Goal: Task Accomplishment & Management: Use online tool/utility

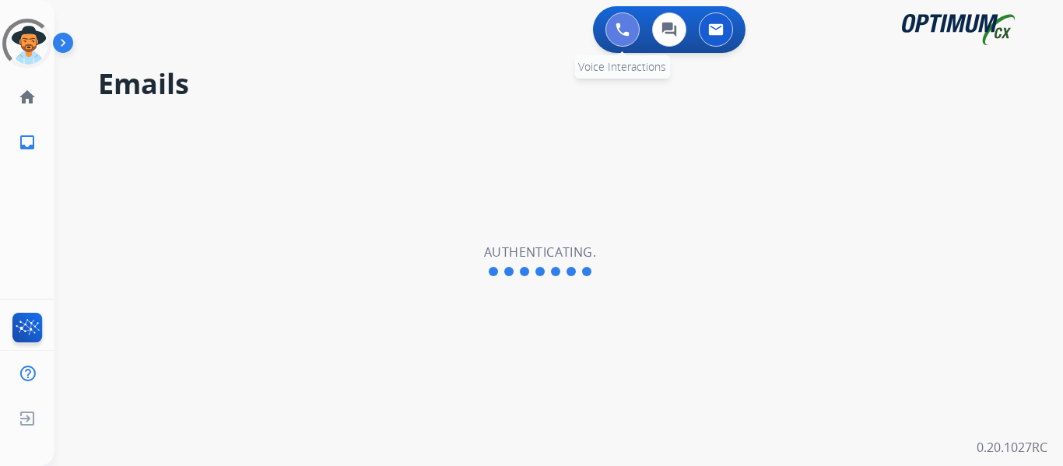
click at [629, 28] on img at bounding box center [622, 30] width 14 height 14
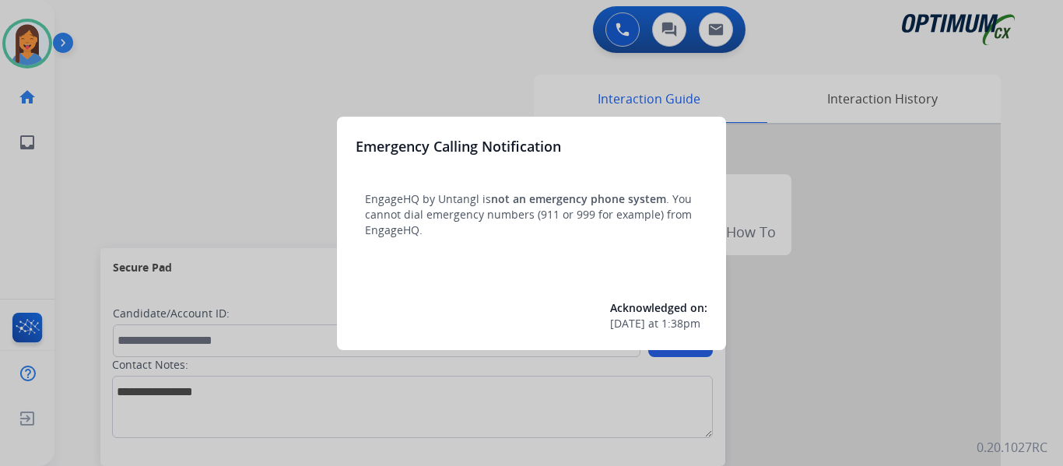
click at [72, 149] on div at bounding box center [531, 233] width 1063 height 466
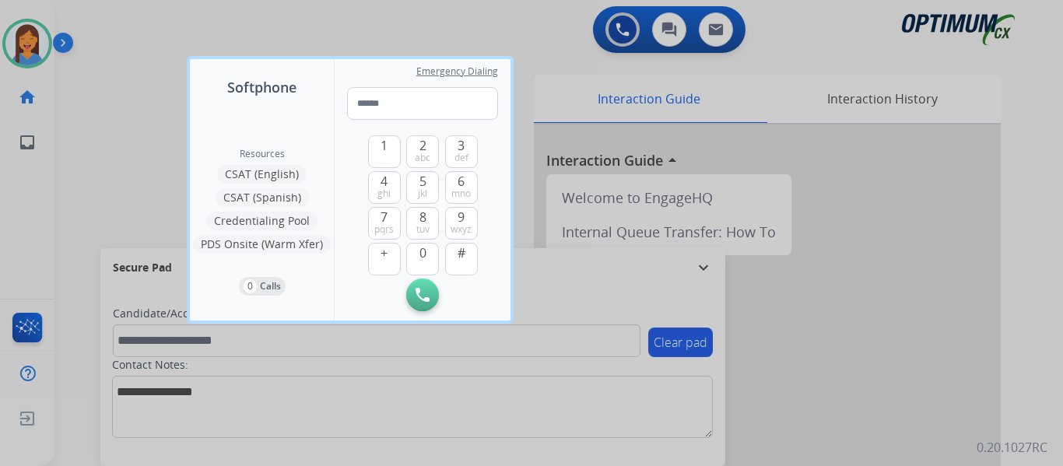
click at [82, 148] on div at bounding box center [531, 233] width 1063 height 466
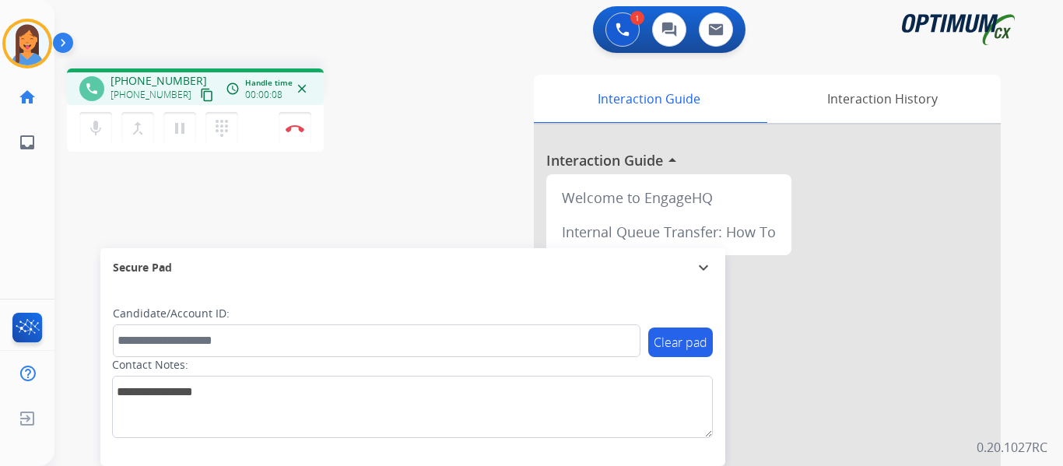
click at [200, 96] on mat-icon "content_copy" at bounding box center [207, 95] width 14 height 14
click at [200, 95] on mat-icon "content_copy" at bounding box center [207, 95] width 14 height 14
click at [295, 130] on img at bounding box center [295, 128] width 19 height 8
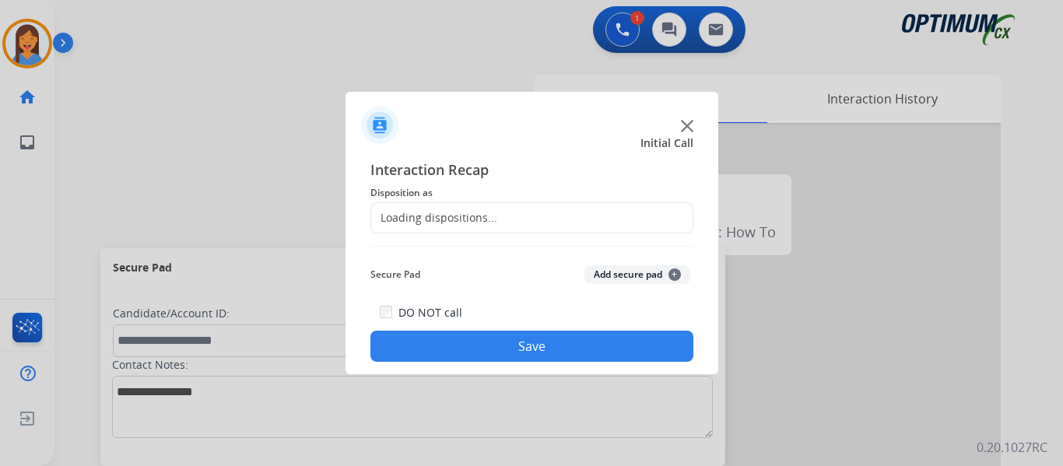
click at [477, 217] on div "Loading dispositions..." at bounding box center [434, 218] width 126 height 16
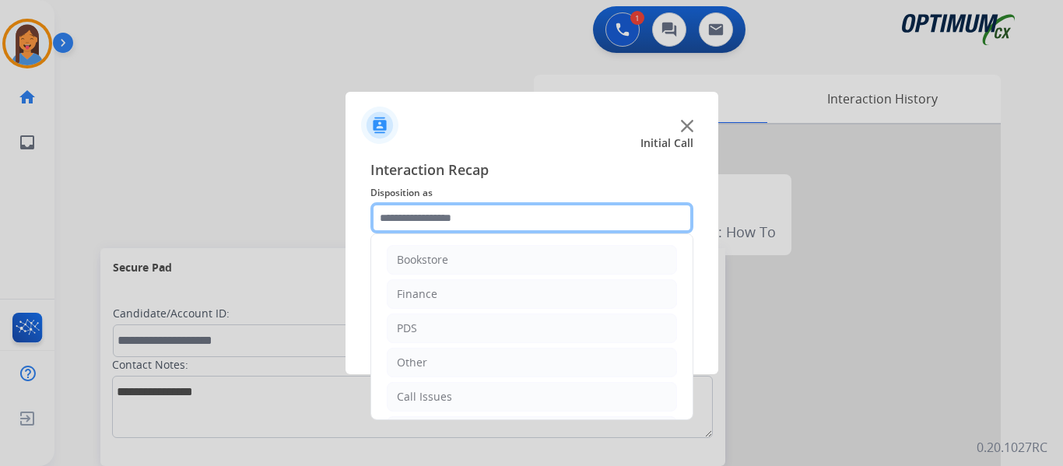
click at [457, 218] on input "text" at bounding box center [531, 217] width 323 height 31
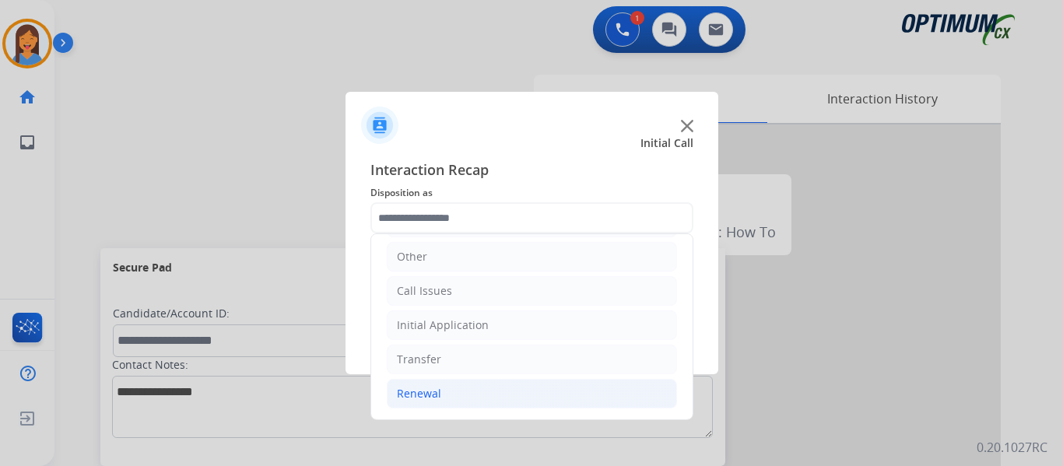
click at [436, 398] on div "Renewal" at bounding box center [419, 394] width 44 height 16
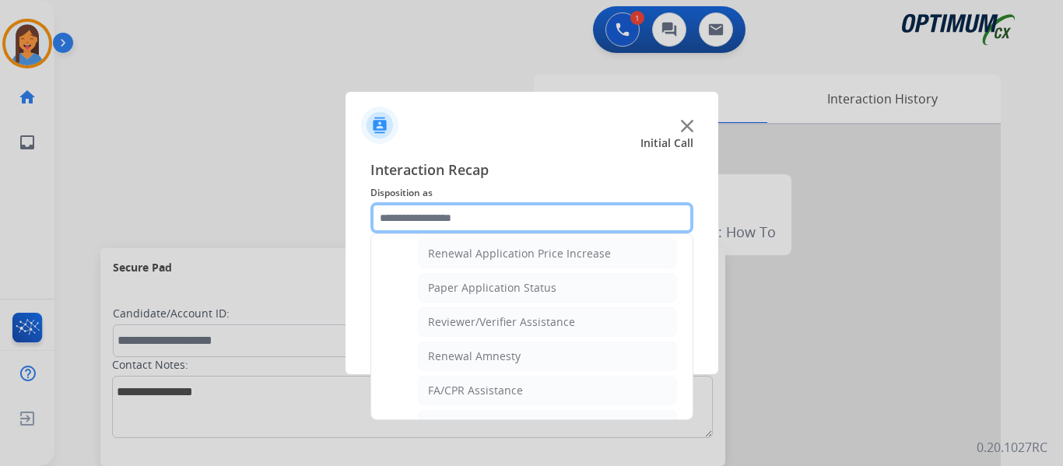
scroll to position [573, 0]
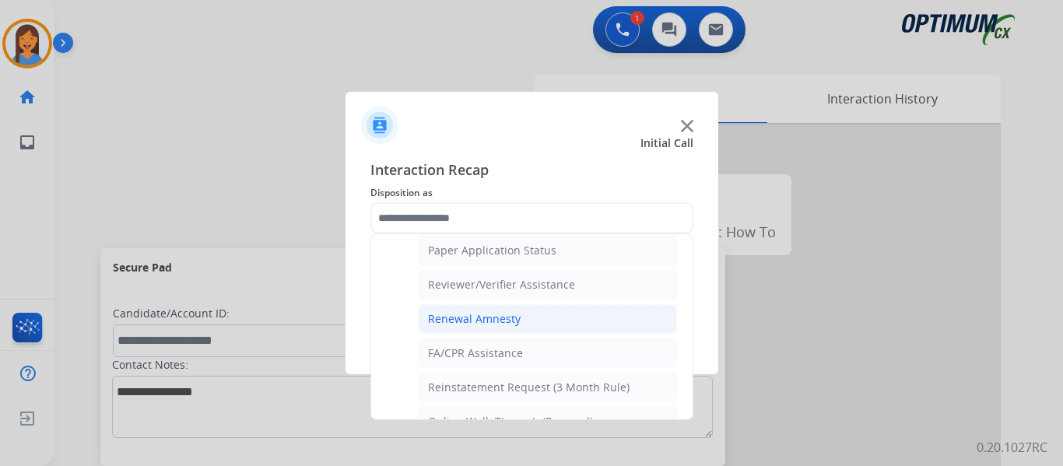
click at [485, 321] on div "Renewal Amnesty" at bounding box center [474, 319] width 93 height 16
type input "**********"
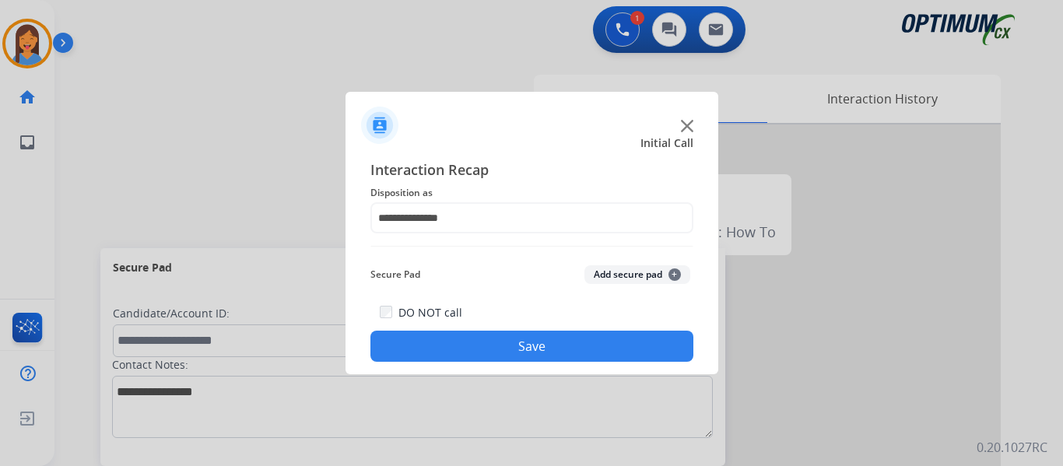
click at [496, 345] on button "Save" at bounding box center [531, 346] width 323 height 31
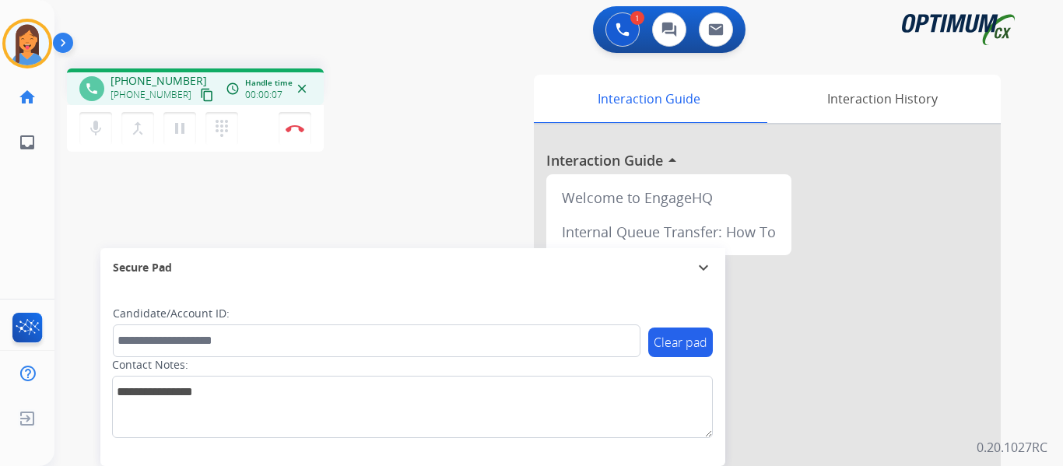
click at [200, 93] on mat-icon "content_copy" at bounding box center [207, 95] width 14 height 14
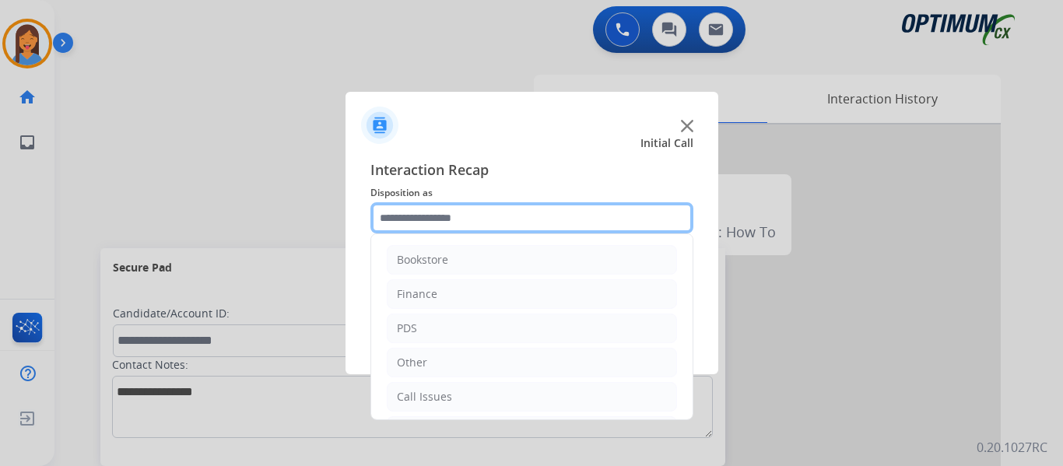
click at [418, 210] on input "text" at bounding box center [531, 217] width 323 height 31
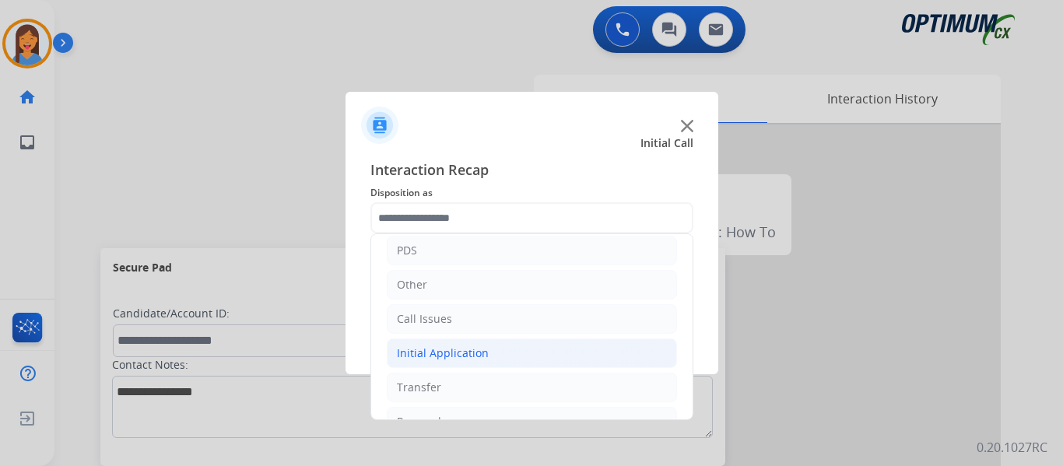
click at [447, 355] on div "Initial Application" at bounding box center [443, 353] width 92 height 16
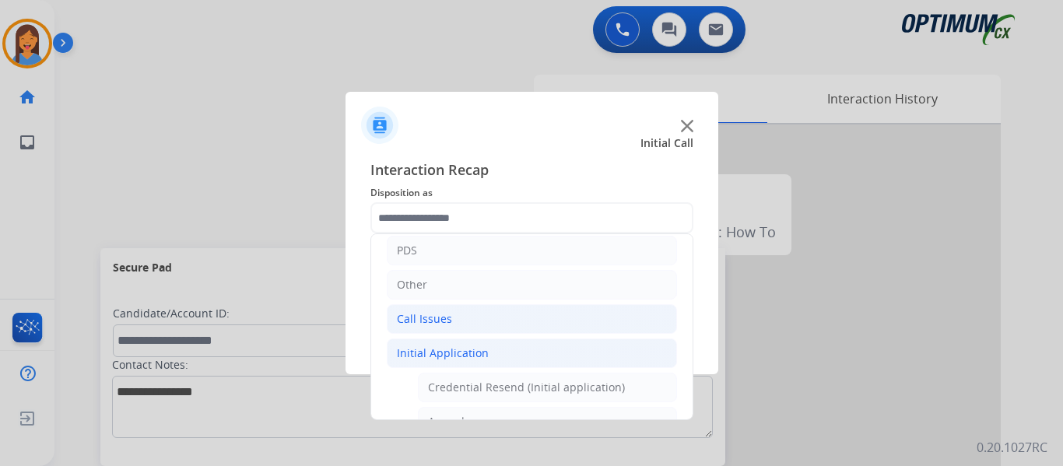
click at [440, 317] on div "Call Issues" at bounding box center [424, 319] width 55 height 16
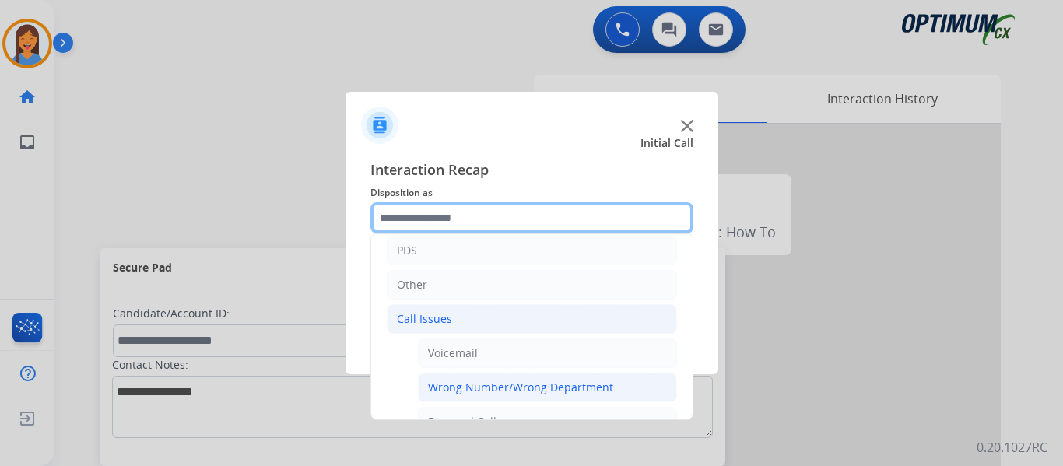
scroll to position [156, 0]
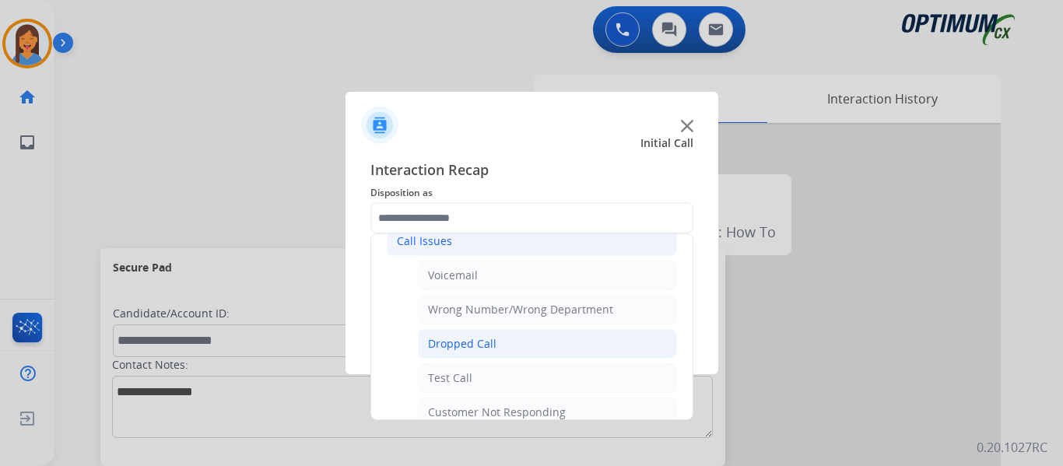
click at [465, 351] on div "Dropped Call" at bounding box center [462, 344] width 68 height 16
type input "**********"
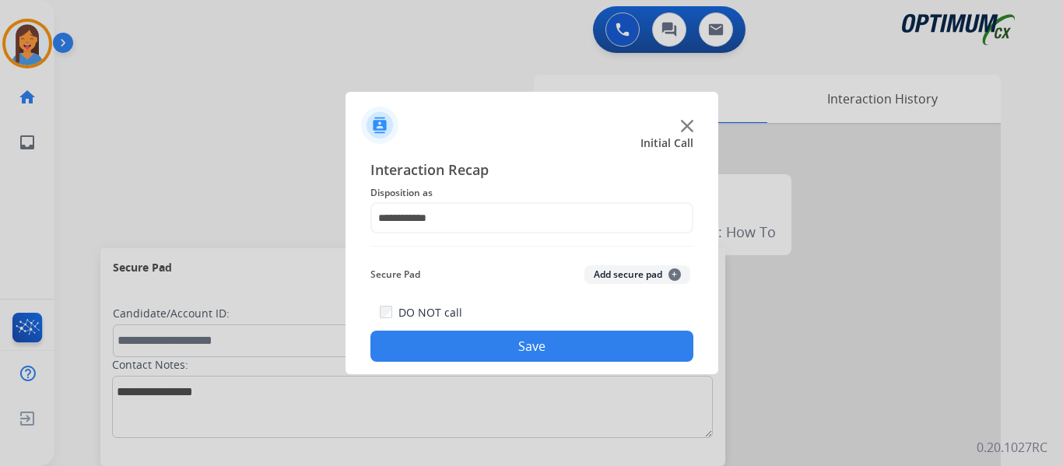
click at [479, 343] on button "Save" at bounding box center [531, 346] width 323 height 31
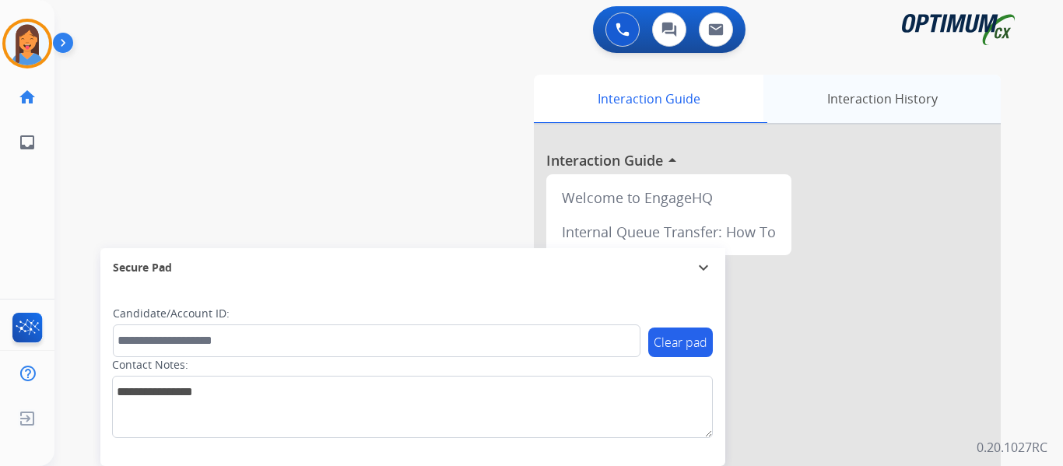
click at [868, 93] on div "Interaction History" at bounding box center [881, 99] width 237 height 48
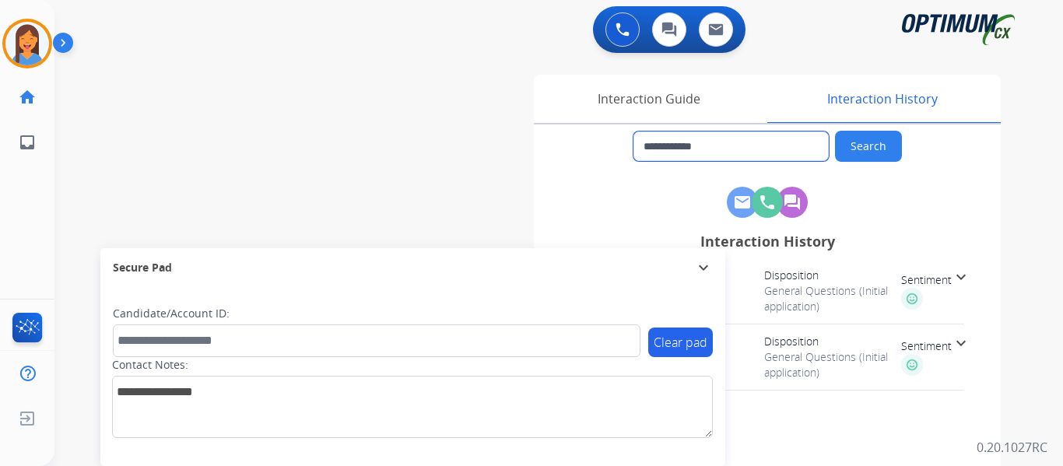
drag, startPoint x: 723, startPoint y: 145, endPoint x: 658, endPoint y: 146, distance: 65.4
click at [658, 146] on input "**********" at bounding box center [730, 146] width 195 height 30
click at [26, 34] on img at bounding box center [27, 44] width 44 height 44
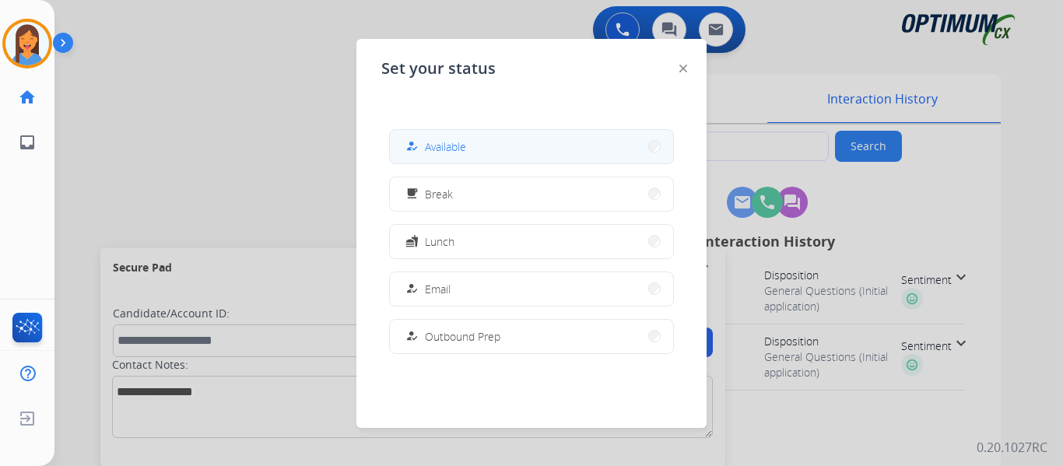
click at [447, 150] on span "Available" at bounding box center [445, 146] width 41 height 16
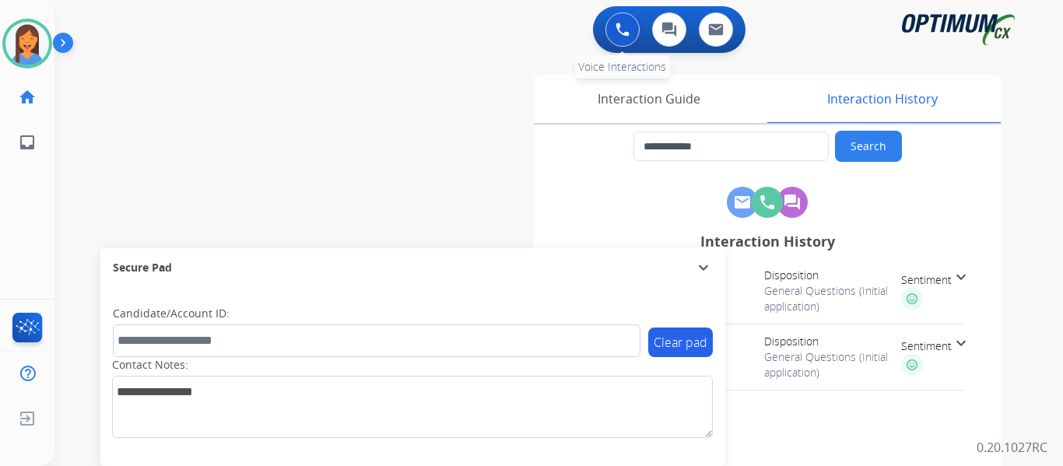
click at [618, 33] on img at bounding box center [622, 30] width 14 height 14
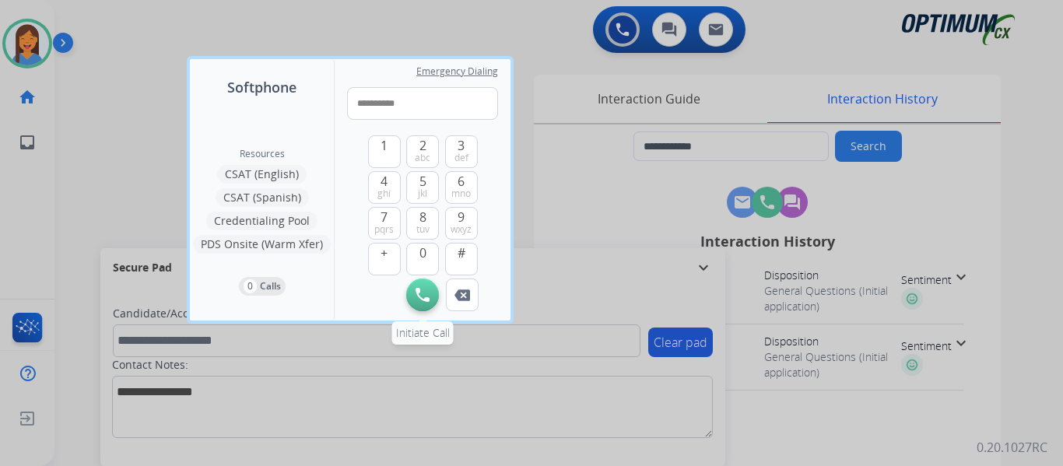
type input "**********"
click at [426, 296] on img at bounding box center [422, 295] width 14 height 14
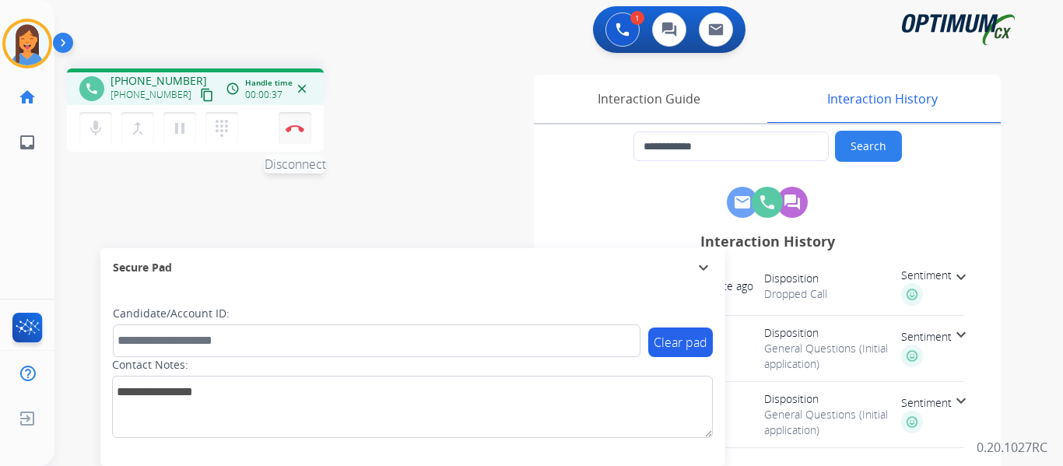
click at [292, 135] on button "Disconnect" at bounding box center [295, 128] width 33 height 33
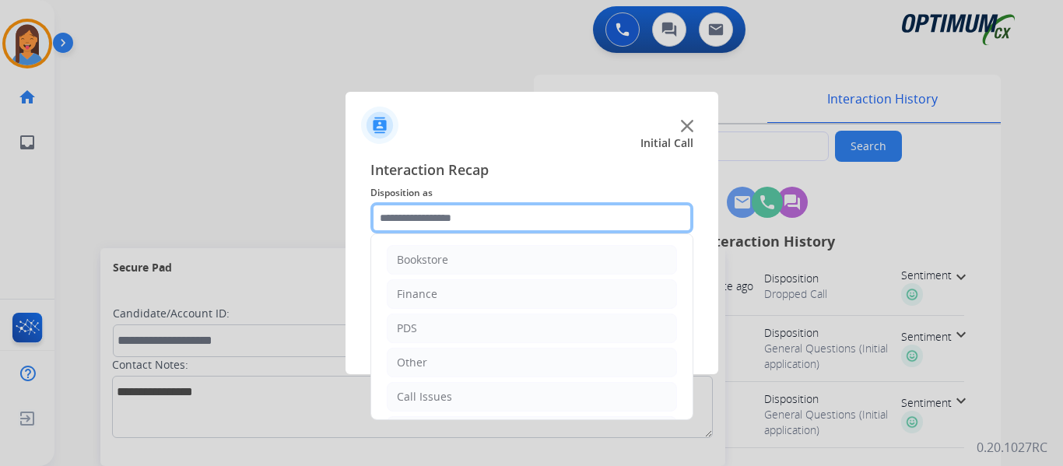
click at [460, 221] on input "text" at bounding box center [531, 217] width 323 height 31
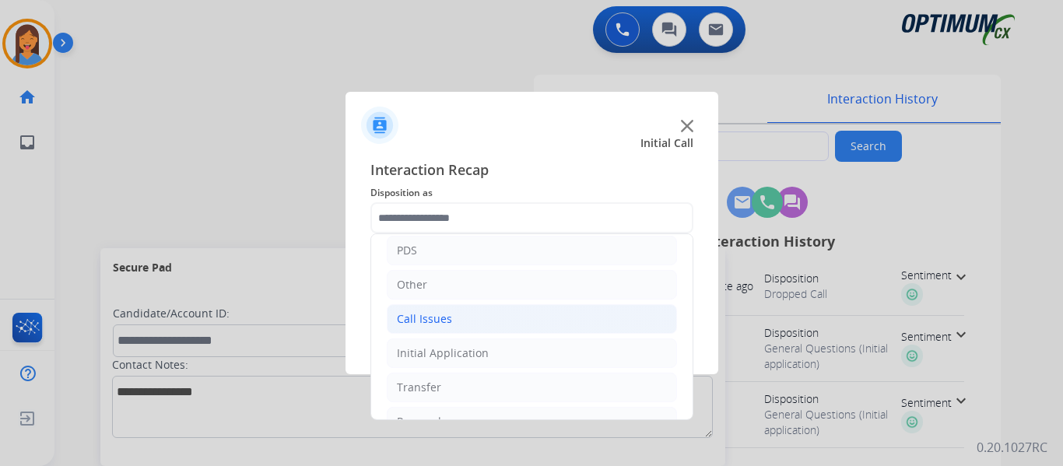
click at [426, 320] on div "Call Issues" at bounding box center [424, 319] width 55 height 16
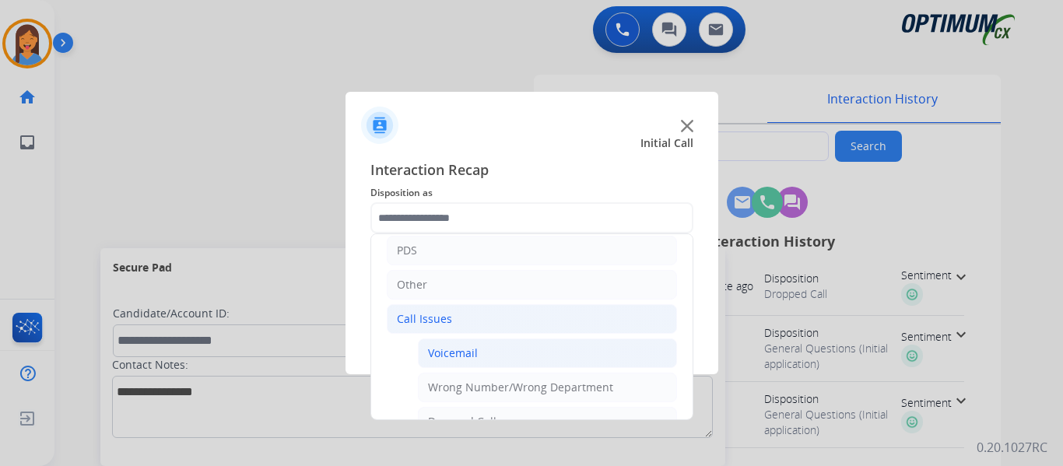
click at [450, 352] on div "Voicemail" at bounding box center [453, 353] width 50 height 16
type input "*********"
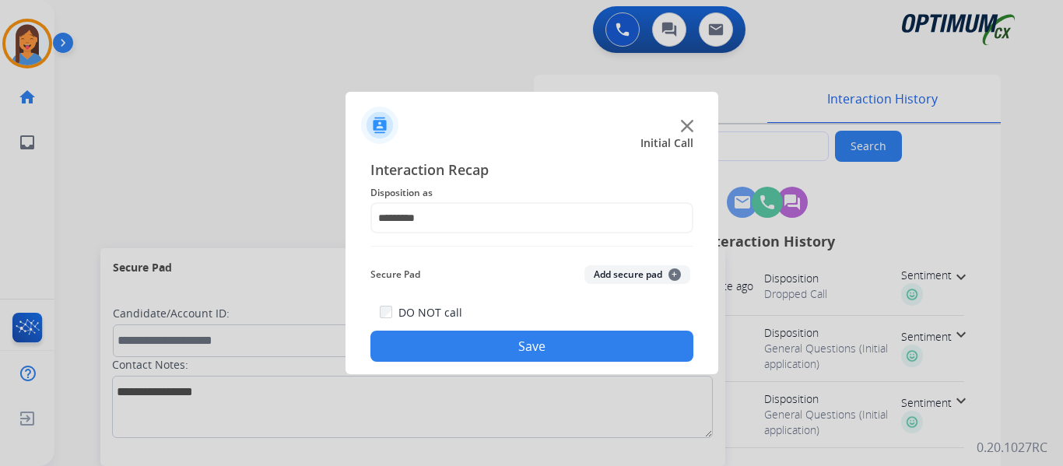
click at [462, 353] on button "Save" at bounding box center [531, 346] width 323 height 31
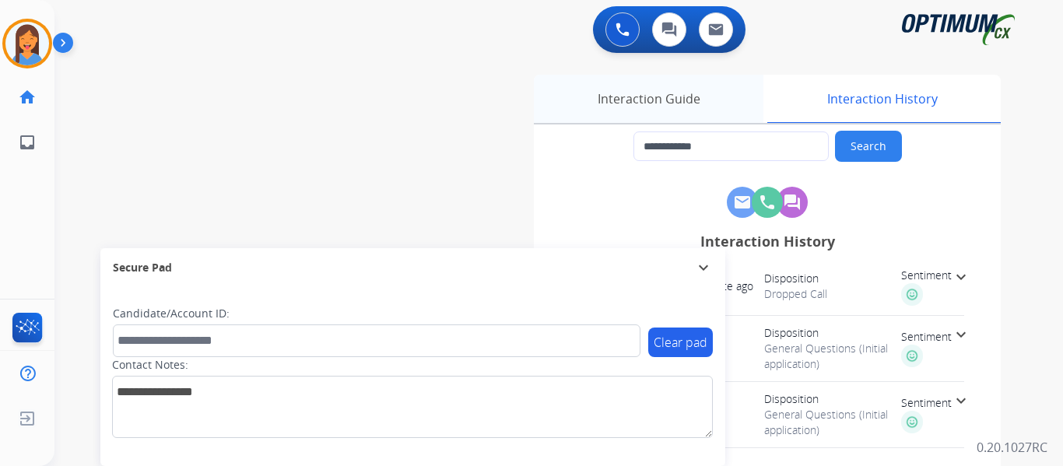
click at [630, 94] on div "Interaction Guide" at bounding box center [648, 99] width 229 height 48
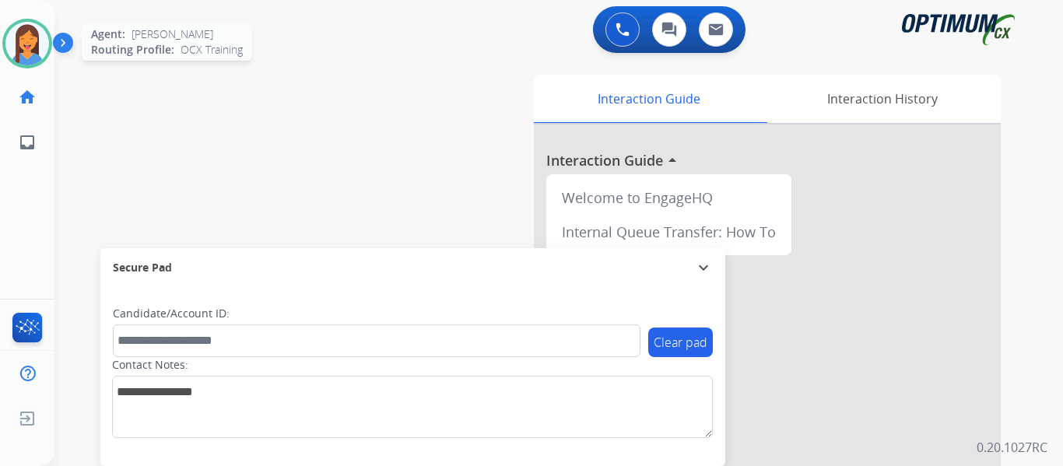
click at [23, 54] on img at bounding box center [27, 44] width 44 height 44
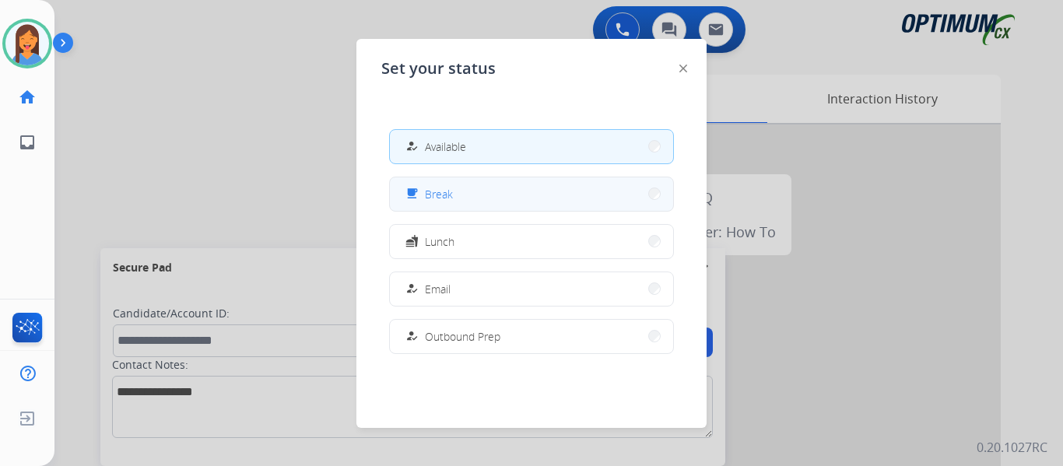
click at [460, 208] on button "free_breakfast Break" at bounding box center [531, 193] width 283 height 33
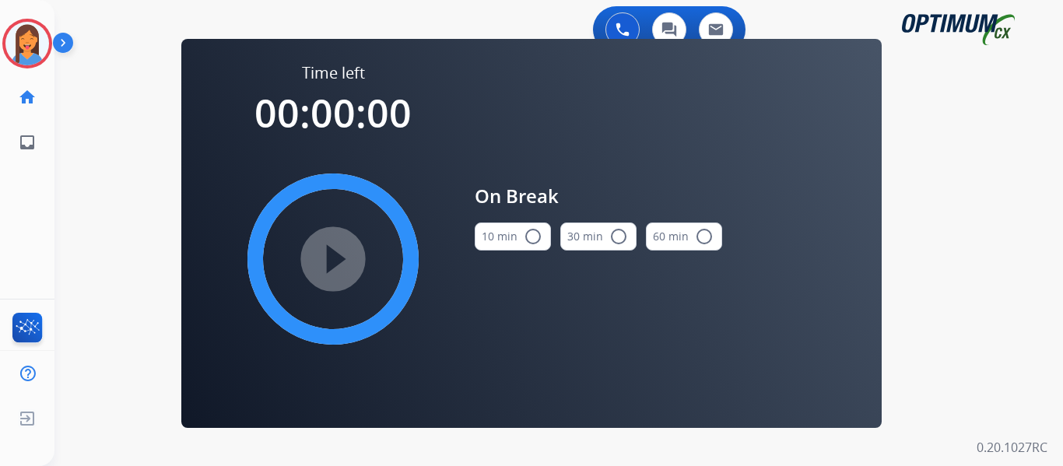
click at [502, 237] on button "10 min radio_button_unchecked" at bounding box center [513, 236] width 76 height 28
click at [329, 257] on mat-icon "play_circle_filled" at bounding box center [333, 259] width 19 height 19
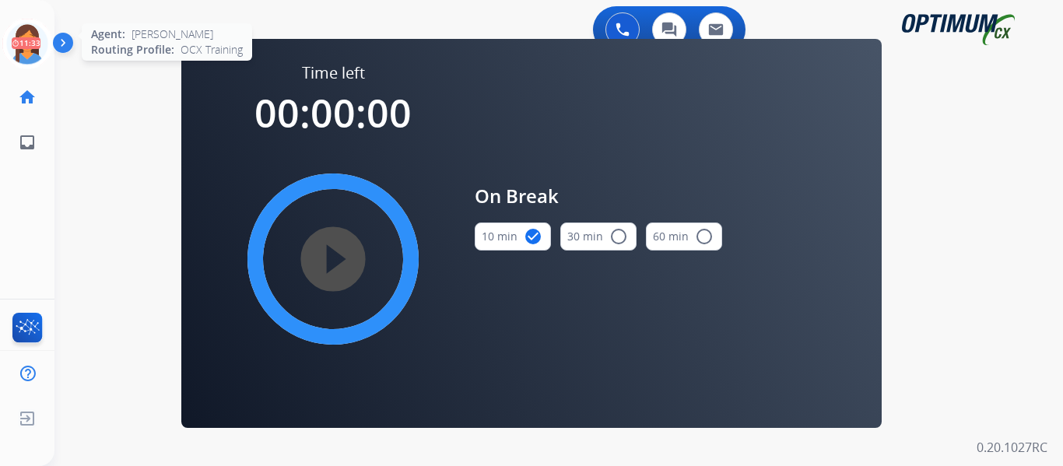
click at [17, 41] on icon at bounding box center [27, 44] width 51 height 51
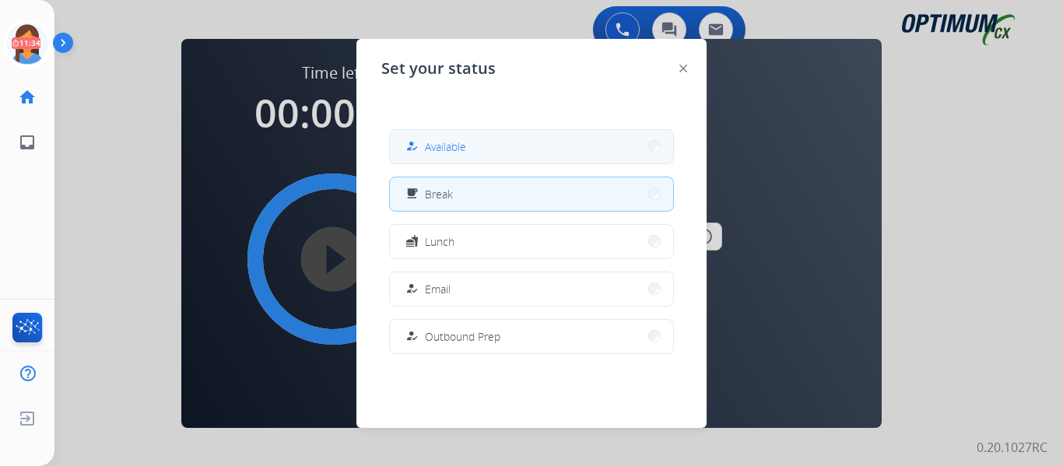
click at [408, 138] on div "how_to_reg" at bounding box center [413, 146] width 23 height 19
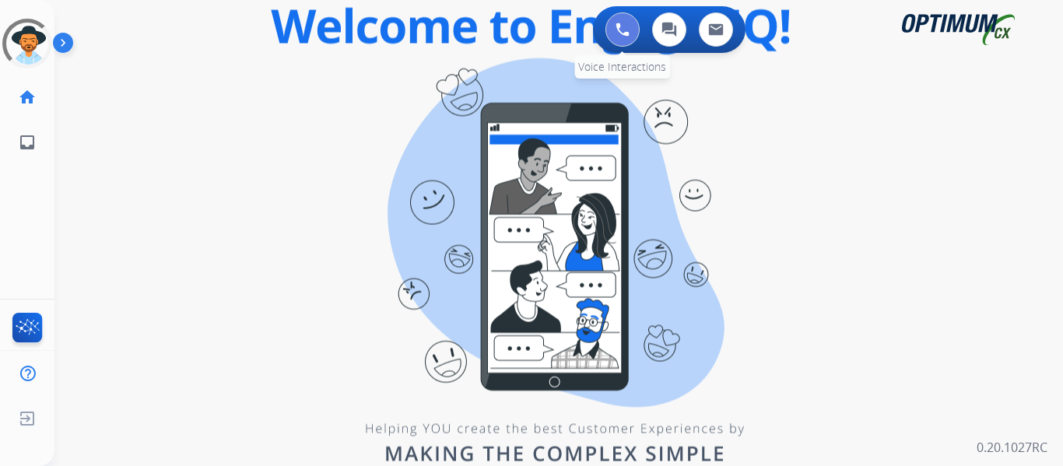
click at [634, 19] on button at bounding box center [622, 29] width 34 height 34
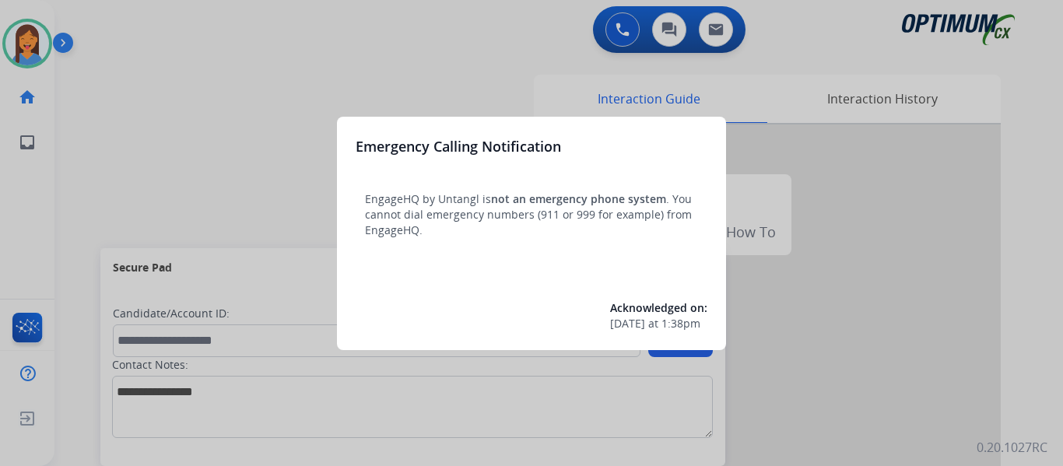
click at [85, 96] on div at bounding box center [531, 233] width 1063 height 466
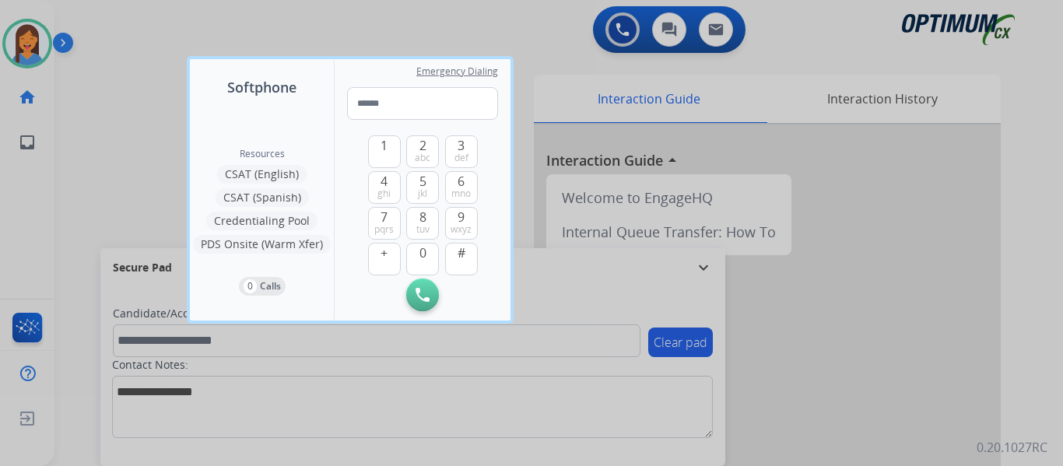
click at [85, 96] on div at bounding box center [531, 233] width 1063 height 466
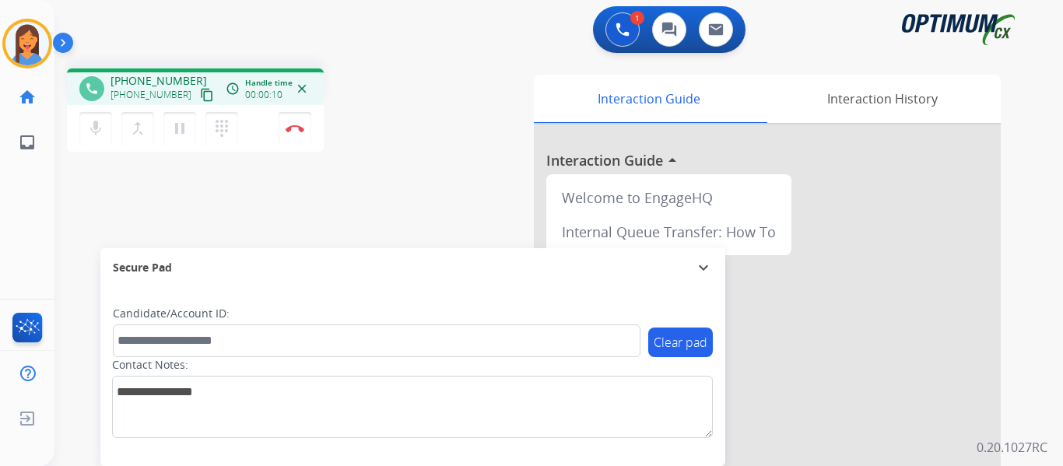
click at [200, 96] on mat-icon "content_copy" at bounding box center [207, 95] width 14 height 14
click at [297, 131] on img at bounding box center [295, 128] width 19 height 8
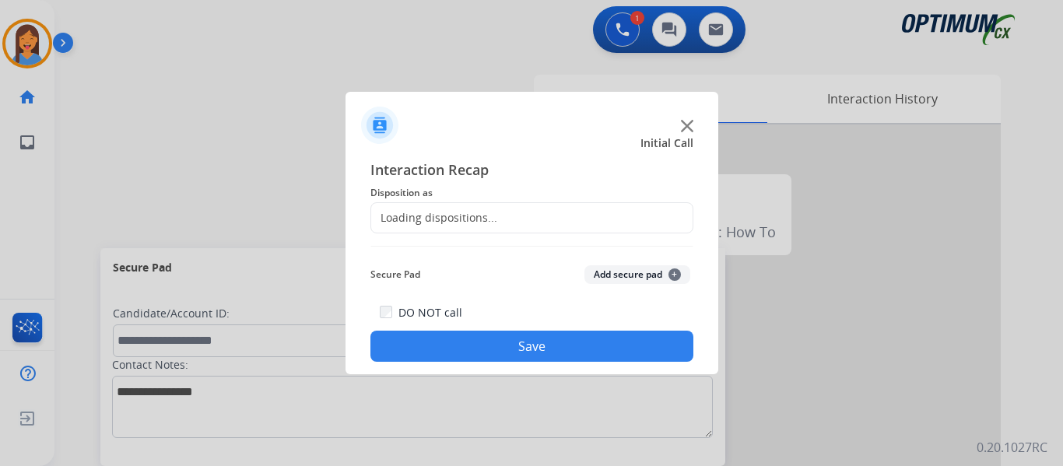
click at [461, 220] on div "Loading dispositions..." at bounding box center [434, 218] width 126 height 16
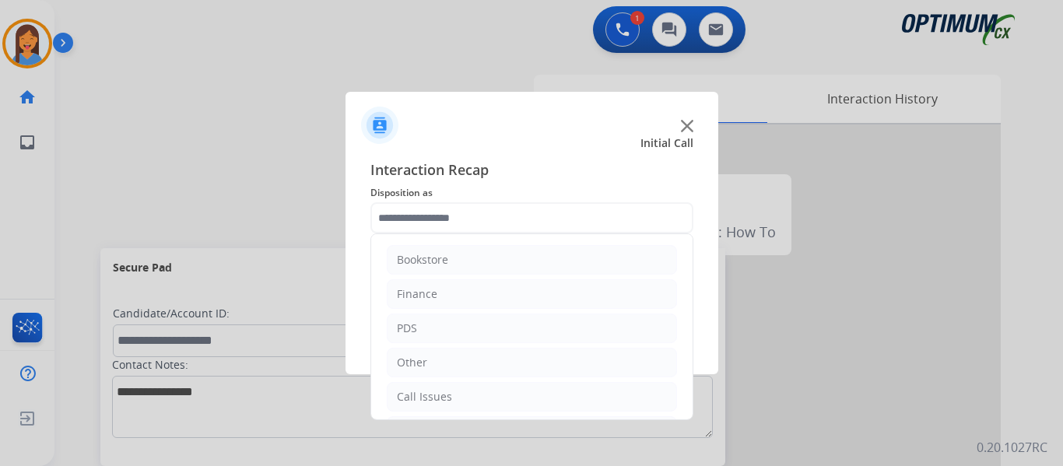
click at [451, 214] on input "text" at bounding box center [531, 217] width 323 height 31
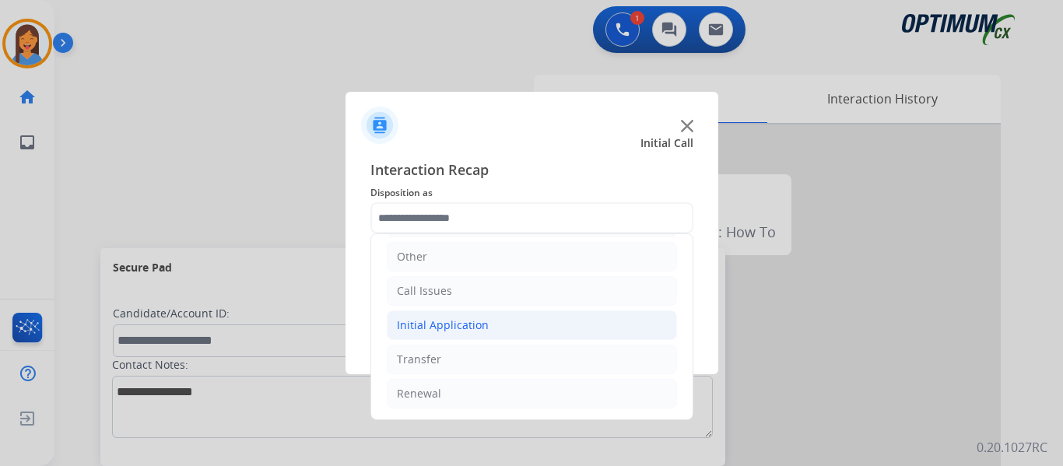
click at [451, 321] on div "Initial Application" at bounding box center [443, 325] width 92 height 16
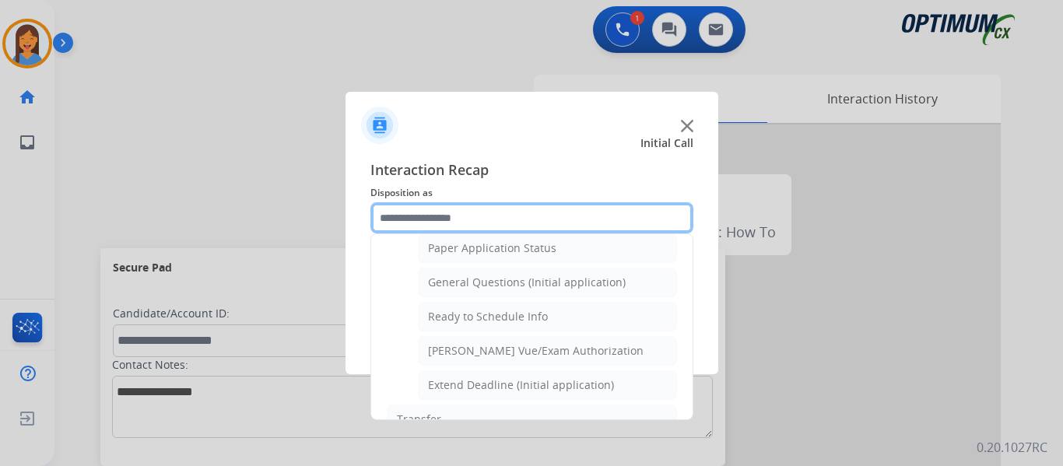
scroll to position [884, 0]
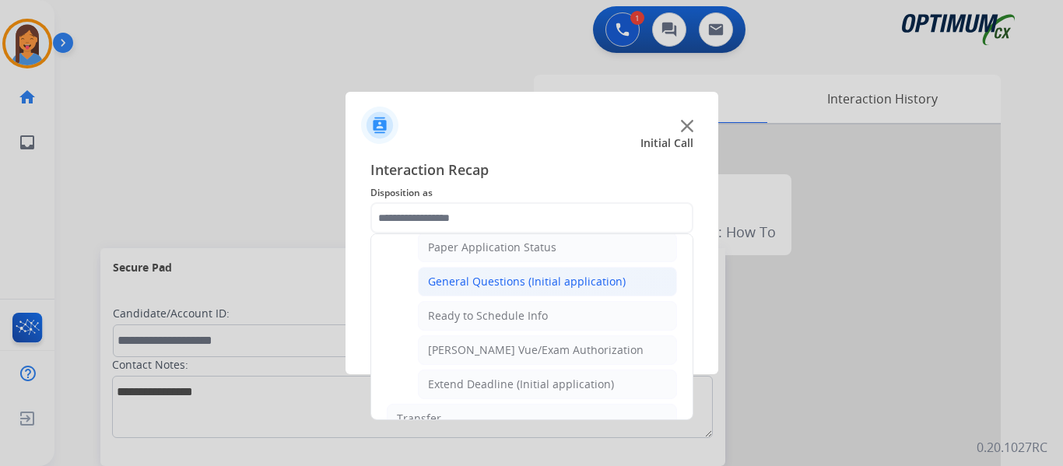
click at [506, 286] on div "General Questions (Initial application)" at bounding box center [527, 282] width 198 height 16
type input "**********"
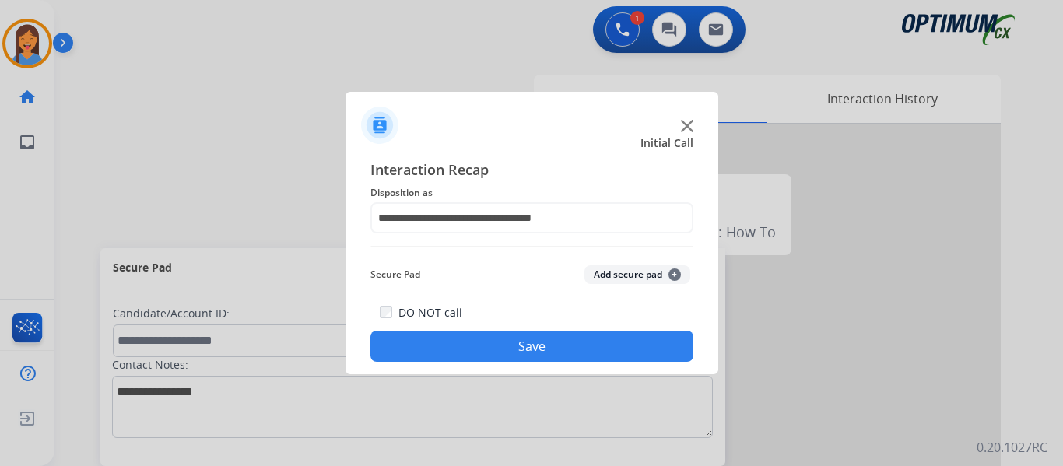
click at [531, 338] on button "Save" at bounding box center [531, 346] width 323 height 31
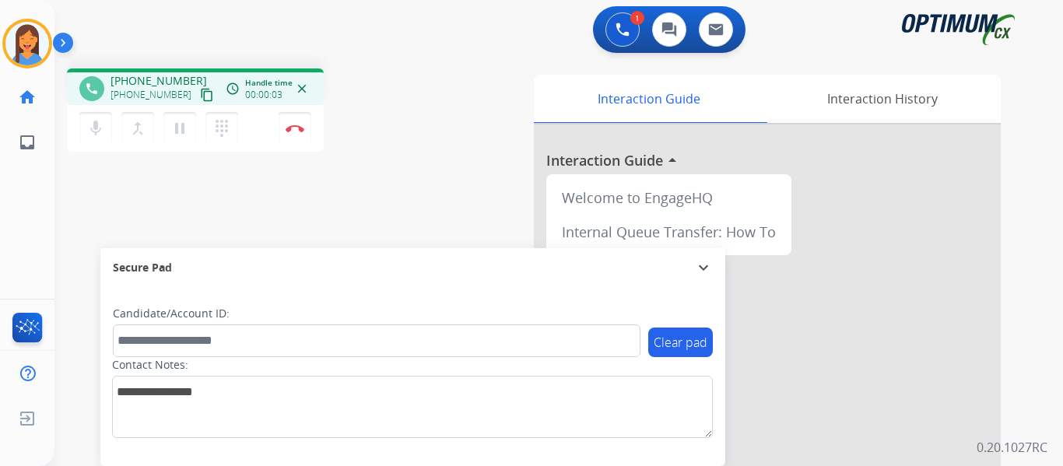
click at [200, 92] on mat-icon "content_copy" at bounding box center [207, 95] width 14 height 14
click at [289, 135] on button "Disconnect" at bounding box center [295, 128] width 33 height 33
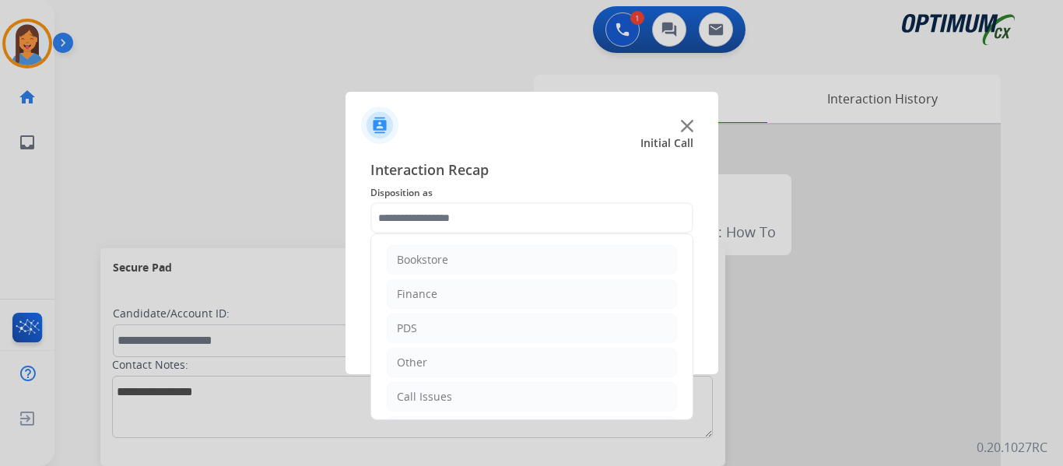
click at [429, 230] on input "text" at bounding box center [531, 217] width 323 height 31
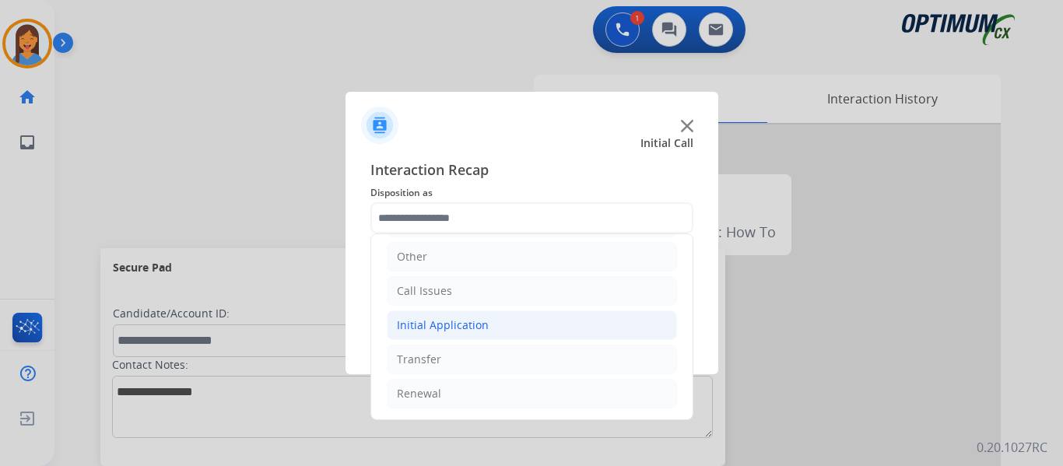
click at [465, 321] on div "Initial Application" at bounding box center [443, 325] width 92 height 16
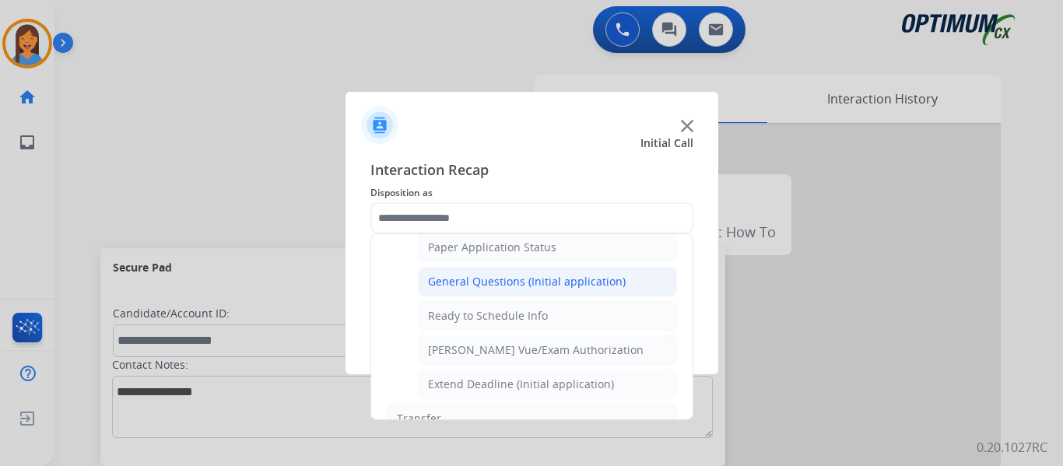
click at [496, 273] on li "General Questions (Initial application)" at bounding box center [547, 282] width 259 height 30
type input "**********"
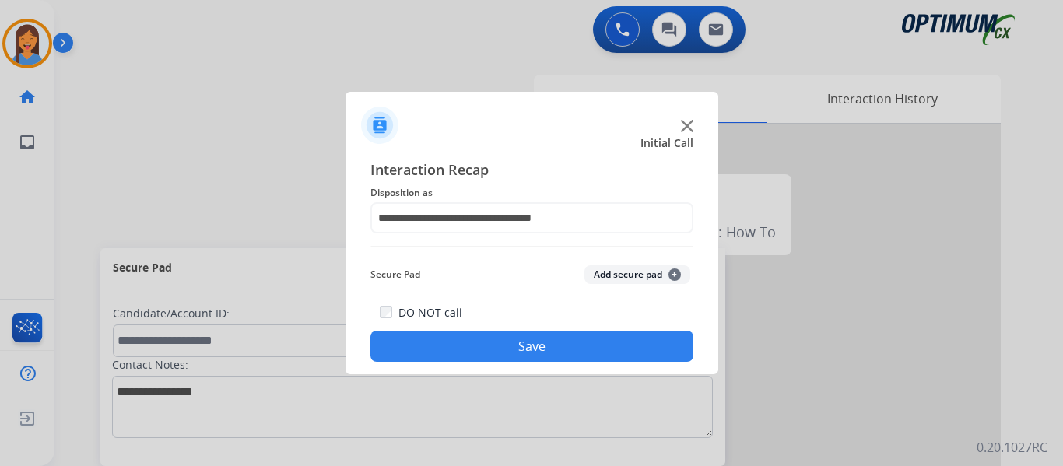
click at [528, 342] on button "Save" at bounding box center [531, 346] width 323 height 31
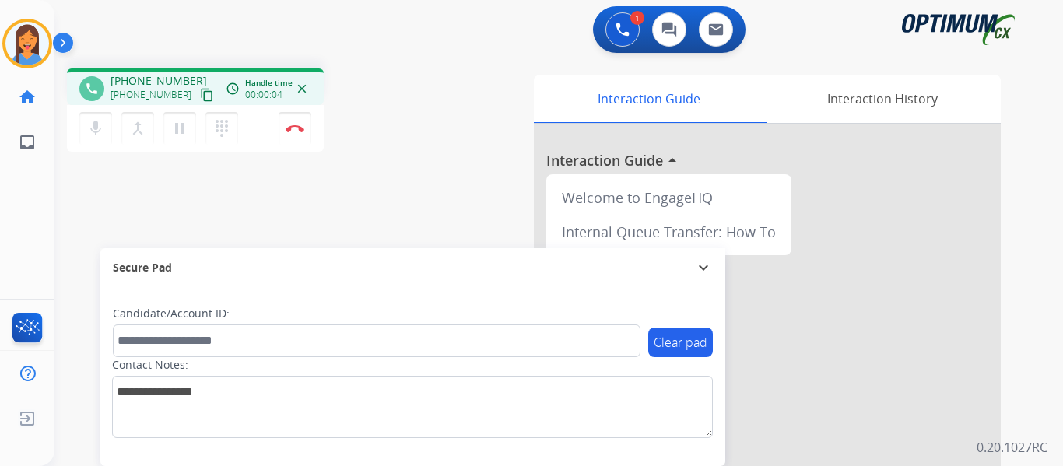
click at [200, 96] on mat-icon "content_copy" at bounding box center [207, 95] width 14 height 14
click at [297, 131] on img at bounding box center [295, 128] width 19 height 8
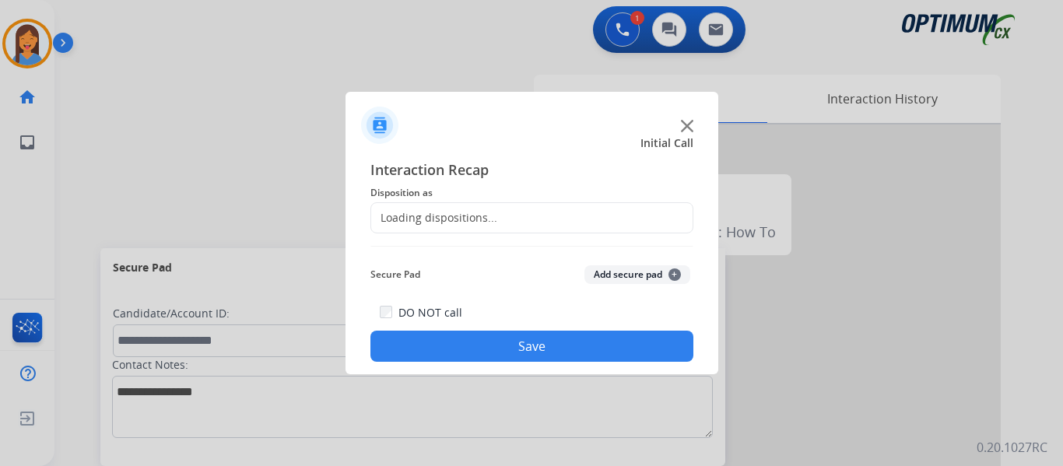
click at [500, 210] on div "Loading dispositions..." at bounding box center [531, 217] width 323 height 31
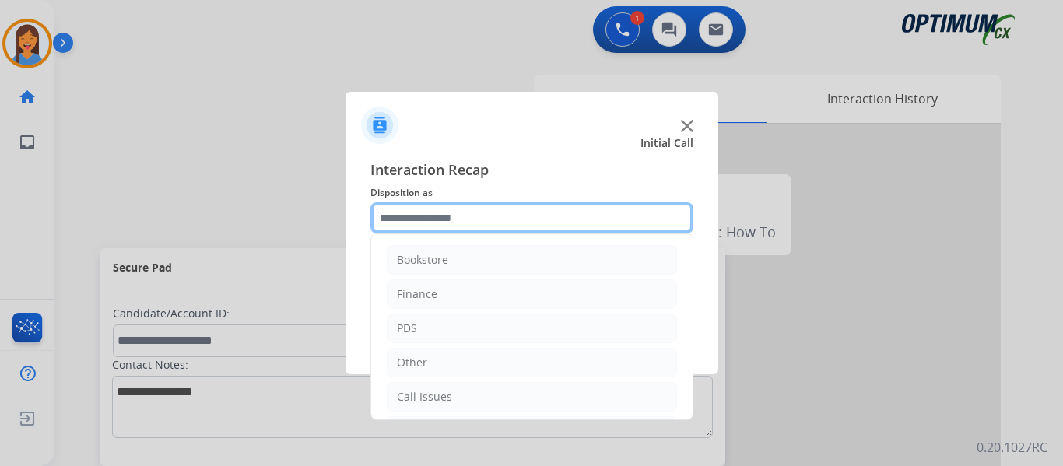
click at [427, 218] on input "text" at bounding box center [531, 217] width 323 height 31
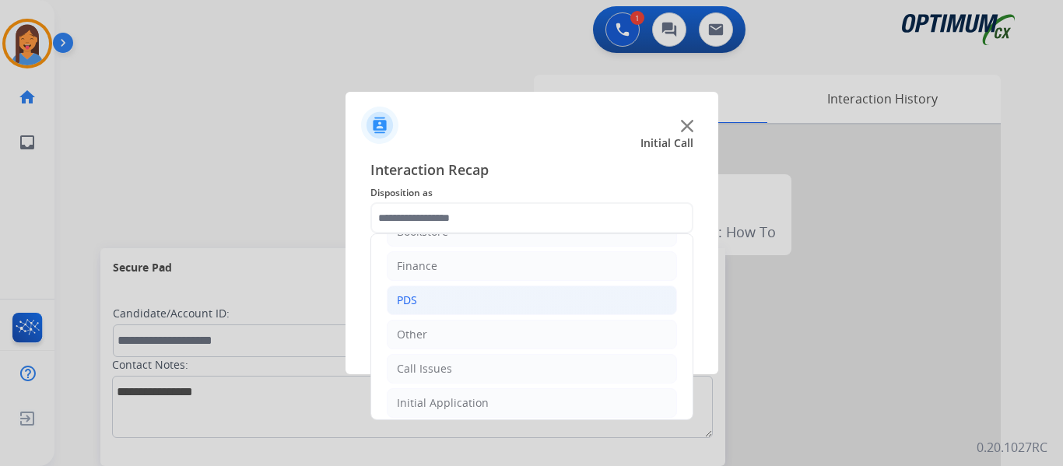
click at [415, 294] on div "PDS" at bounding box center [407, 301] width 20 height 16
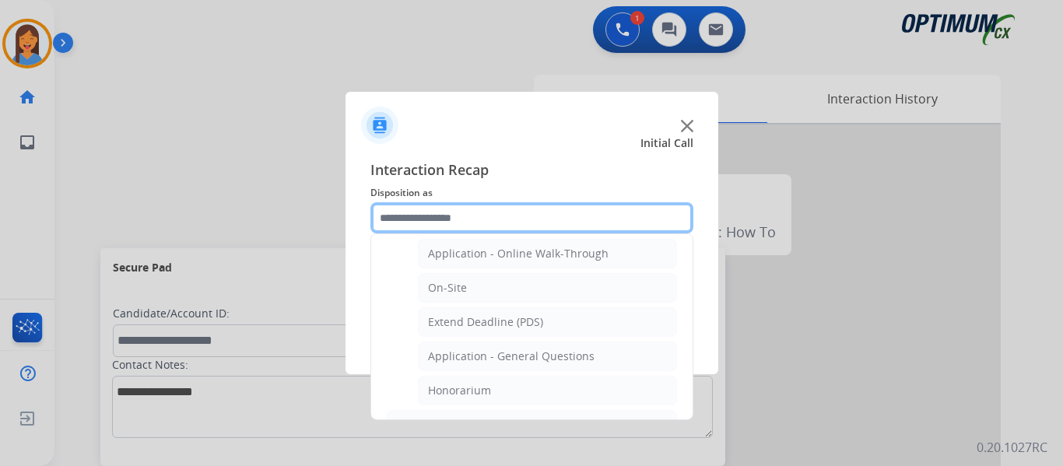
scroll to position [417, 0]
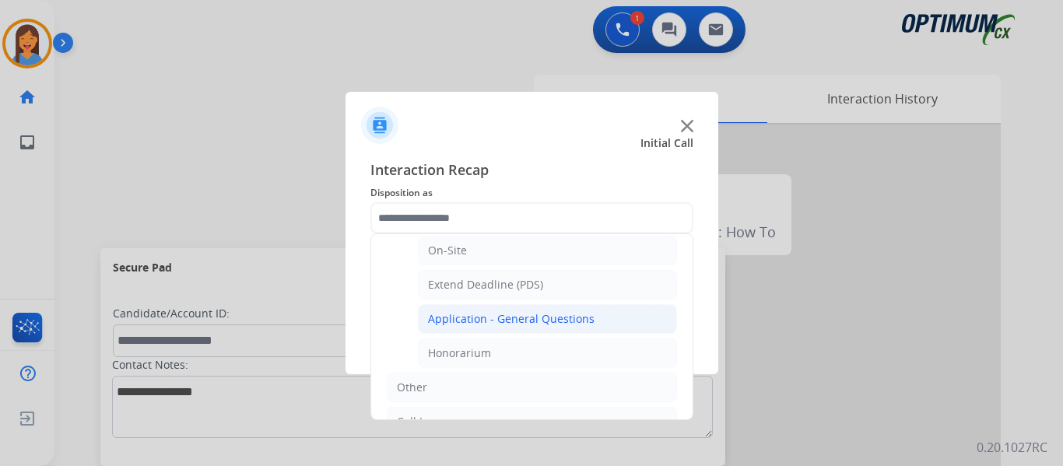
click at [493, 320] on div "Application - General Questions" at bounding box center [511, 319] width 166 height 16
type input "**********"
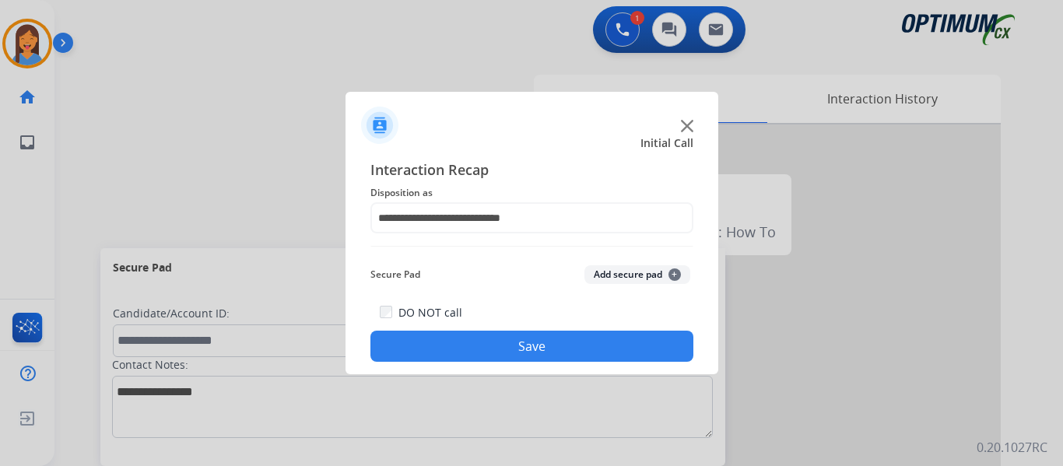
click at [503, 350] on button "Save" at bounding box center [531, 346] width 323 height 31
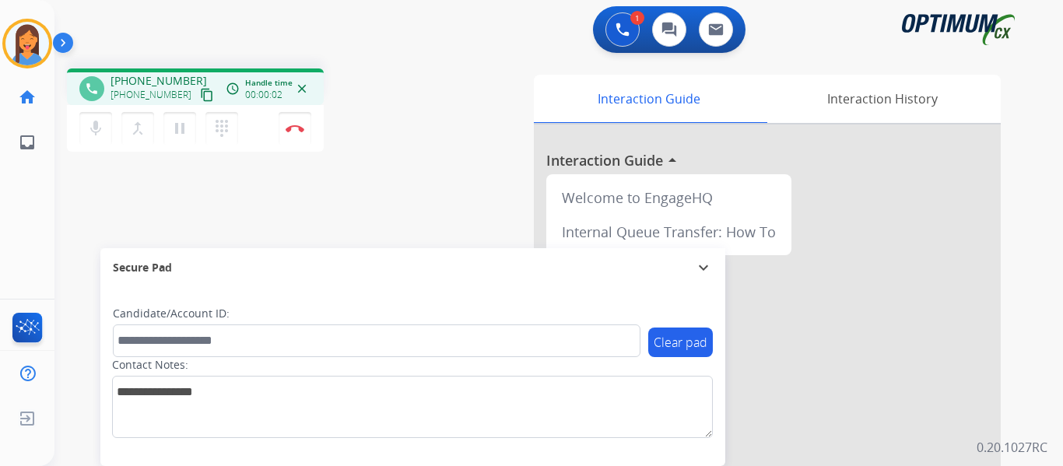
click at [200, 100] on mat-icon "content_copy" at bounding box center [207, 95] width 14 height 14
click at [303, 130] on img at bounding box center [295, 128] width 19 height 8
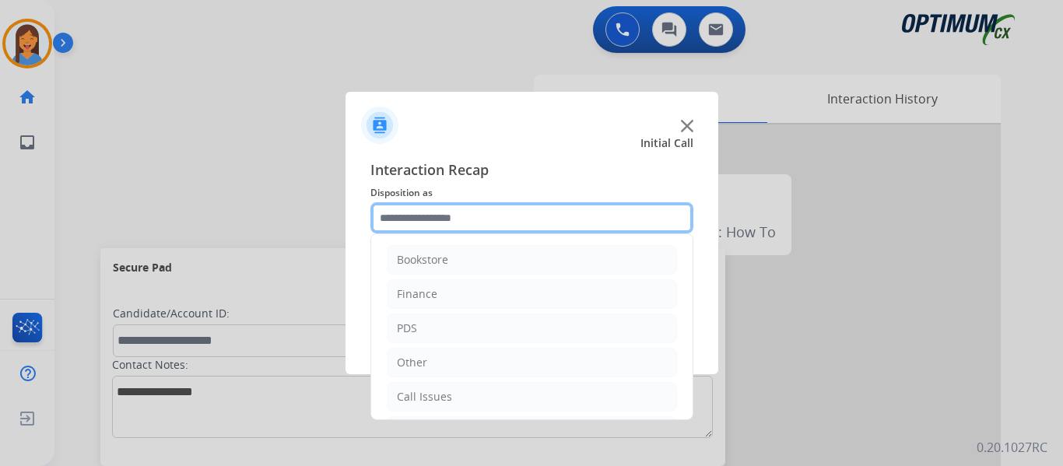
click at [443, 220] on input "text" at bounding box center [531, 217] width 323 height 31
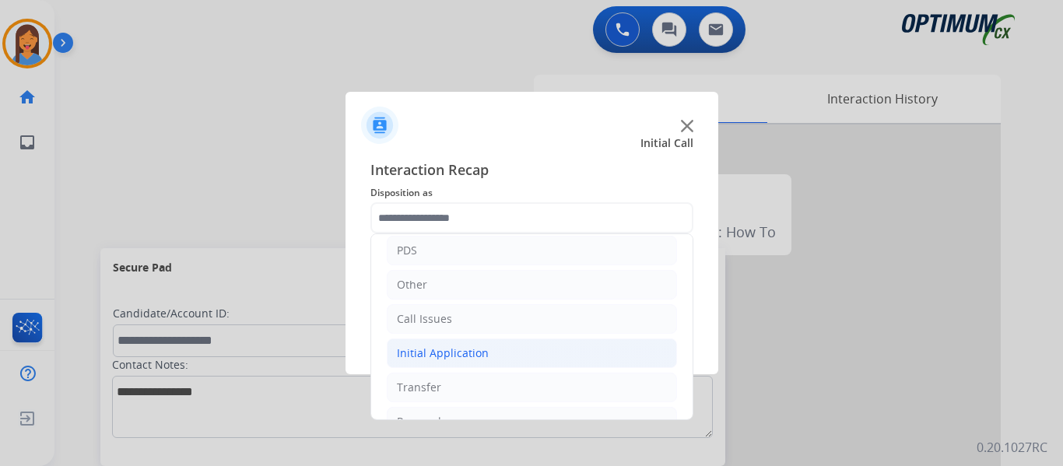
click at [454, 359] on div "Initial Application" at bounding box center [443, 353] width 92 height 16
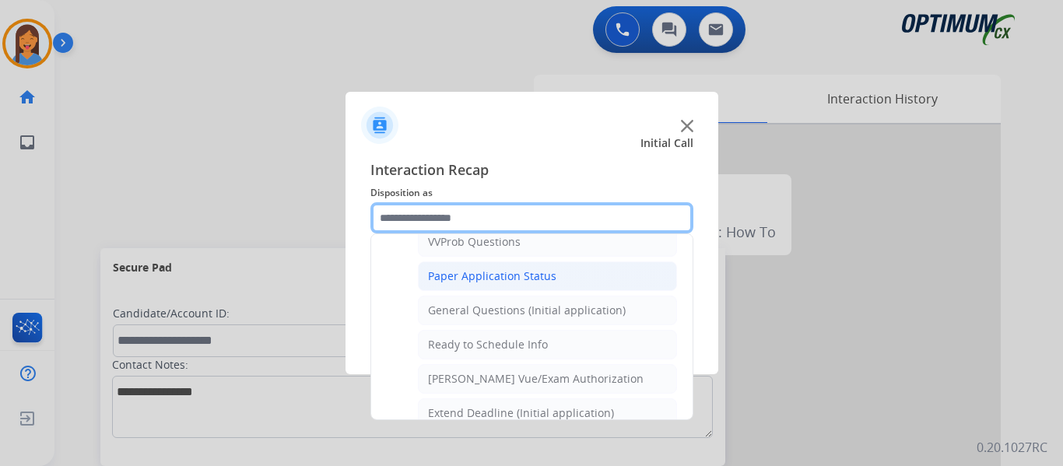
scroll to position [856, 0]
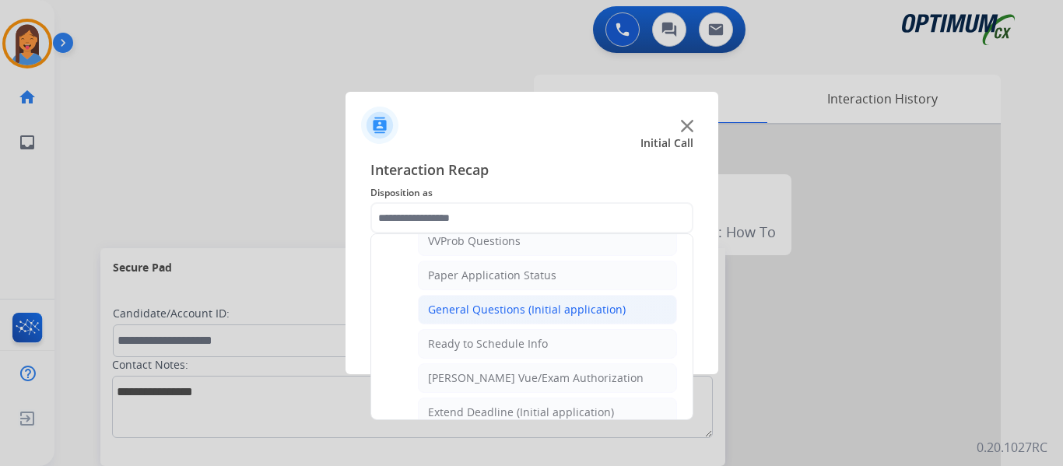
click at [490, 311] on div "General Questions (Initial application)" at bounding box center [527, 310] width 198 height 16
type input "**********"
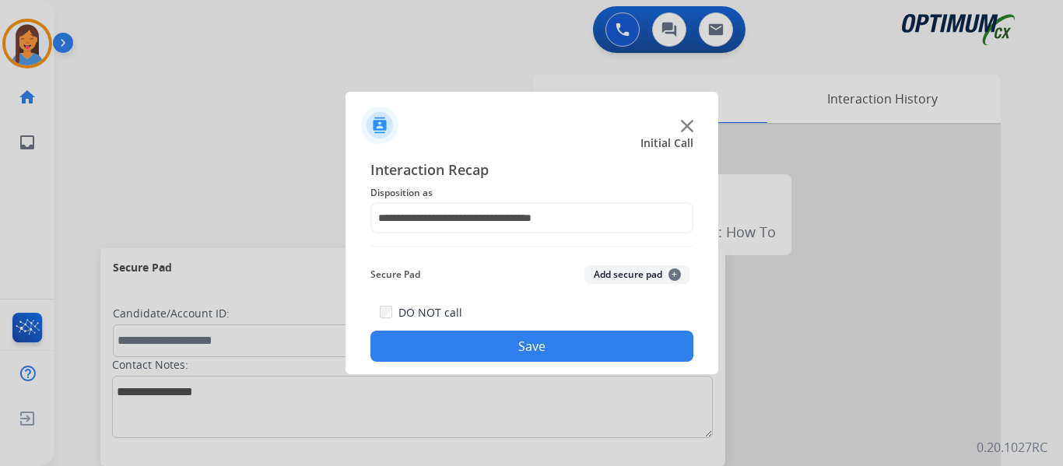
click at [499, 350] on button "Save" at bounding box center [531, 346] width 323 height 31
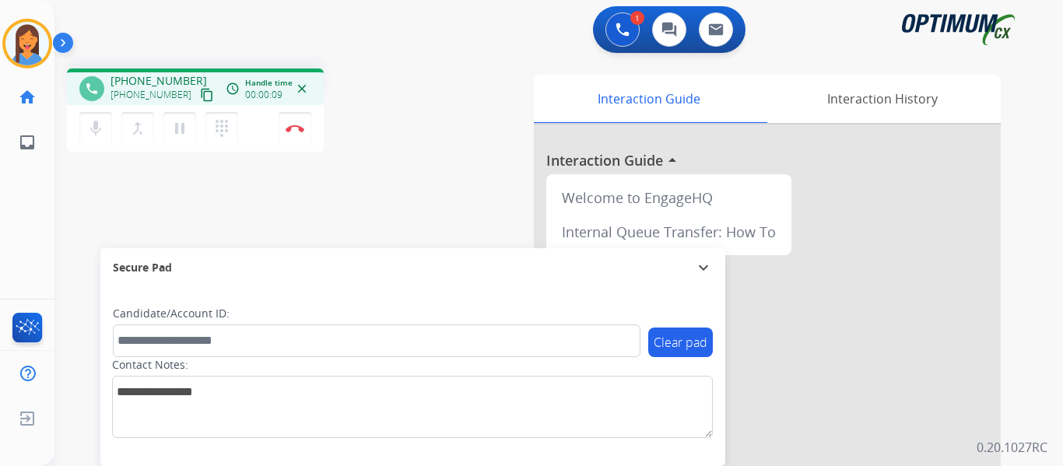
click at [200, 96] on mat-icon "content_copy" at bounding box center [207, 95] width 14 height 14
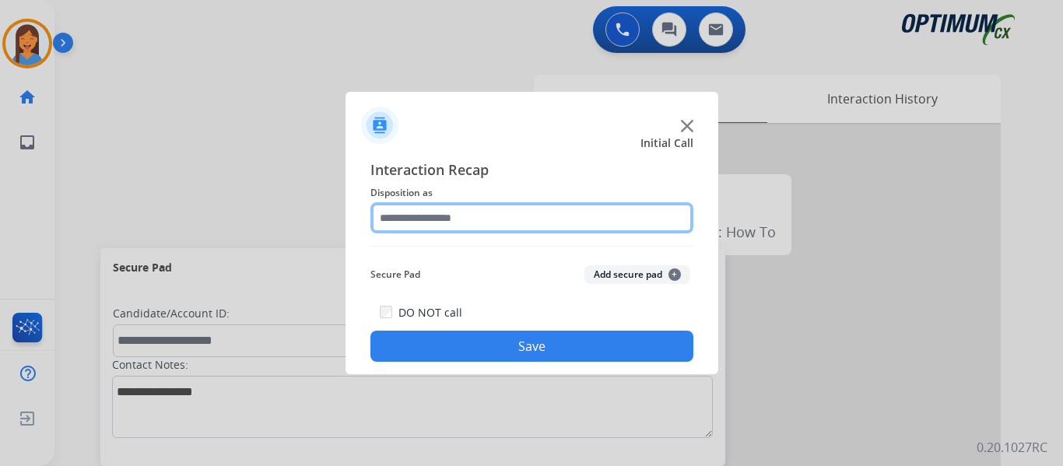
click at [426, 228] on input "text" at bounding box center [531, 217] width 323 height 31
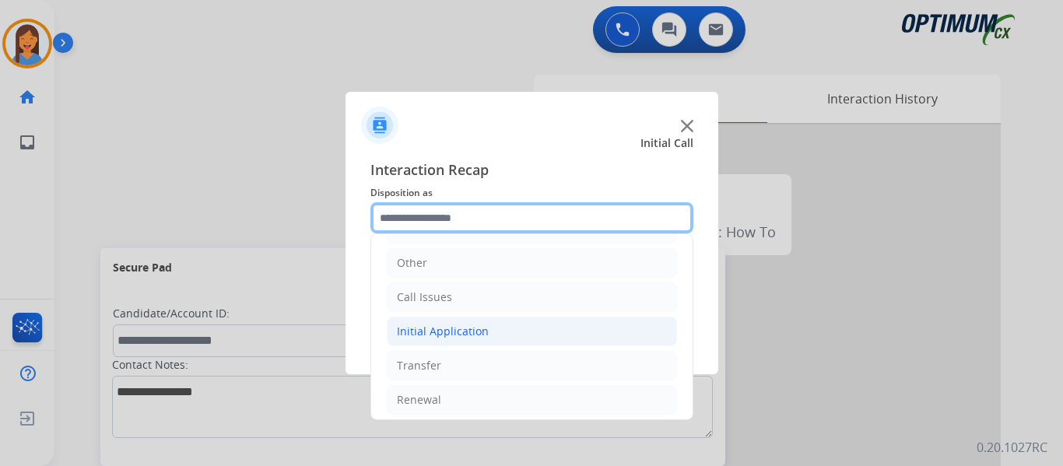
scroll to position [106, 0]
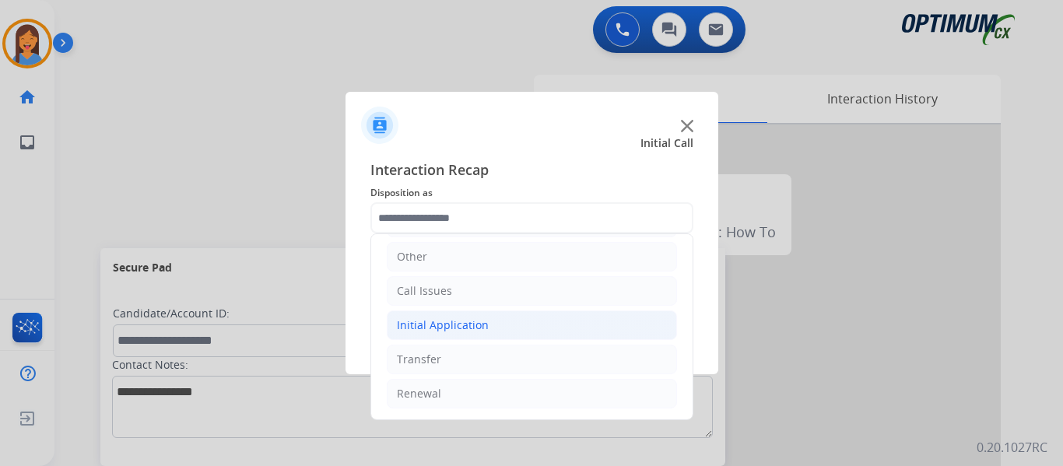
click at [443, 324] on div "Initial Application" at bounding box center [443, 325] width 92 height 16
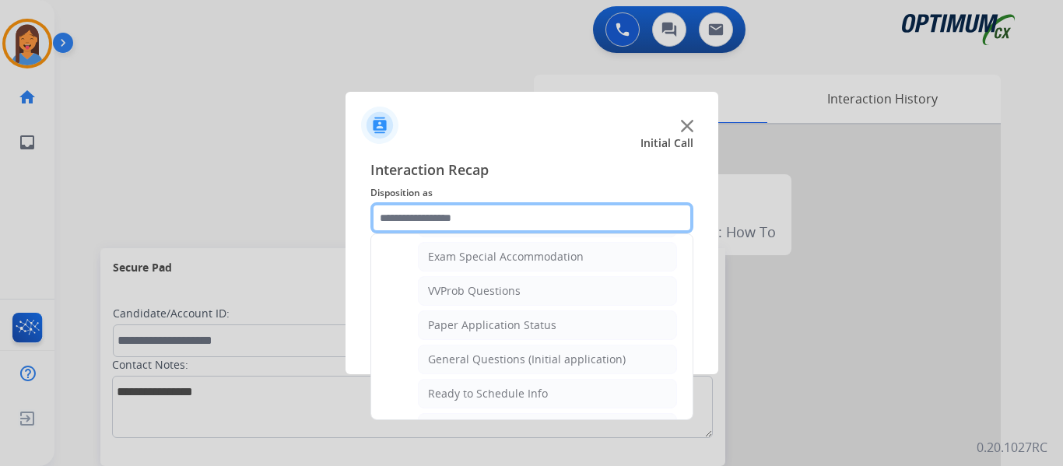
scroll to position [884, 0]
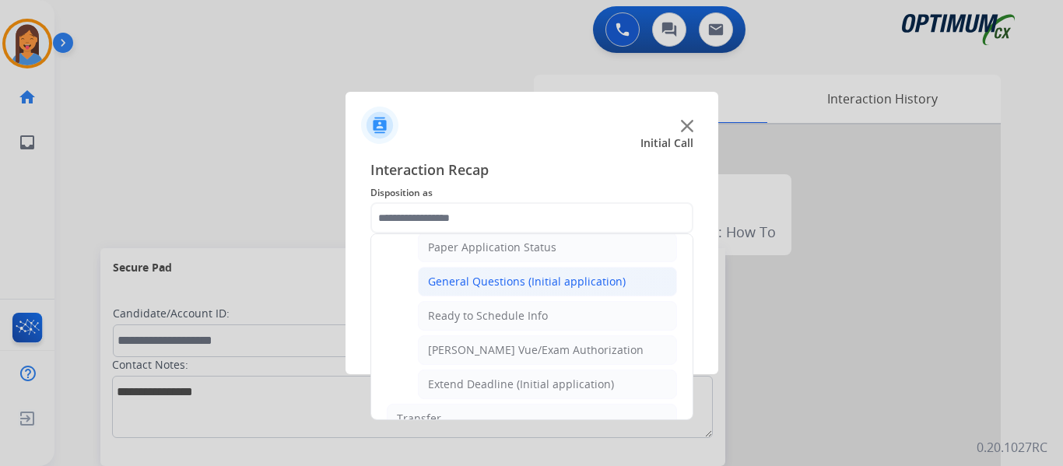
click at [468, 278] on div "General Questions (Initial application)" at bounding box center [527, 282] width 198 height 16
type input "**********"
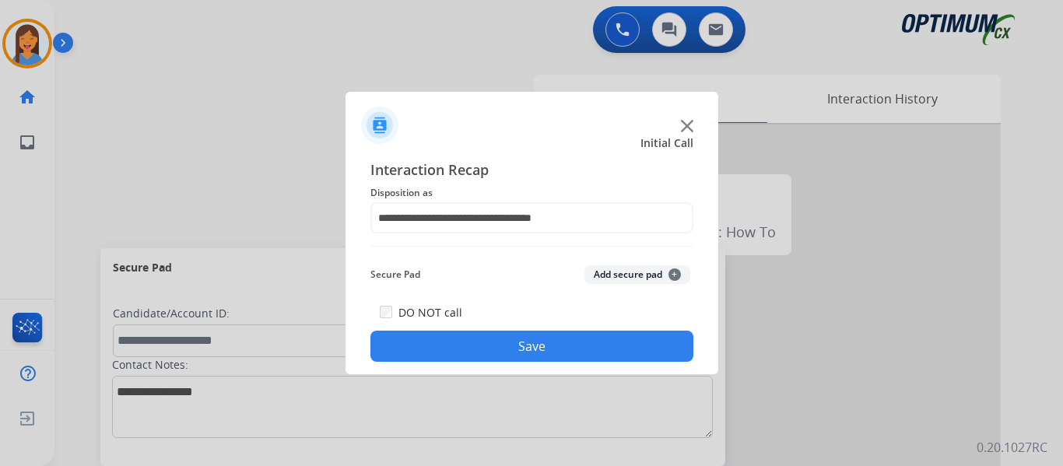
click at [517, 344] on button "Save" at bounding box center [531, 346] width 323 height 31
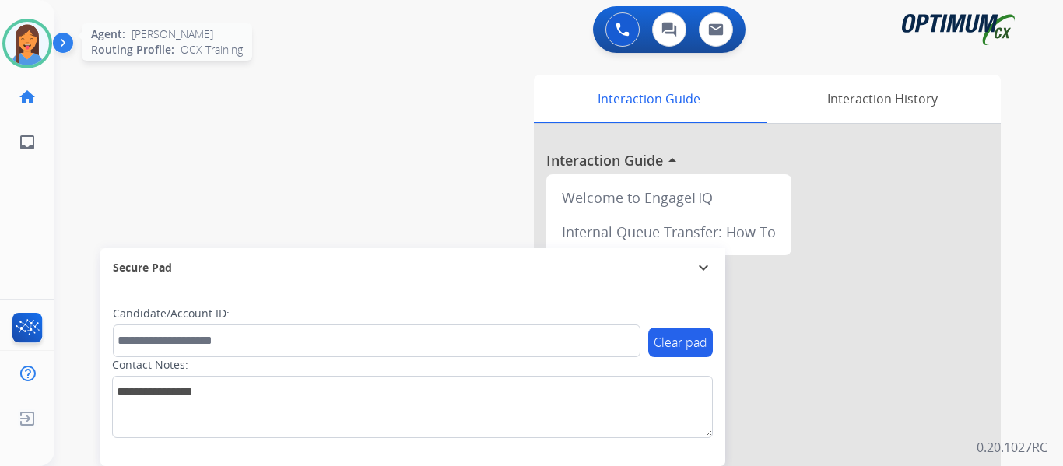
drag, startPoint x: 23, startPoint y: 50, endPoint x: 37, endPoint y: 53, distance: 14.3
click at [23, 50] on img at bounding box center [27, 44] width 44 height 44
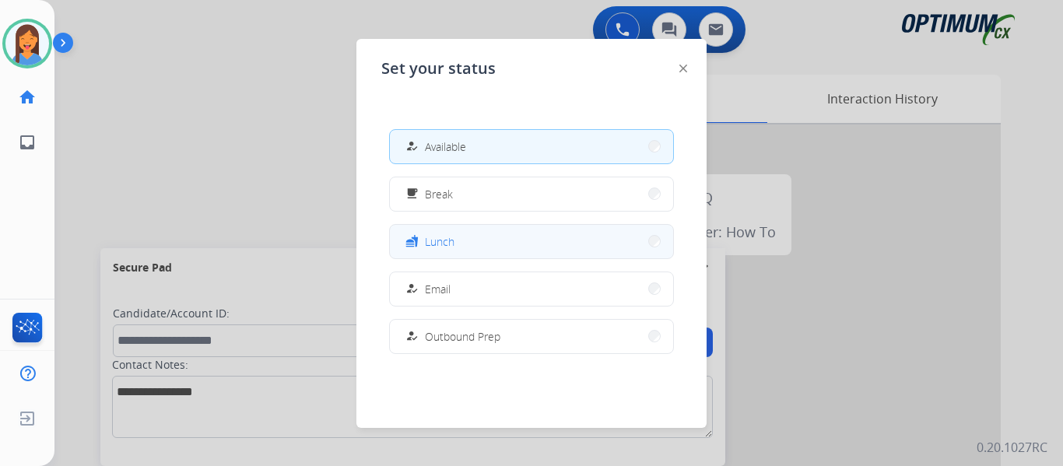
click at [485, 243] on button "fastfood Lunch" at bounding box center [531, 241] width 283 height 33
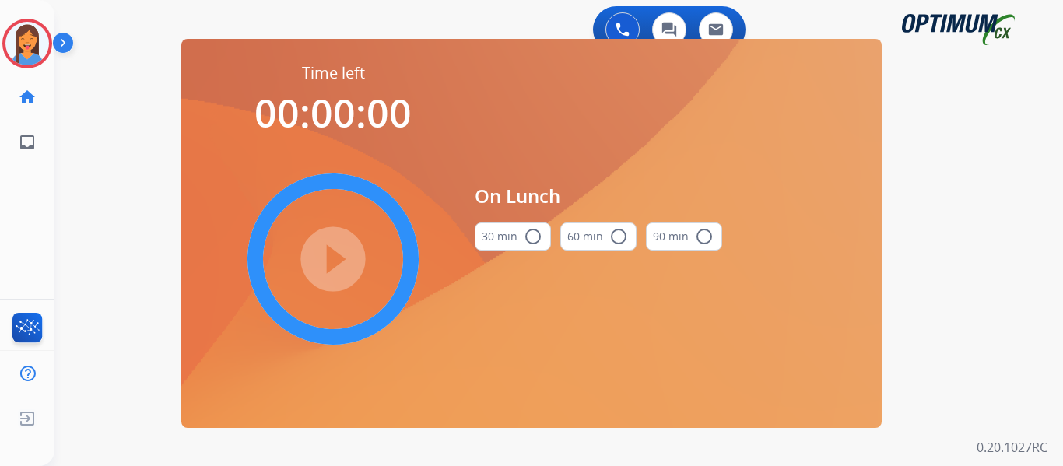
click at [516, 233] on button "30 min radio_button_unchecked" at bounding box center [513, 236] width 76 height 28
click at [342, 257] on mat-icon "play_circle_filled" at bounding box center [333, 259] width 19 height 19
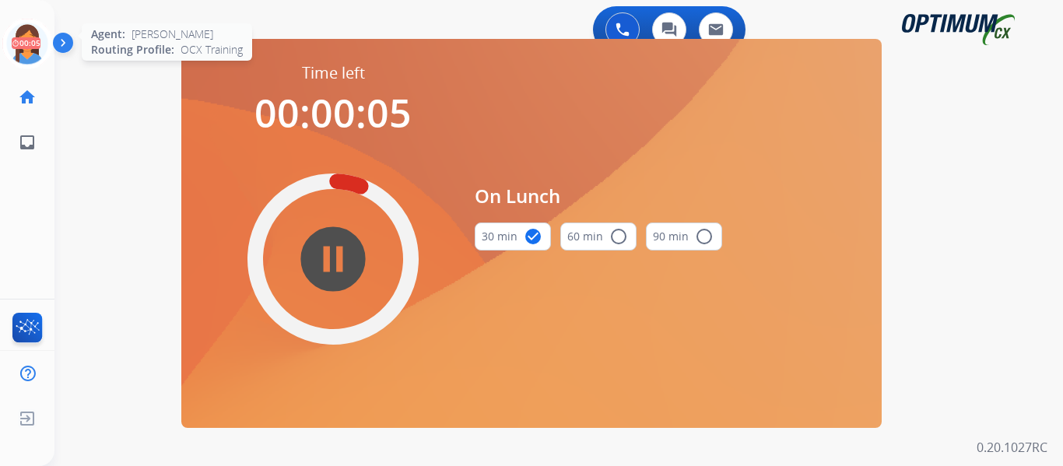
click at [13, 54] on icon at bounding box center [27, 44] width 51 height 51
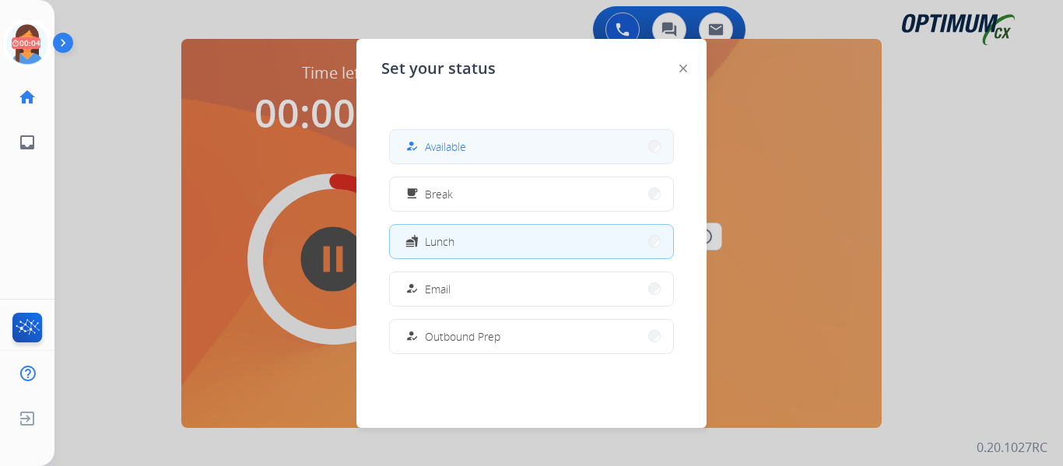
click at [455, 145] on span "Available" at bounding box center [445, 146] width 41 height 16
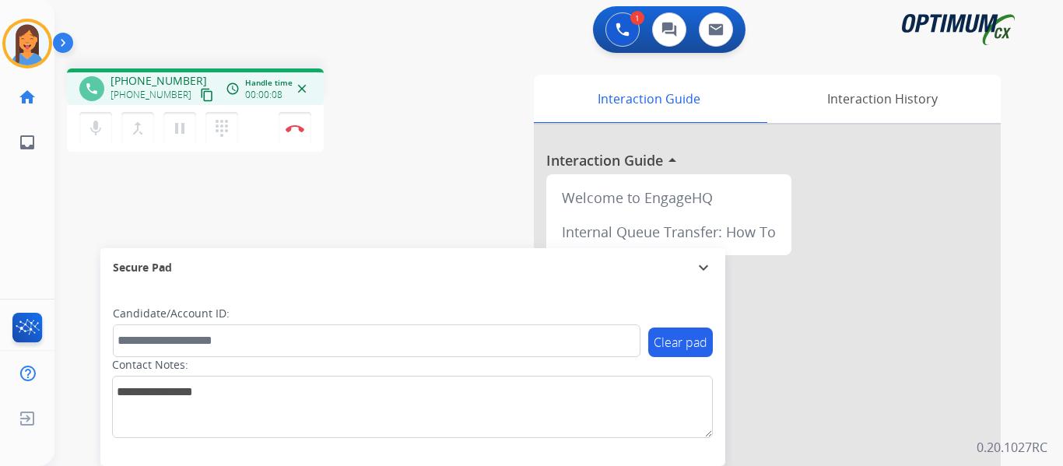
click at [200, 101] on mat-icon "content_copy" at bounding box center [207, 95] width 14 height 14
click at [464, 119] on div "Interaction Guide Interaction History Interaction Guide arrow_drop_up Welcome t…" at bounding box center [728, 390] width 543 height 630
click at [296, 124] on button "Disconnect" at bounding box center [295, 128] width 33 height 33
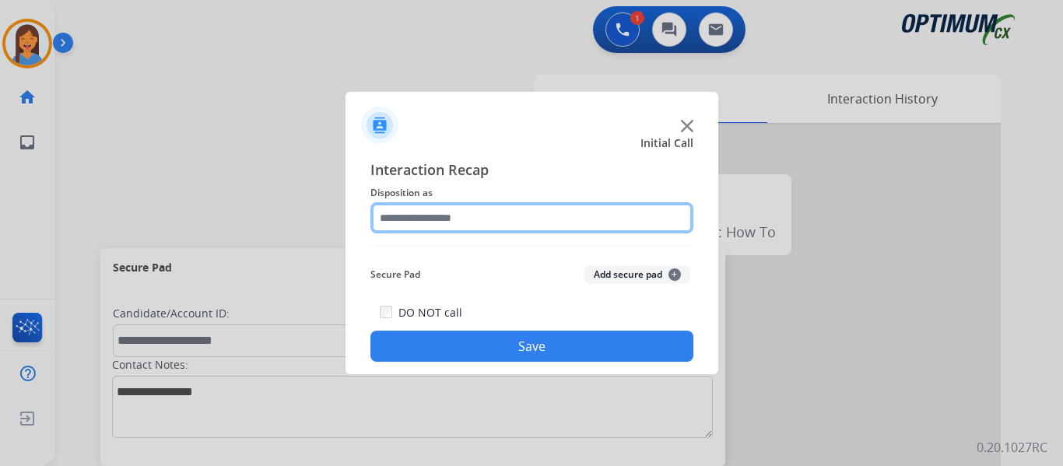
click at [440, 222] on input "text" at bounding box center [531, 217] width 323 height 31
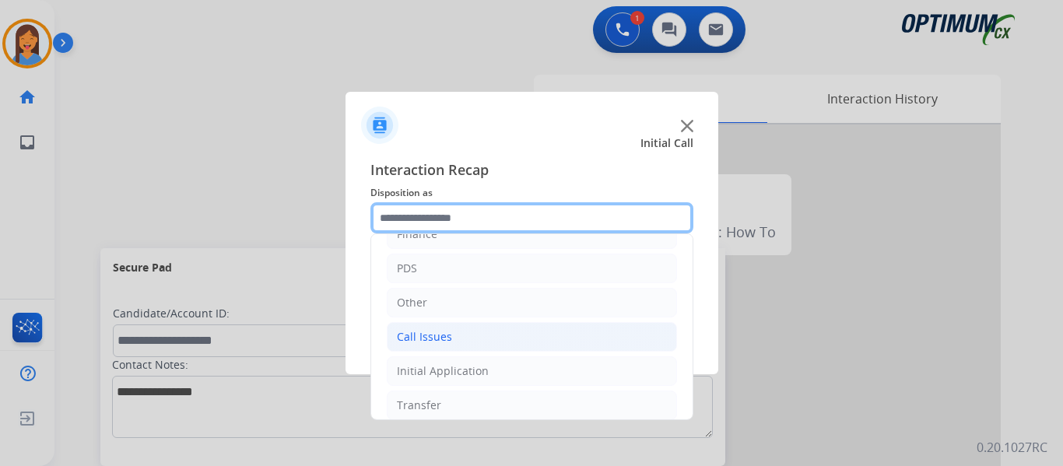
scroll to position [106, 0]
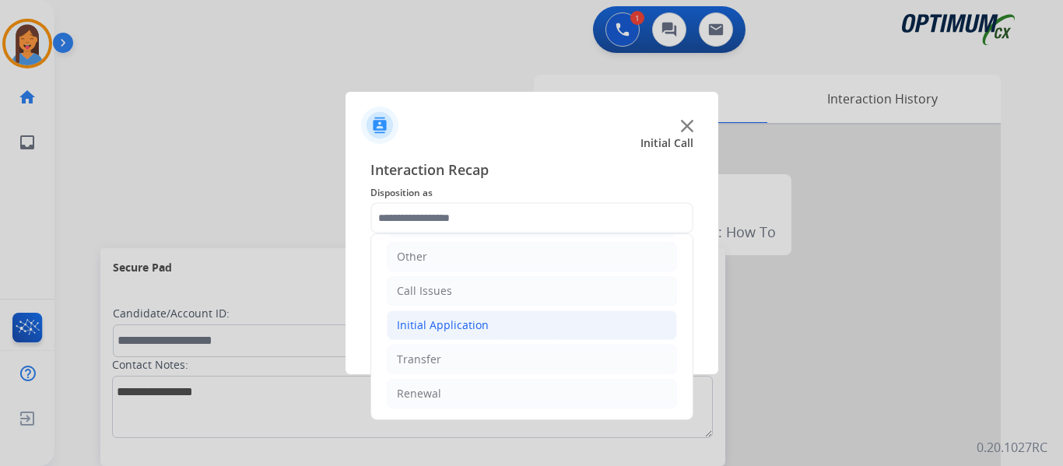
click at [461, 330] on div "Initial Application" at bounding box center [443, 325] width 92 height 16
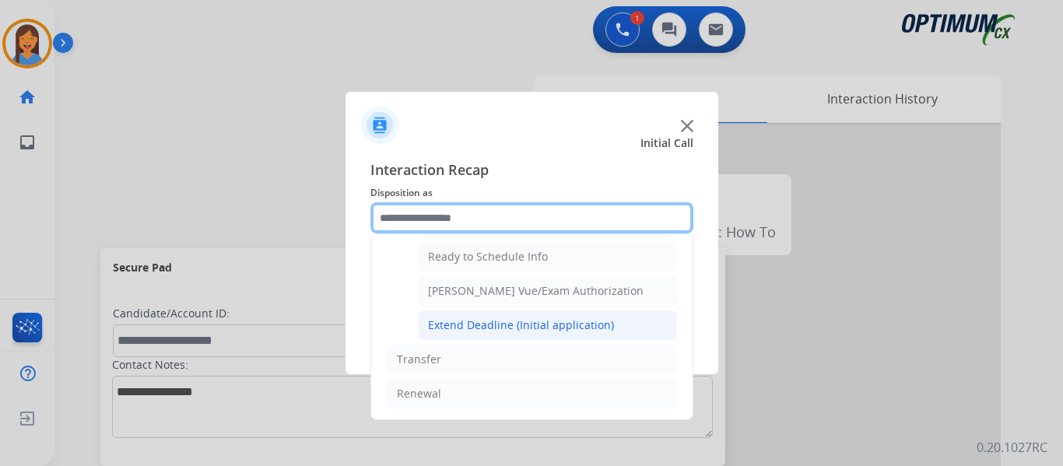
scroll to position [865, 0]
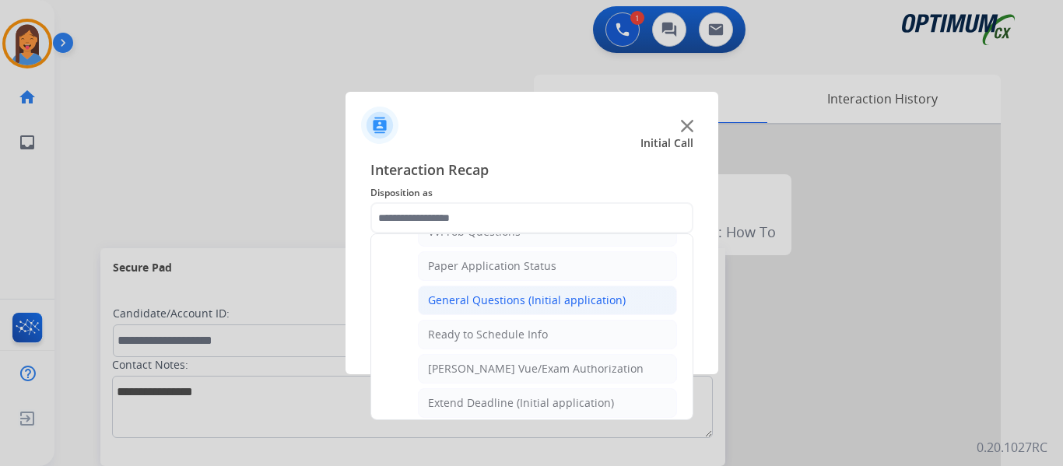
click at [489, 299] on div "General Questions (Initial application)" at bounding box center [527, 301] width 198 height 16
type input "**********"
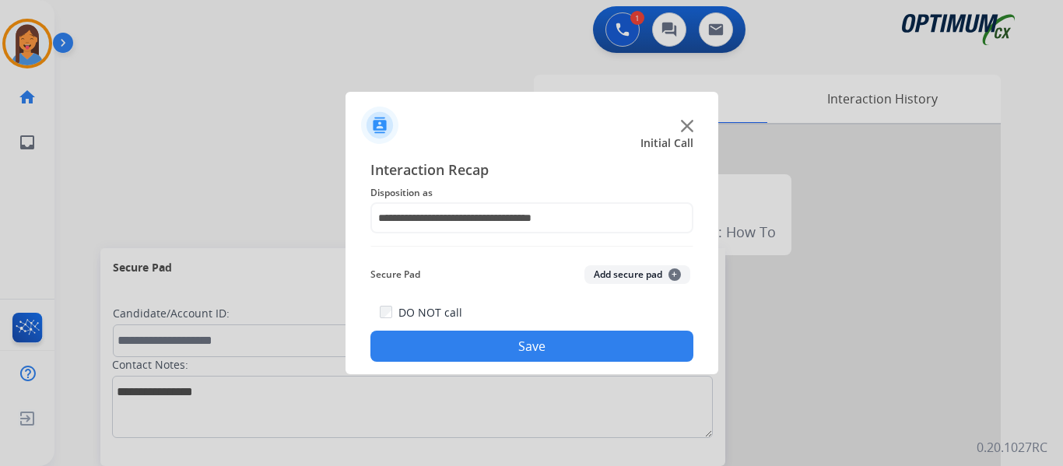
click at [517, 348] on button "Save" at bounding box center [531, 346] width 323 height 31
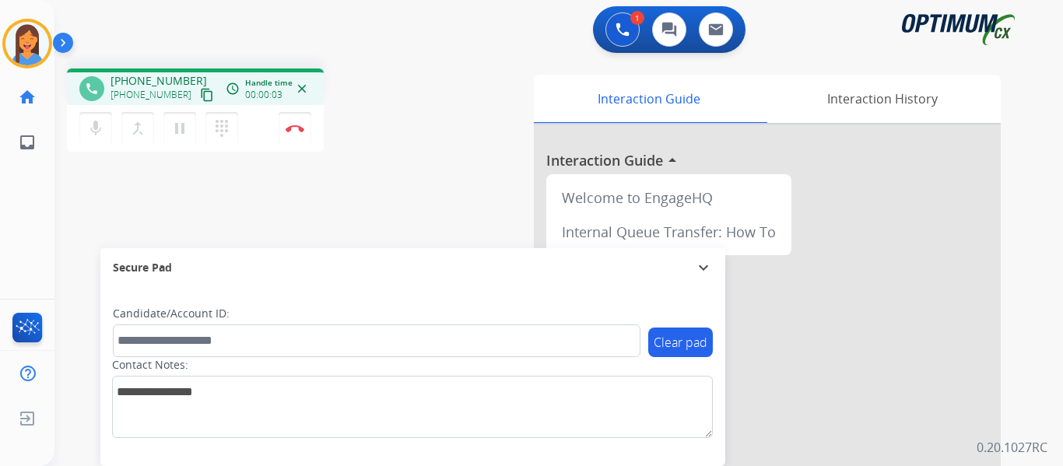
click at [200, 94] on mat-icon "content_copy" at bounding box center [207, 95] width 14 height 14
click at [296, 125] on img at bounding box center [295, 128] width 19 height 8
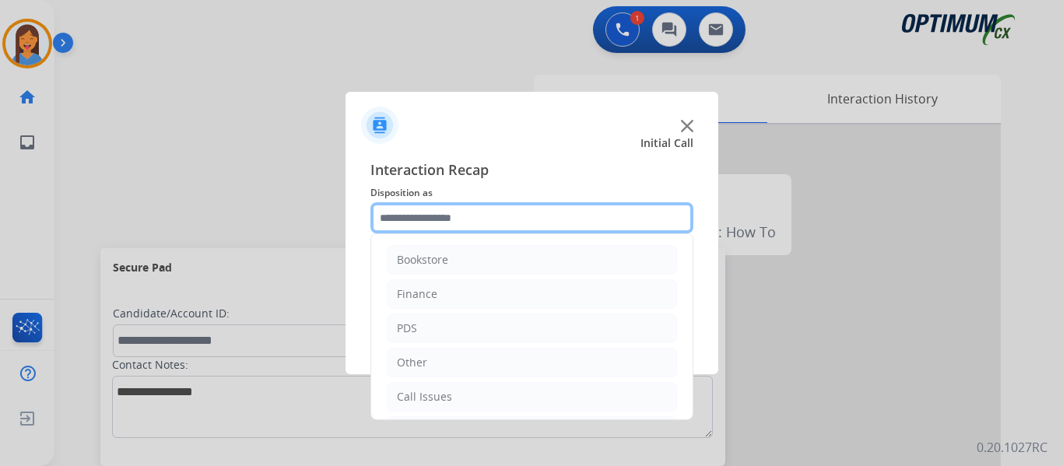
click at [431, 215] on input "text" at bounding box center [531, 217] width 323 height 31
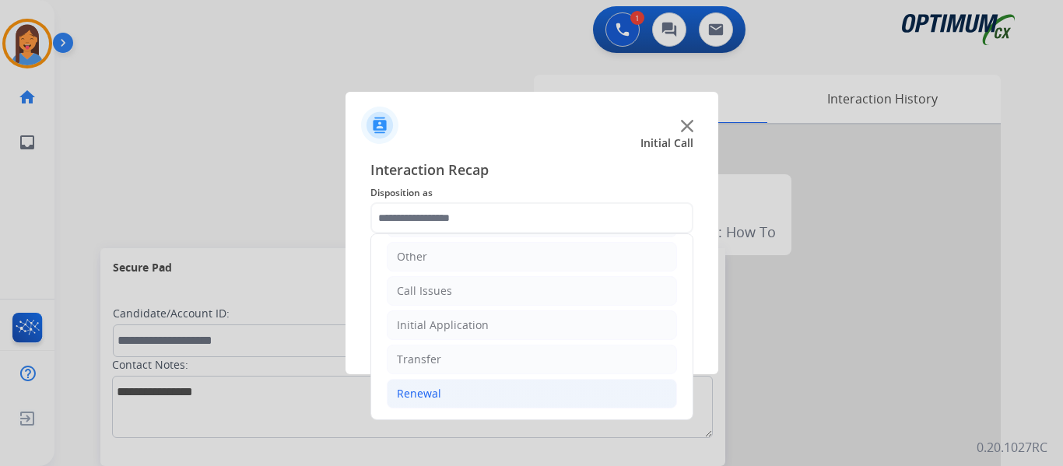
click at [436, 402] on li "Renewal" at bounding box center [532, 394] width 290 height 30
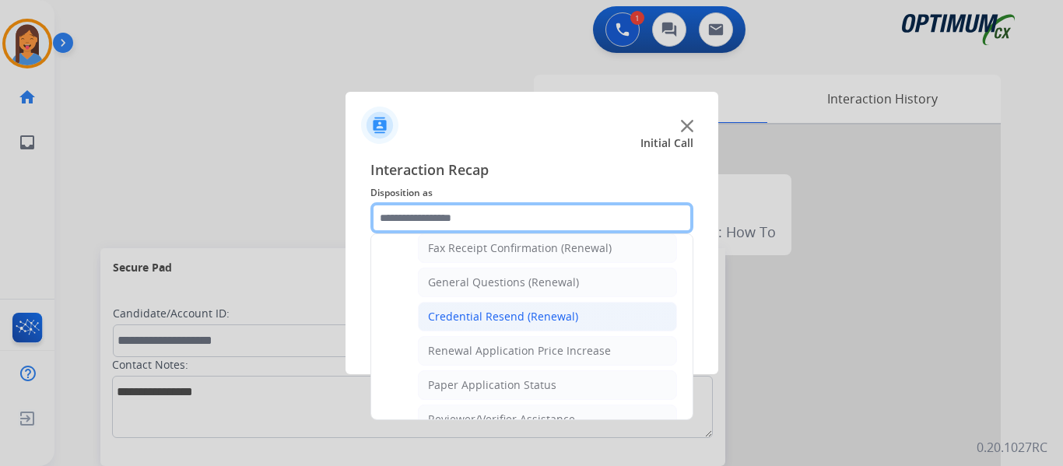
scroll to position [417, 0]
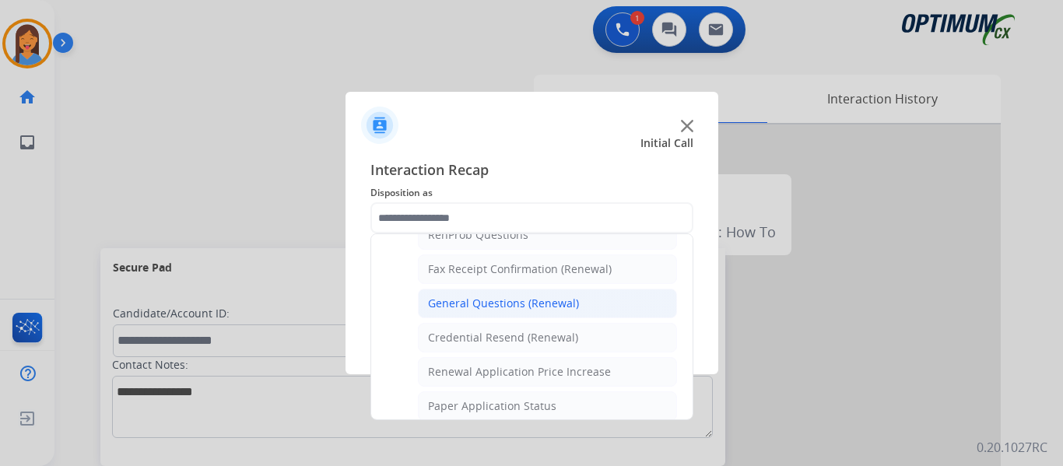
click at [471, 303] on div "General Questions (Renewal)" at bounding box center [503, 304] width 151 height 16
type input "**********"
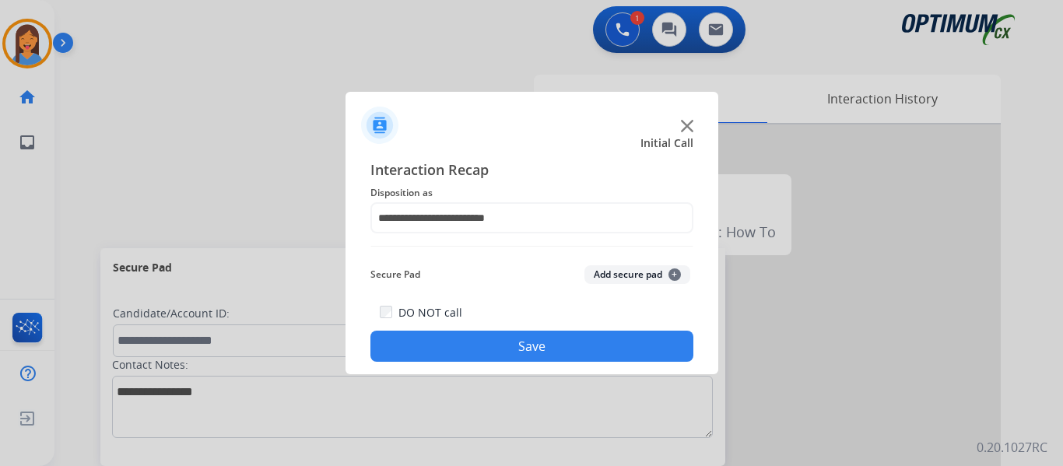
click at [494, 347] on button "Save" at bounding box center [531, 346] width 323 height 31
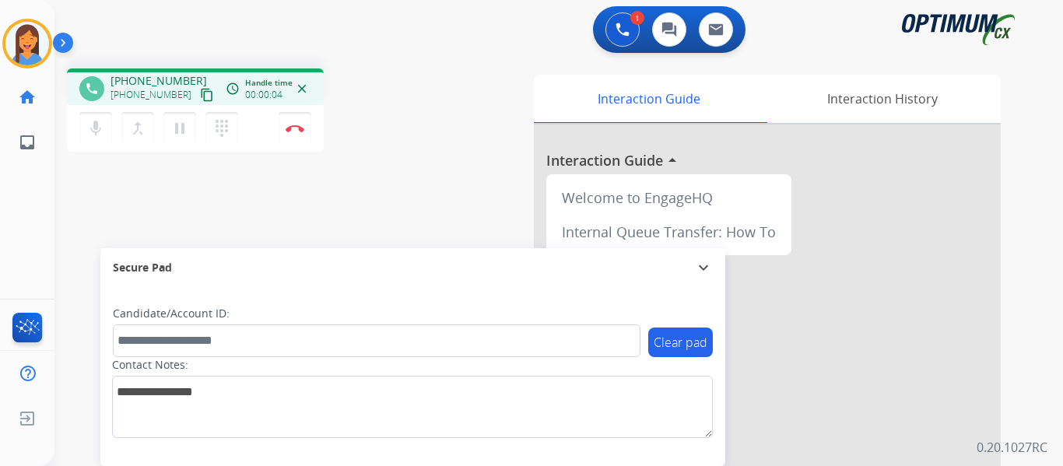
drag, startPoint x: 194, startPoint y: 96, endPoint x: 286, endPoint y: 110, distance: 93.6
click at [200, 96] on mat-icon "content_copy" at bounding box center [207, 95] width 14 height 14
click at [430, 61] on div "phone [PHONE_NUMBER] [PHONE_NUMBER] content_copy access_time Call metrics Queue…" at bounding box center [539, 380] width 971 height 649
click at [293, 124] on button "Disconnect" at bounding box center [295, 128] width 33 height 33
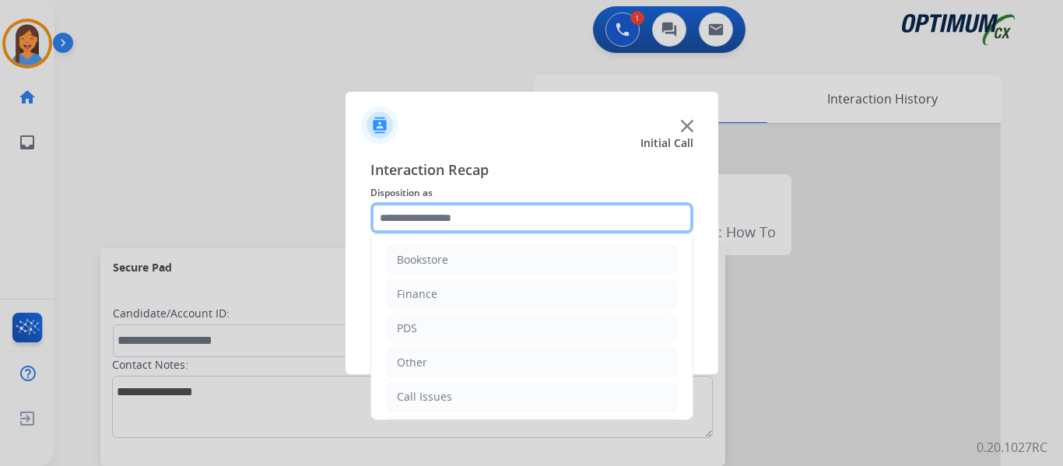
click at [527, 214] on input "text" at bounding box center [531, 217] width 323 height 31
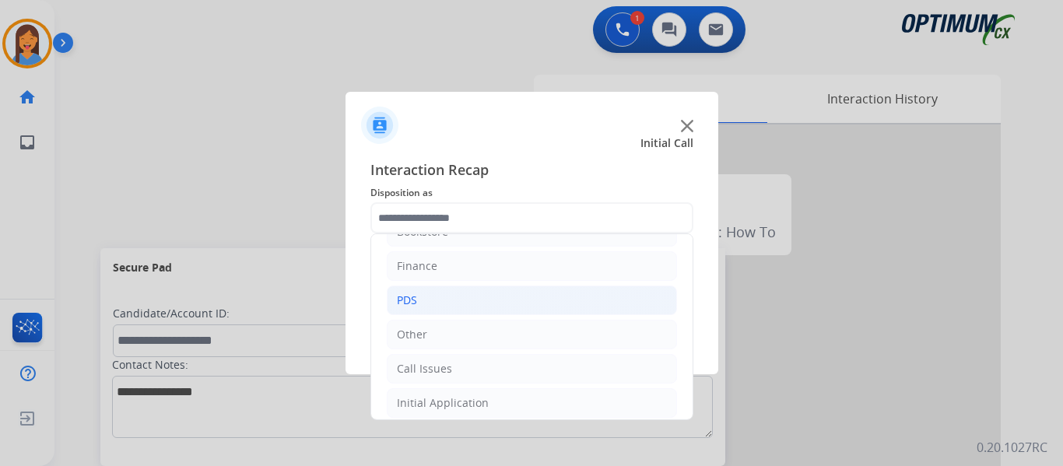
click at [429, 301] on li "PDS" at bounding box center [532, 301] width 290 height 30
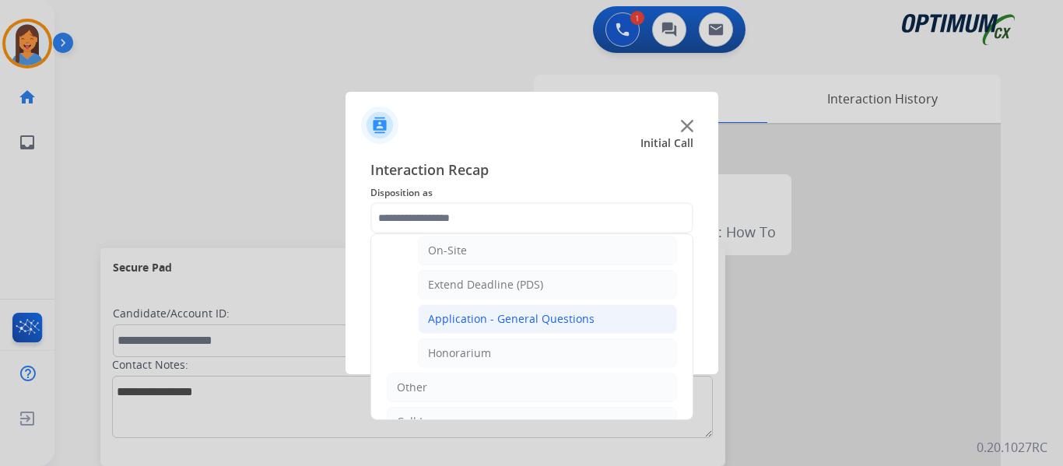
click at [517, 322] on div "Application - General Questions" at bounding box center [511, 319] width 166 height 16
type input "**********"
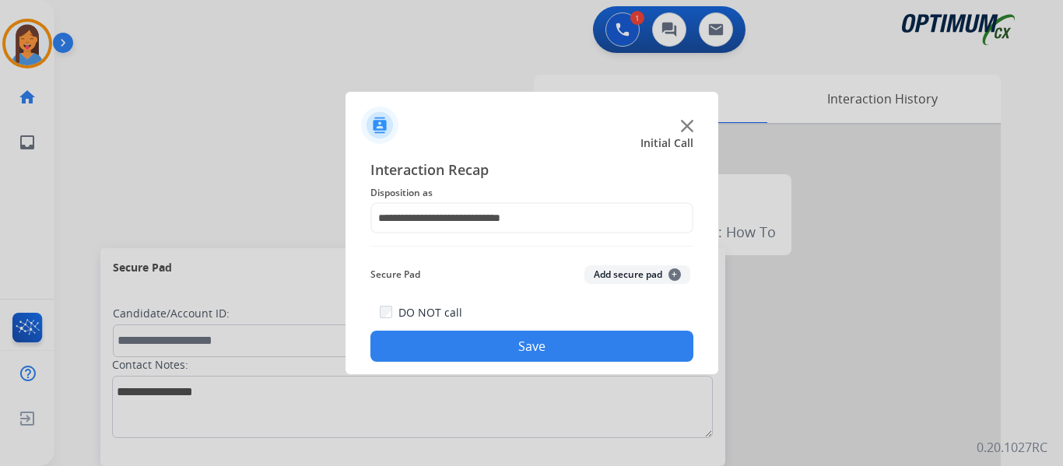
click at [520, 352] on button "Save" at bounding box center [531, 346] width 323 height 31
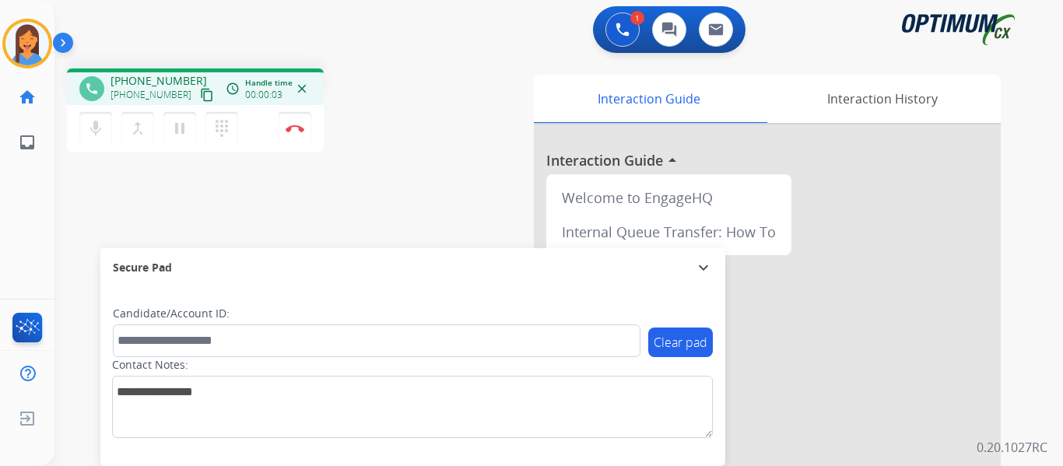
drag, startPoint x: 191, startPoint y: 94, endPoint x: 209, endPoint y: 96, distance: 18.7
click at [200, 94] on mat-icon "content_copy" at bounding box center [207, 95] width 14 height 14
click at [289, 129] on img at bounding box center [295, 128] width 19 height 8
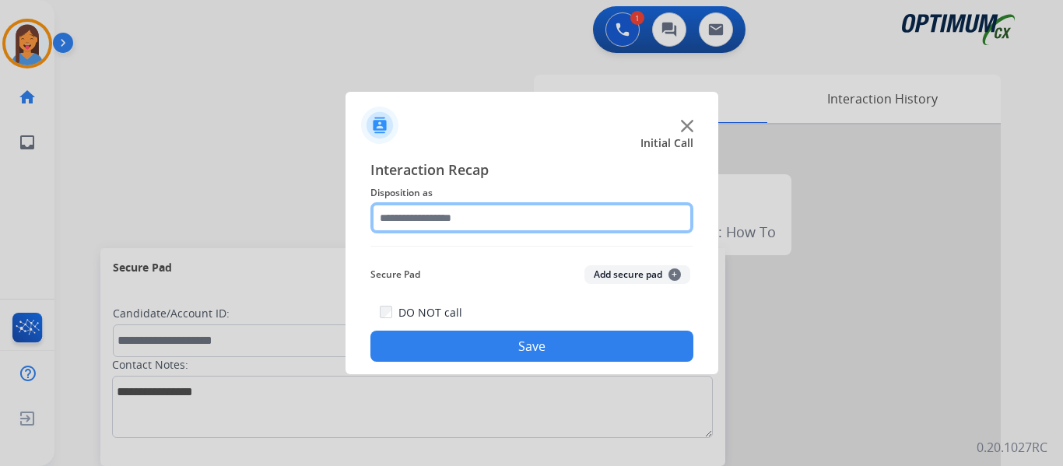
click at [445, 219] on input "text" at bounding box center [531, 217] width 323 height 31
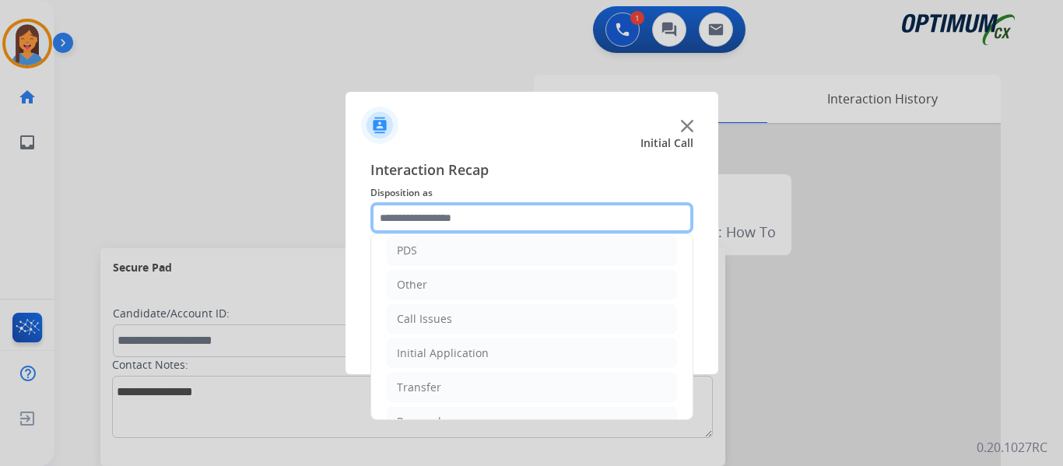
scroll to position [106, 0]
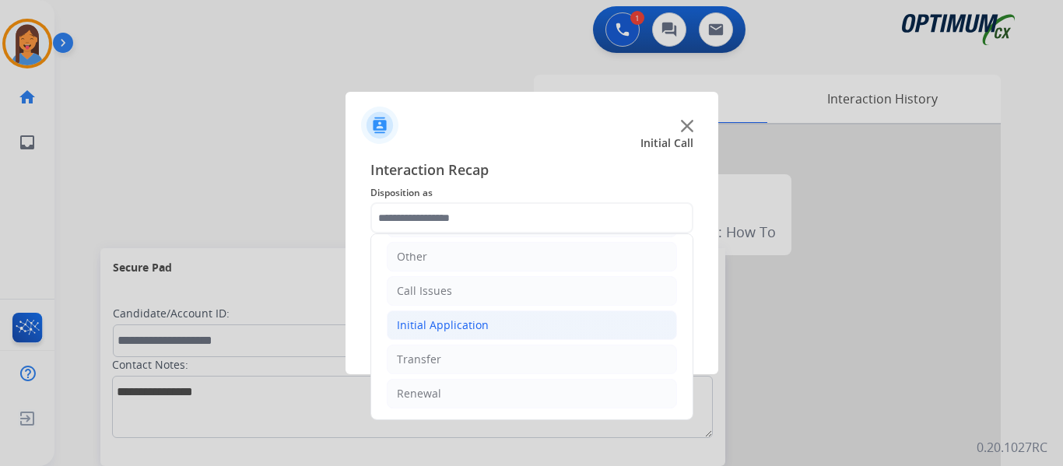
click at [468, 326] on div "Initial Application" at bounding box center [443, 325] width 92 height 16
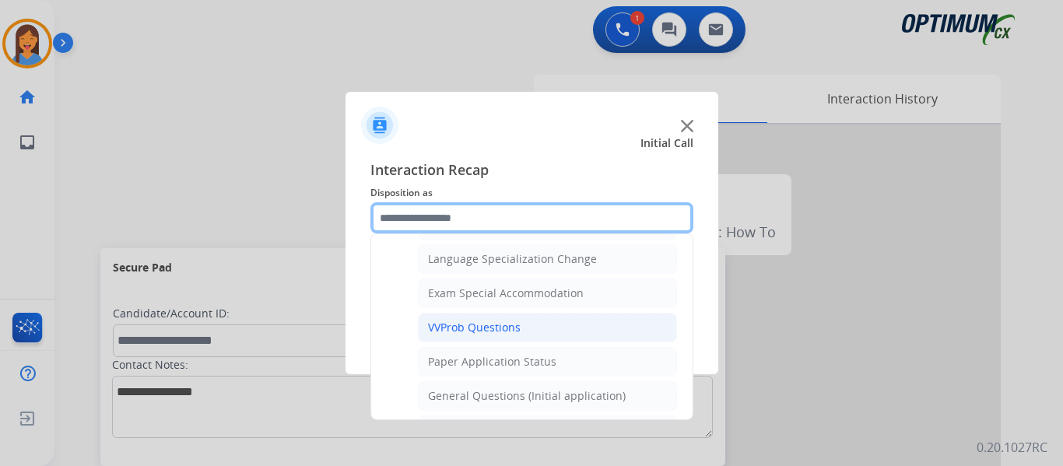
scroll to position [806, 0]
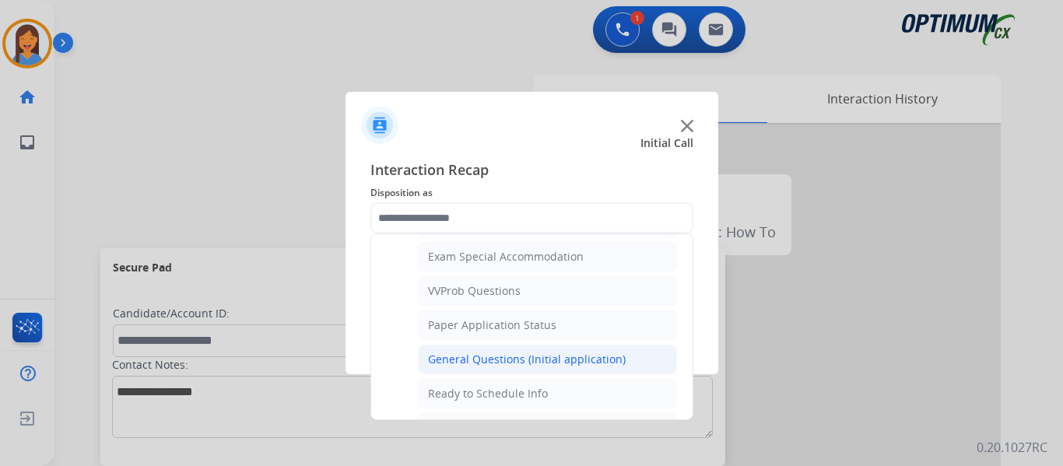
click at [481, 360] on div "General Questions (Initial application)" at bounding box center [527, 360] width 198 height 16
type input "**********"
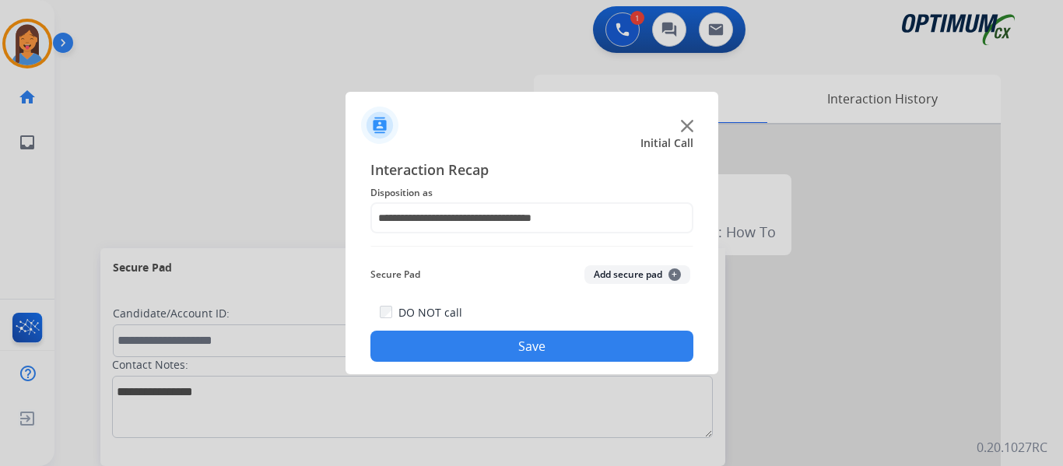
click at [481, 360] on button "Save" at bounding box center [531, 346] width 323 height 31
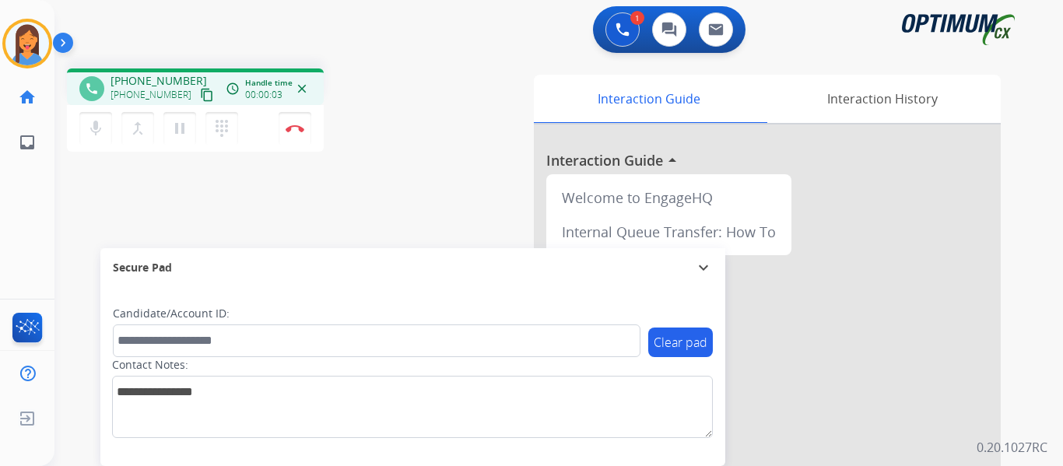
drag, startPoint x: 195, startPoint y: 95, endPoint x: 208, endPoint y: 98, distance: 12.8
click at [200, 96] on mat-icon "content_copy" at bounding box center [207, 95] width 14 height 14
click at [295, 123] on button "Disconnect" at bounding box center [295, 128] width 33 height 33
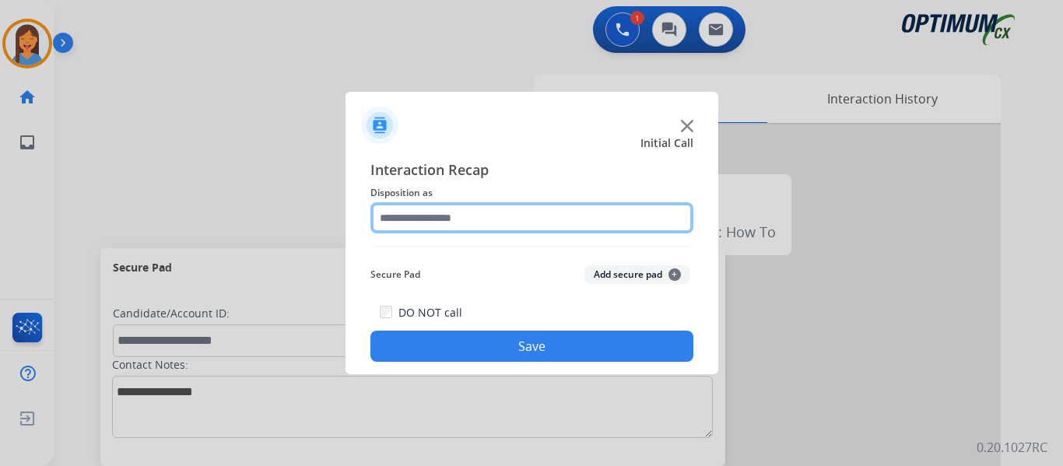
click at [492, 214] on input "text" at bounding box center [531, 217] width 323 height 31
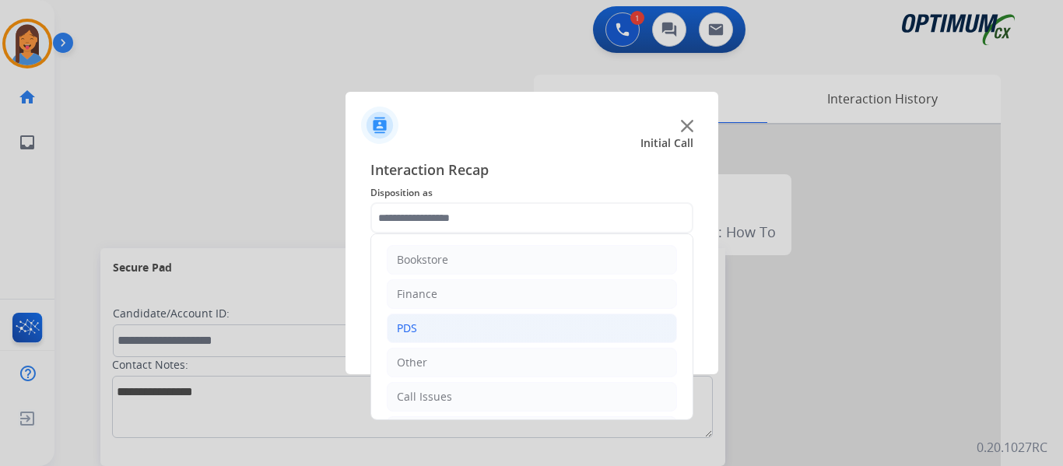
click at [446, 328] on li "PDS" at bounding box center [532, 329] width 290 height 30
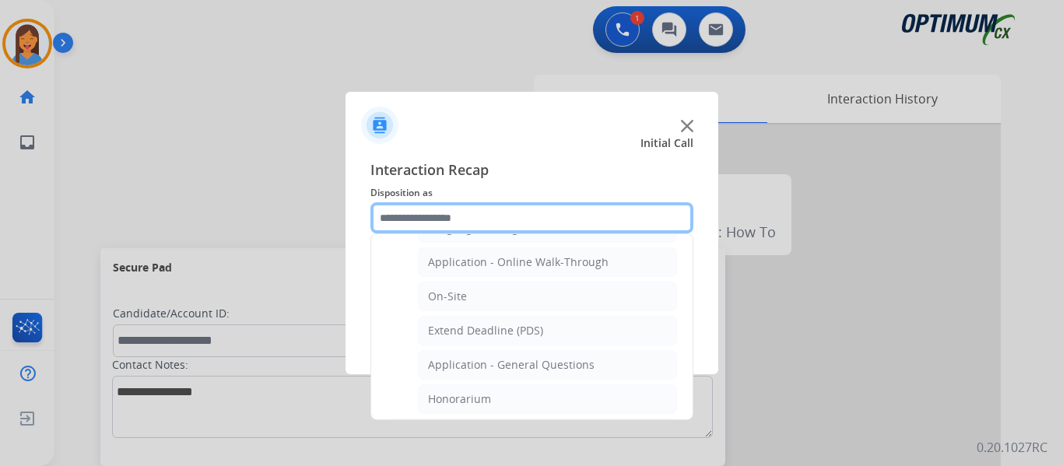
scroll to position [389, 0]
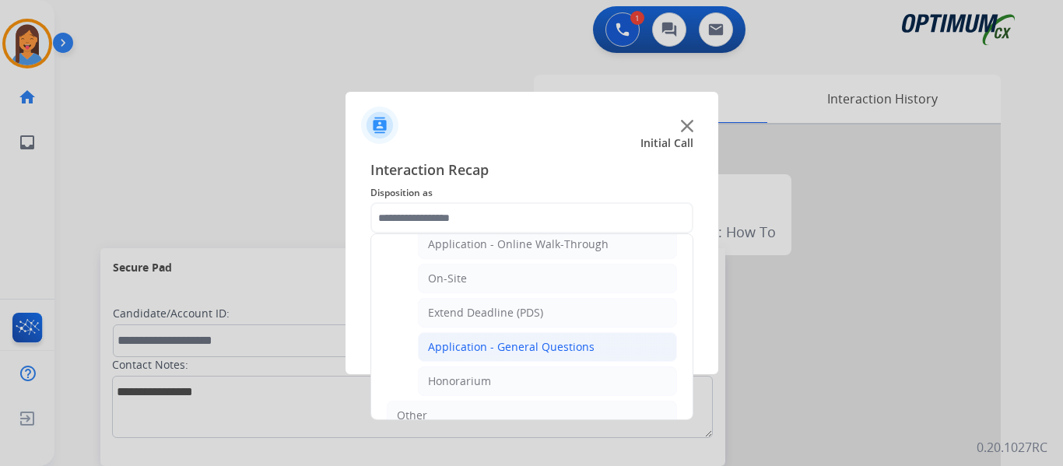
click at [505, 351] on div "Application - General Questions" at bounding box center [511, 347] width 166 height 16
type input "**********"
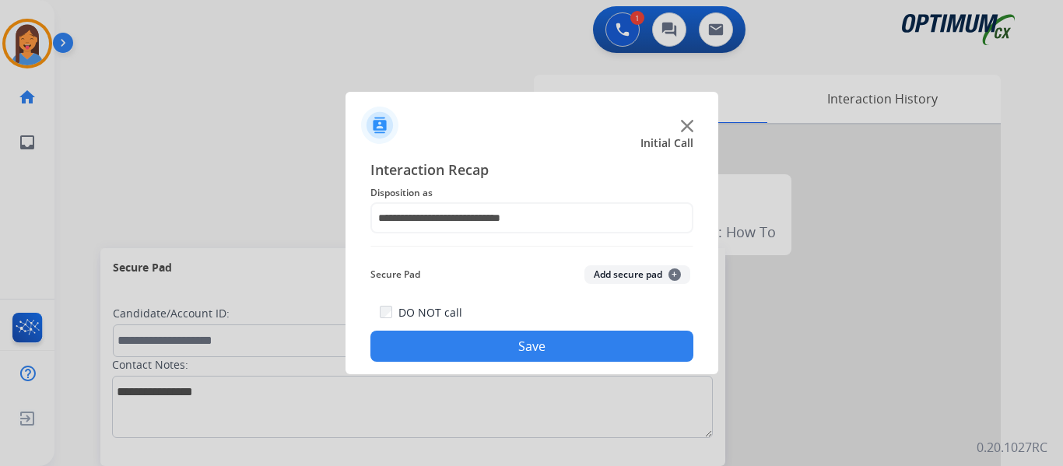
click at [513, 352] on button "Save" at bounding box center [531, 346] width 323 height 31
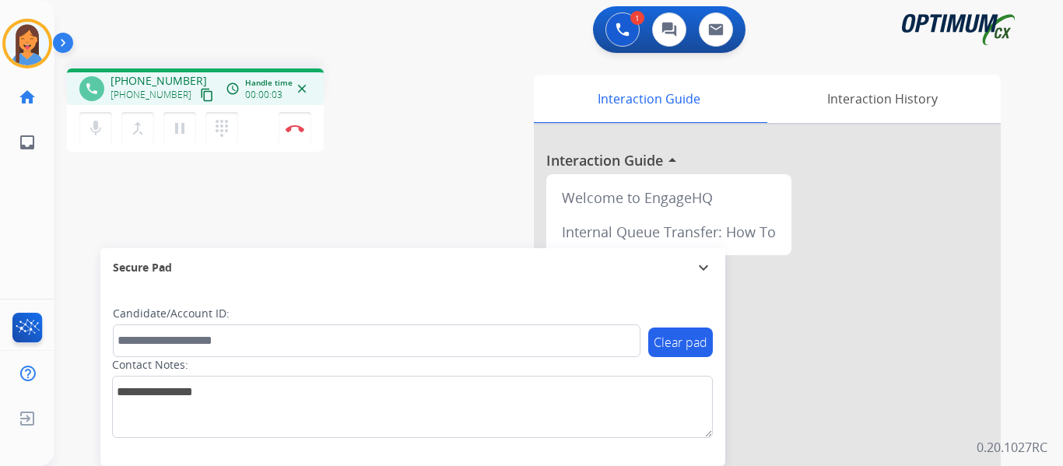
click at [200, 97] on mat-icon "content_copy" at bounding box center [207, 95] width 14 height 14
click at [290, 125] on img at bounding box center [295, 128] width 19 height 8
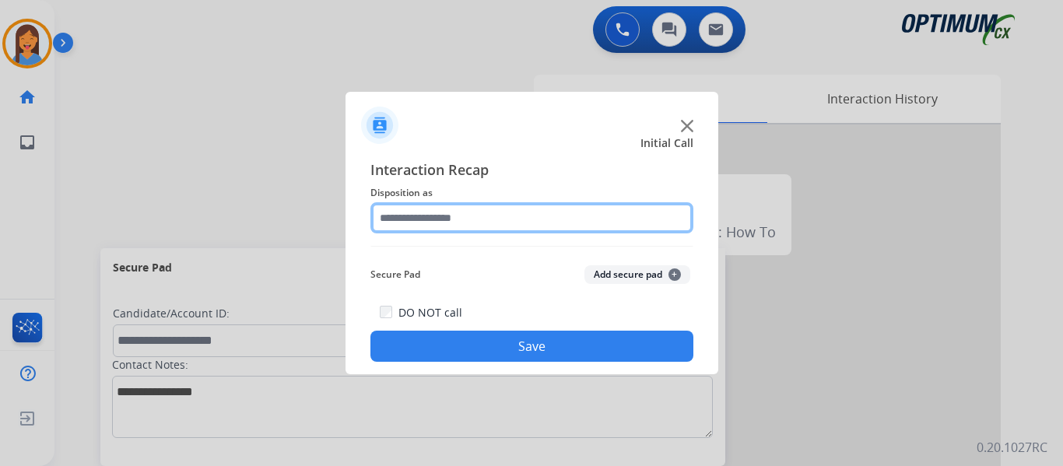
click at [456, 219] on input "text" at bounding box center [531, 217] width 323 height 31
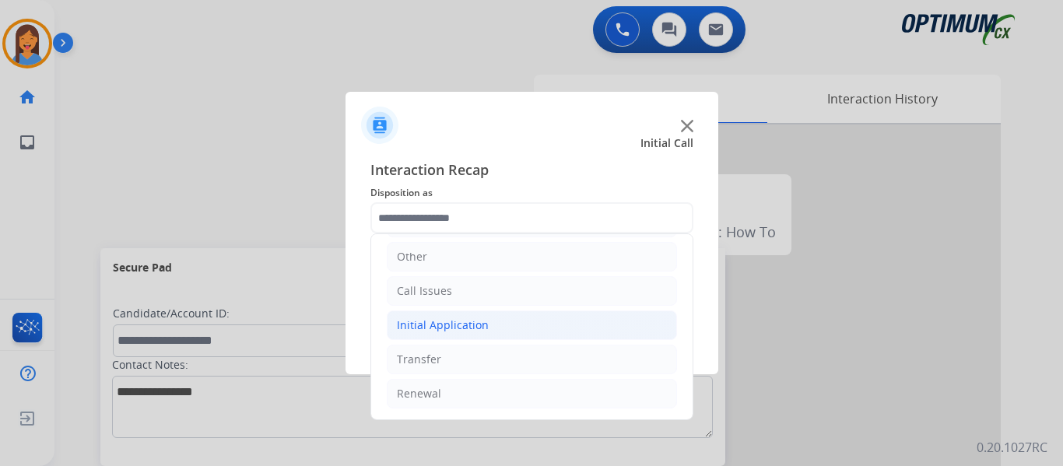
click at [459, 321] on div "Initial Application" at bounding box center [443, 325] width 92 height 16
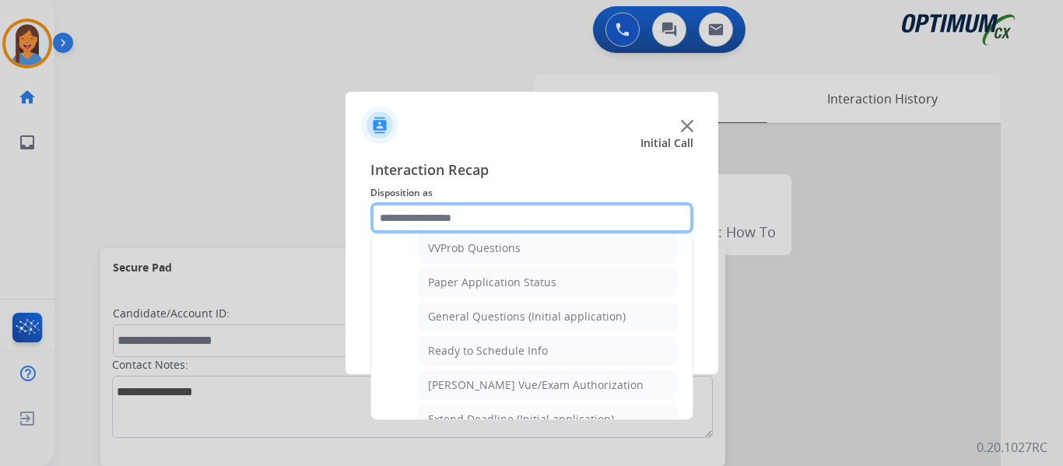
scroll to position [884, 0]
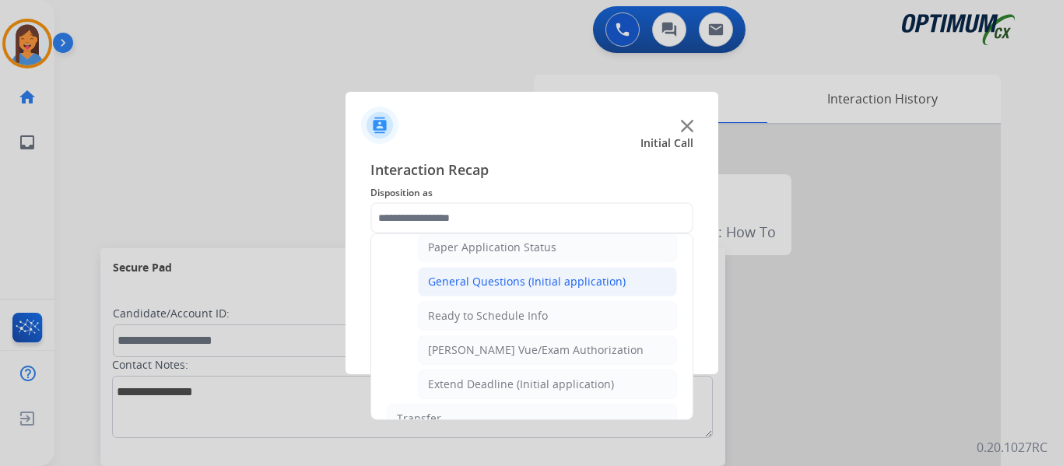
click at [489, 285] on div "General Questions (Initial application)" at bounding box center [527, 282] width 198 height 16
type input "**********"
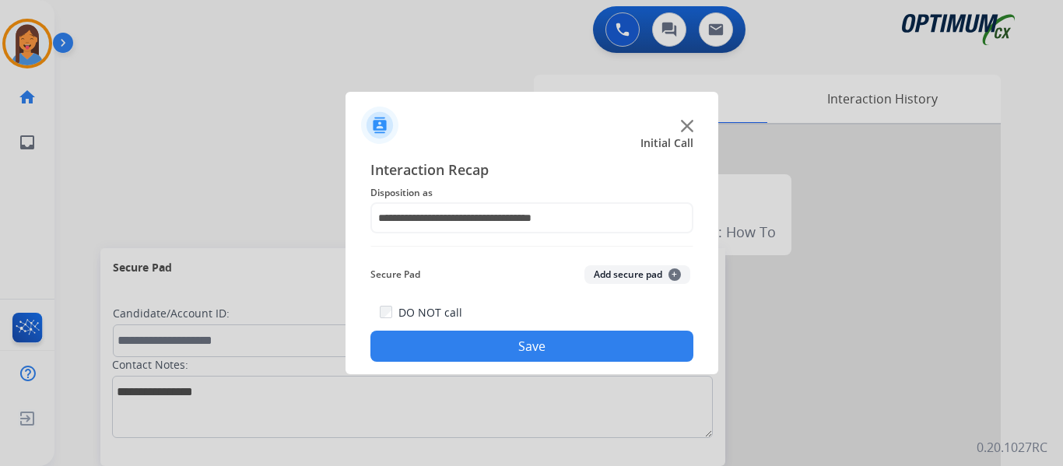
click at [506, 350] on button "Save" at bounding box center [531, 346] width 323 height 31
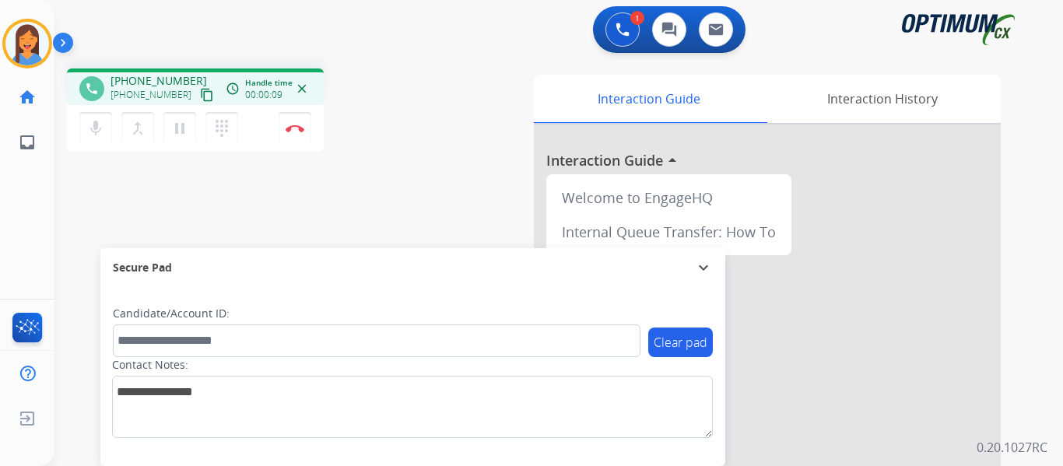
drag, startPoint x: 186, startPoint y: 96, endPoint x: 257, endPoint y: 109, distance: 72.8
click at [200, 96] on mat-icon "content_copy" at bounding box center [207, 95] width 14 height 14
click at [300, 126] on img at bounding box center [295, 128] width 19 height 8
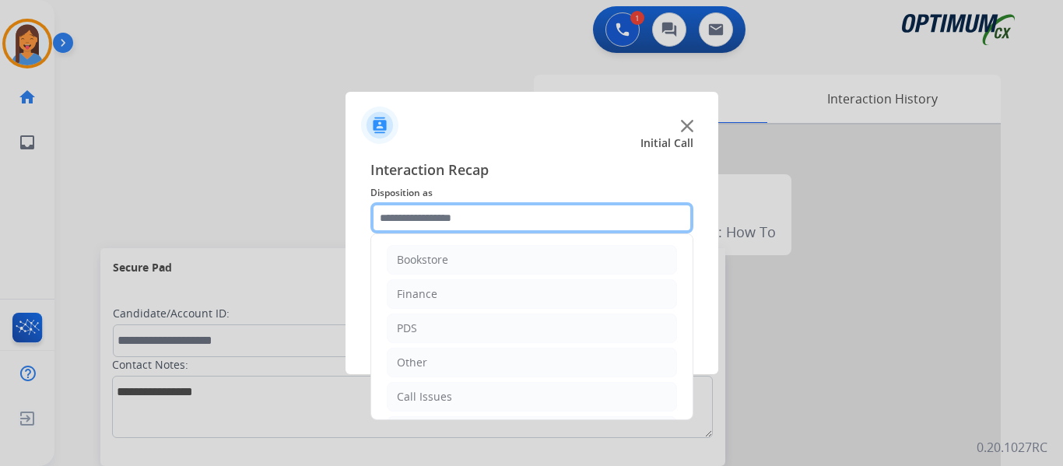
click at [468, 222] on input "text" at bounding box center [531, 217] width 323 height 31
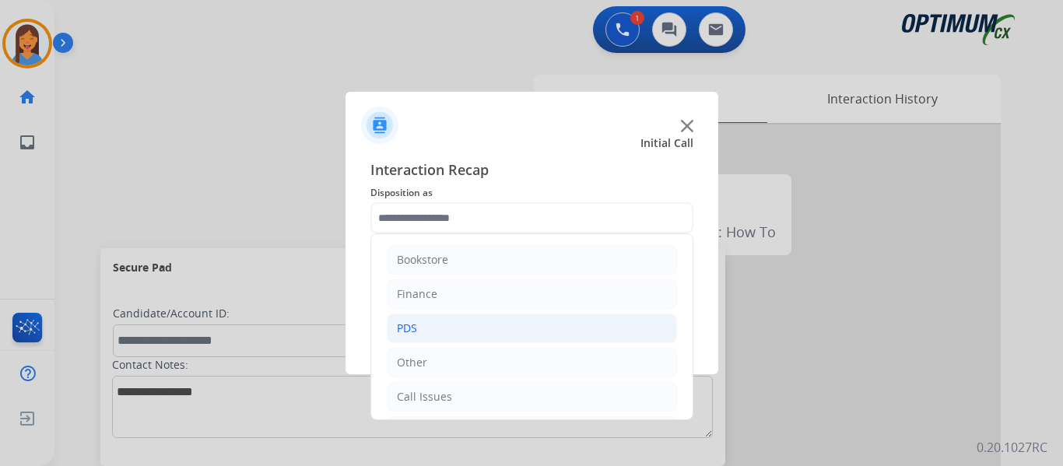
click at [454, 342] on li "PDS" at bounding box center [532, 329] width 290 height 30
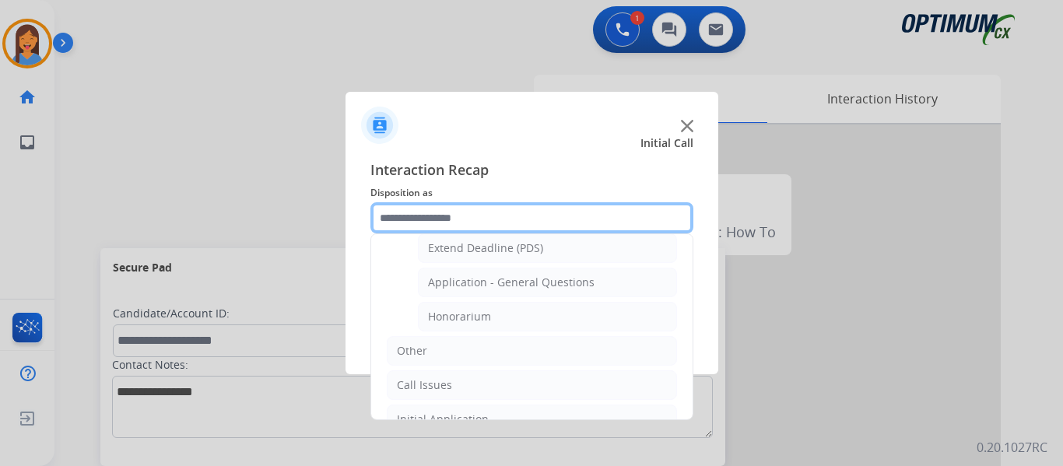
scroll to position [467, 0]
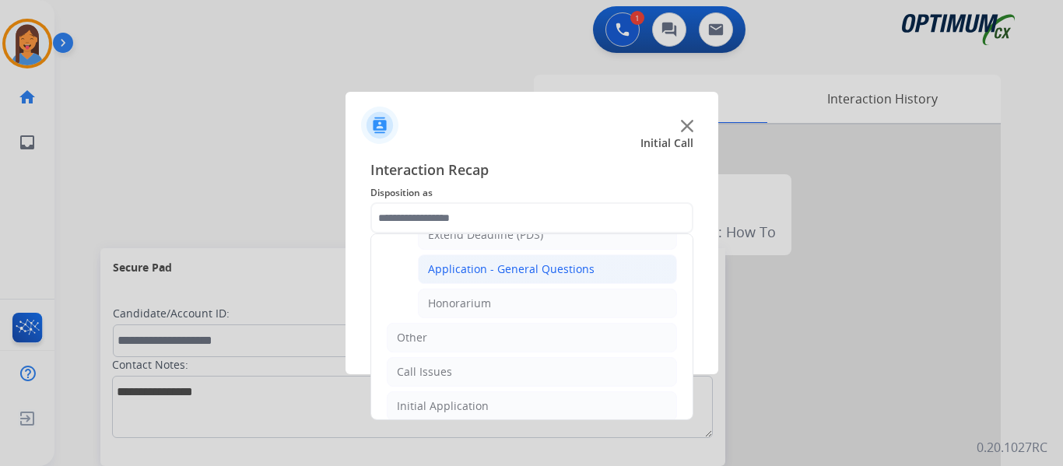
click at [509, 266] on div "Application - General Questions" at bounding box center [511, 269] width 166 height 16
type input "**********"
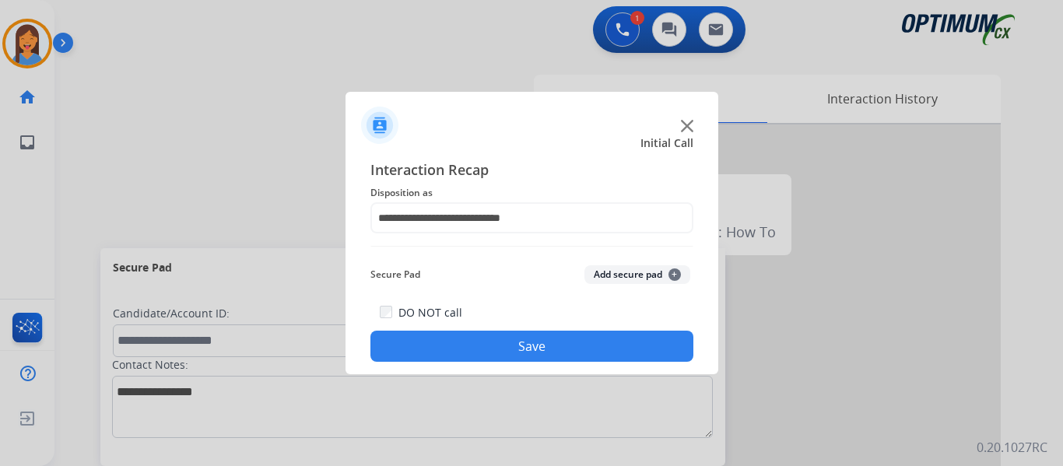
click at [511, 355] on button "Save" at bounding box center [531, 346] width 323 height 31
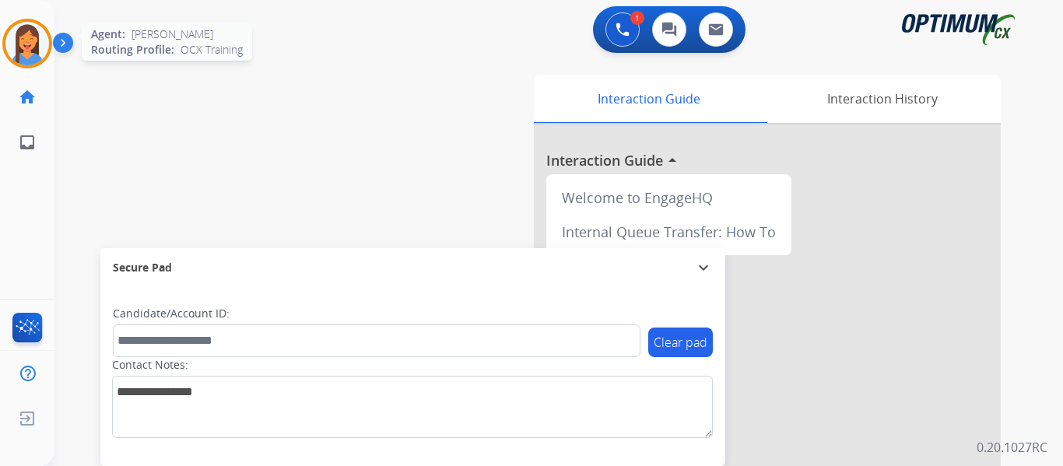
click at [34, 44] on img at bounding box center [27, 44] width 44 height 44
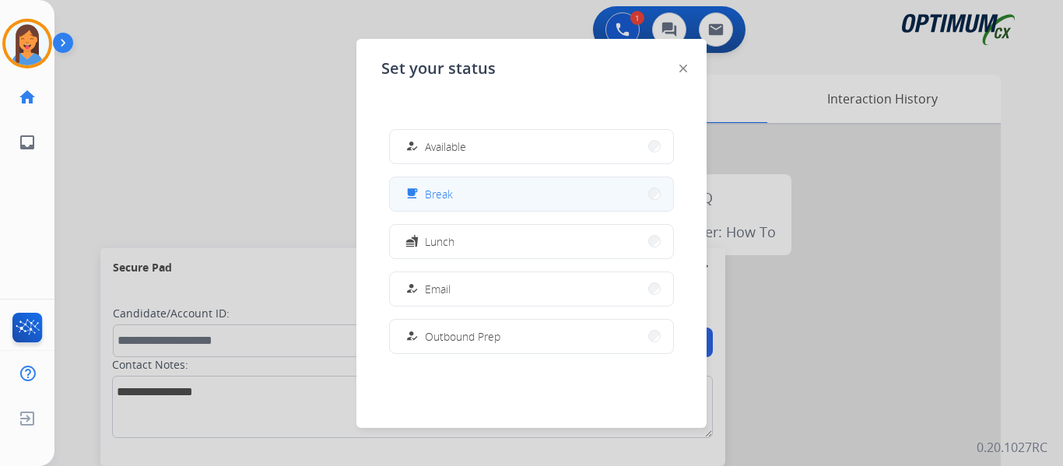
click at [485, 199] on button "free_breakfast Break" at bounding box center [531, 193] width 283 height 33
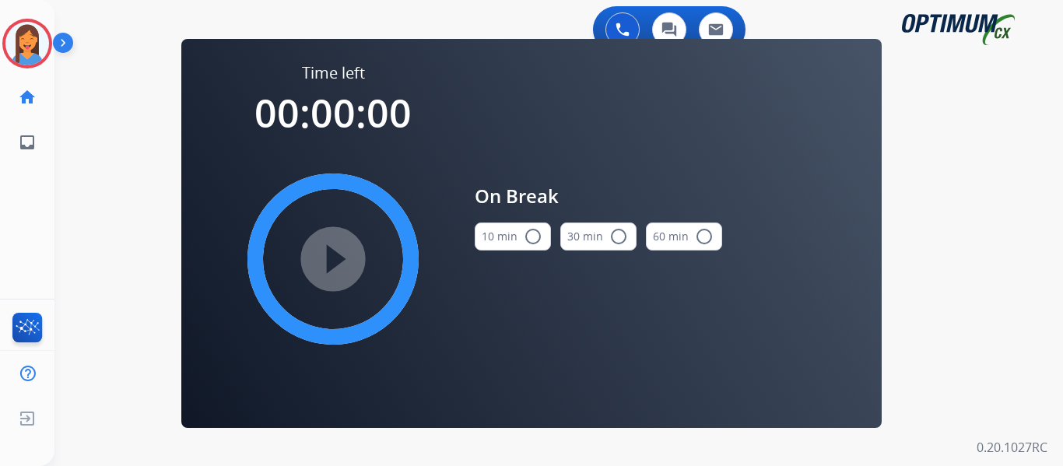
click at [502, 236] on button "10 min radio_button_unchecked" at bounding box center [513, 236] width 76 height 28
click at [342, 250] on mat-icon "play_circle_filled" at bounding box center [333, 259] width 19 height 19
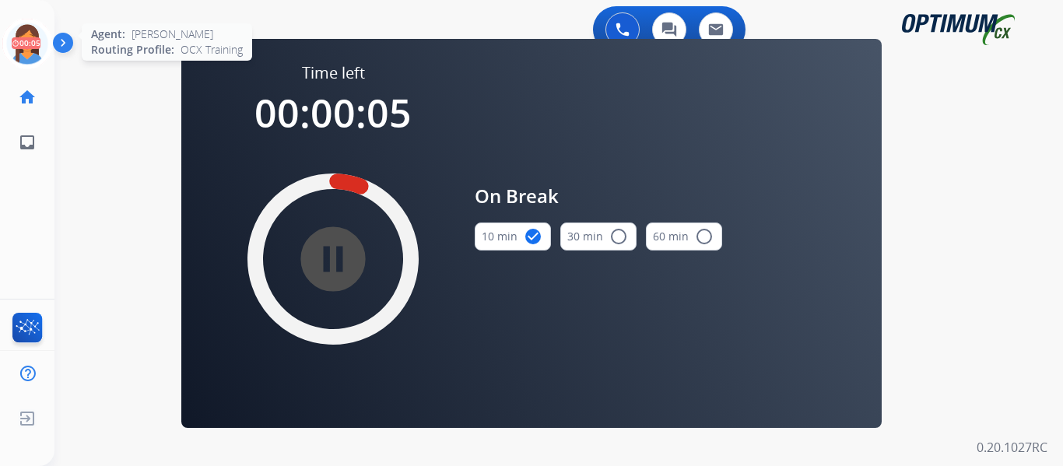
click at [28, 45] on icon at bounding box center [27, 44] width 51 height 51
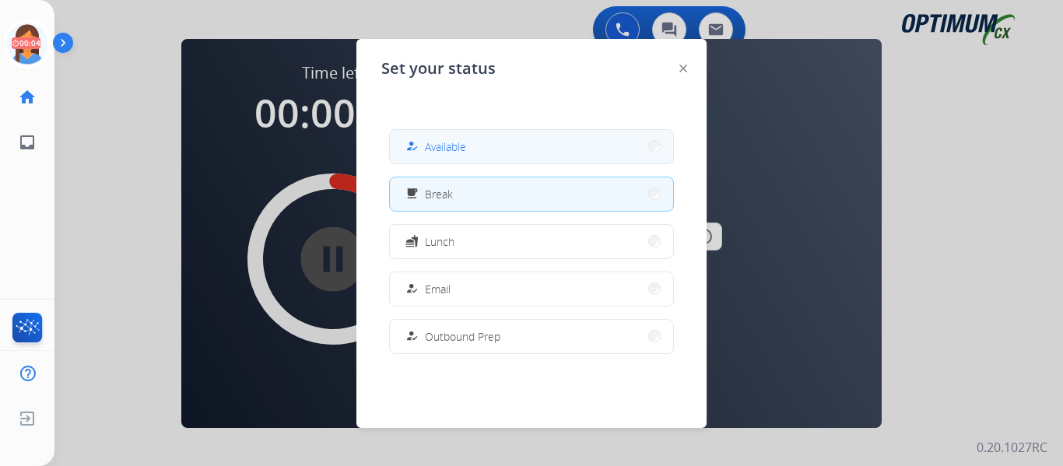
click at [440, 142] on span "Available" at bounding box center [445, 146] width 41 height 16
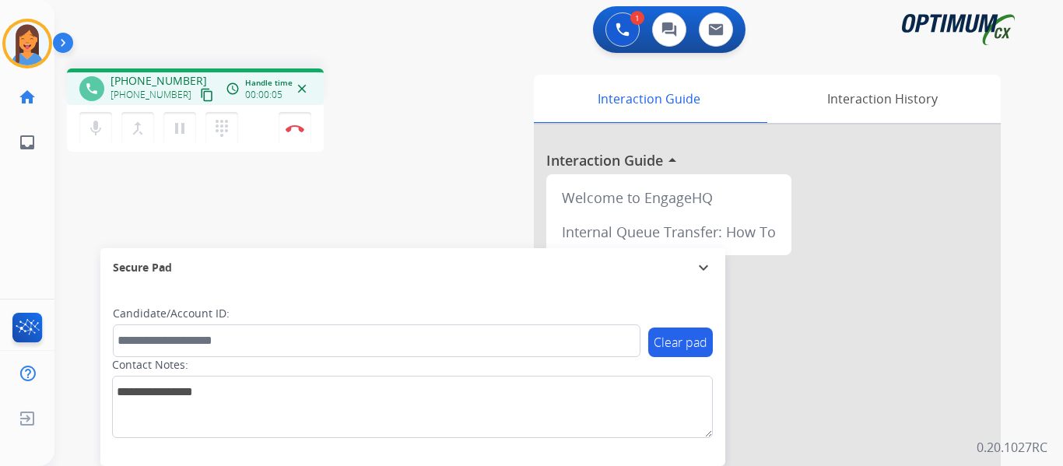
click at [200, 95] on mat-icon "content_copy" at bounding box center [207, 95] width 14 height 14
click at [291, 128] on img at bounding box center [295, 128] width 19 height 8
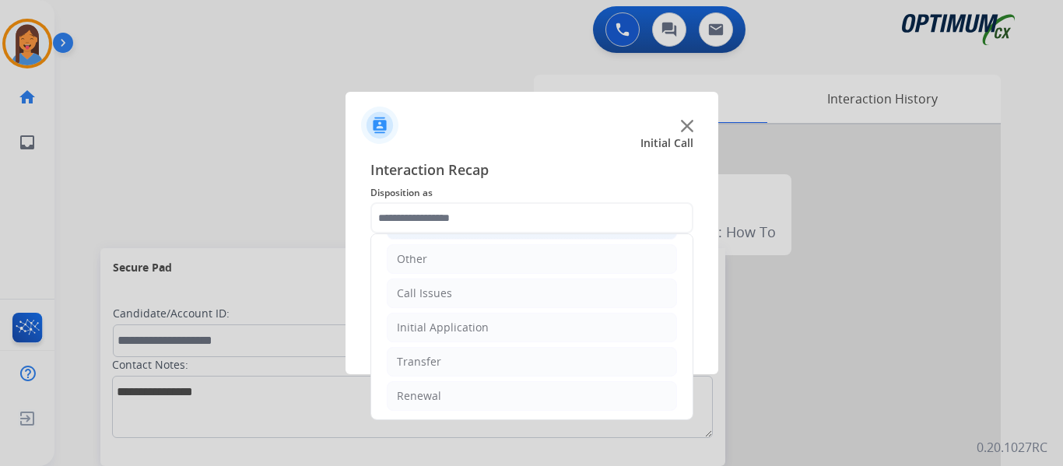
scroll to position [106, 0]
click at [475, 327] on div "Initial Application" at bounding box center [443, 325] width 92 height 16
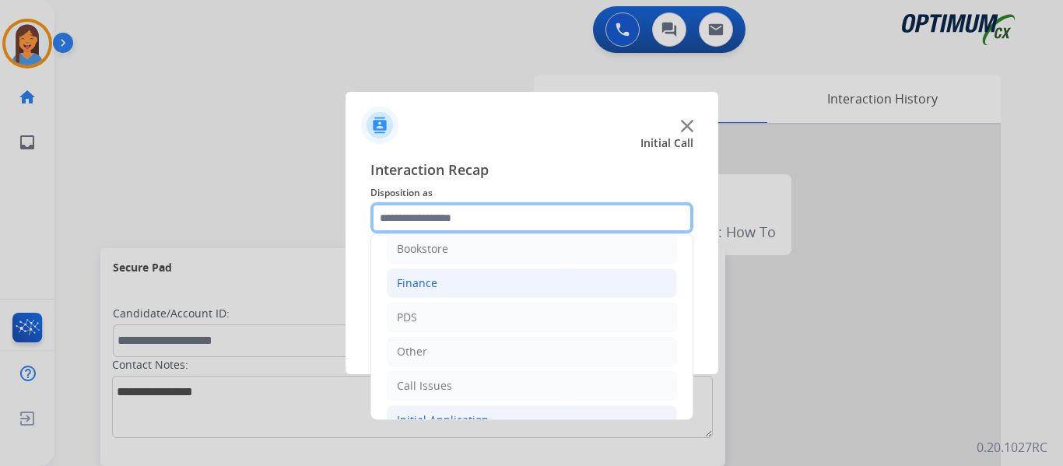
scroll to position [0, 0]
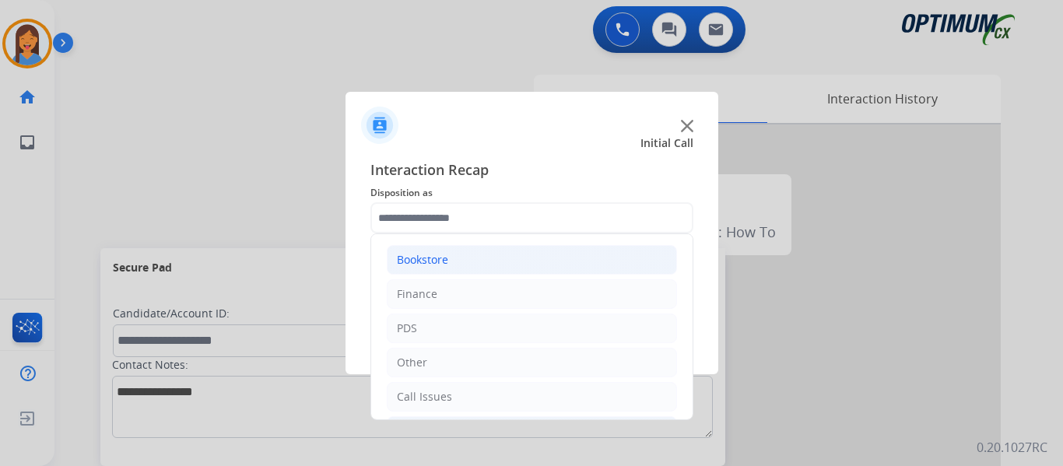
click at [448, 260] on div "Bookstore" at bounding box center [422, 260] width 51 height 16
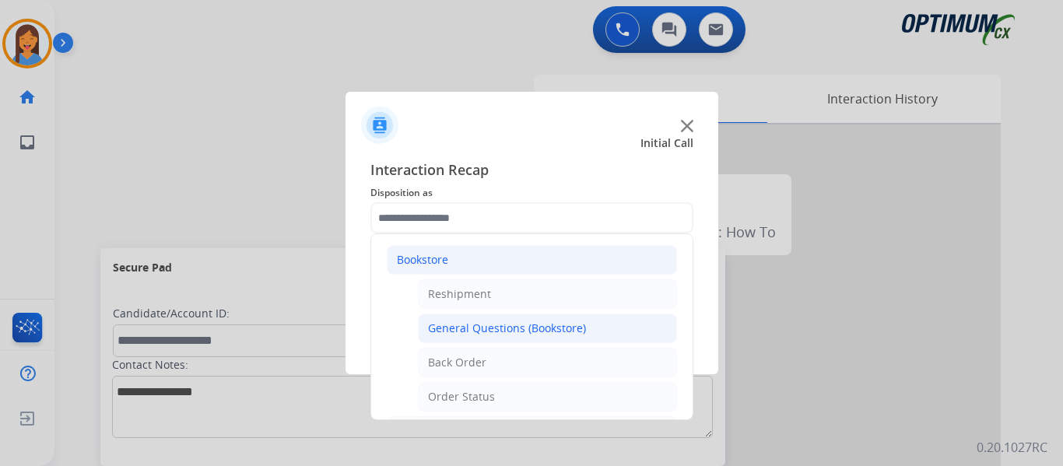
click at [499, 328] on div "General Questions (Bookstore)" at bounding box center [507, 329] width 158 height 16
type input "**********"
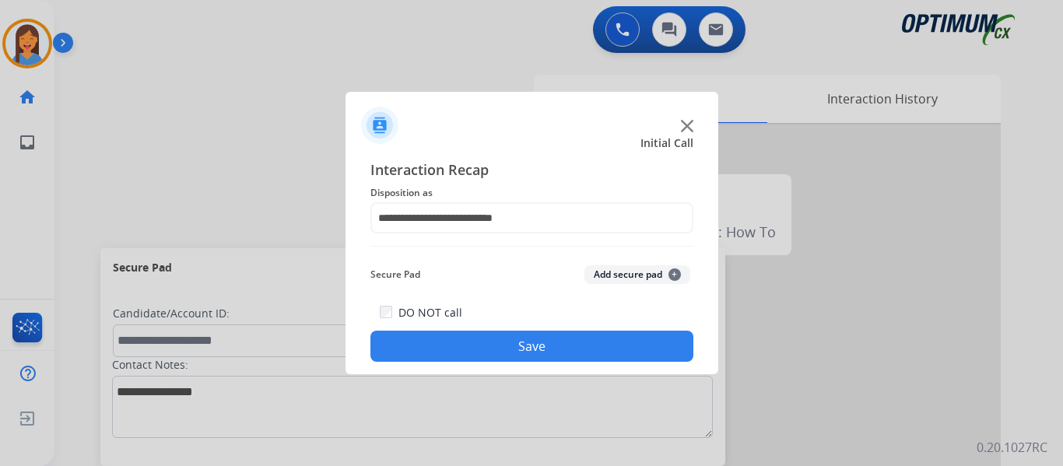
click at [511, 344] on button "Save" at bounding box center [531, 346] width 323 height 31
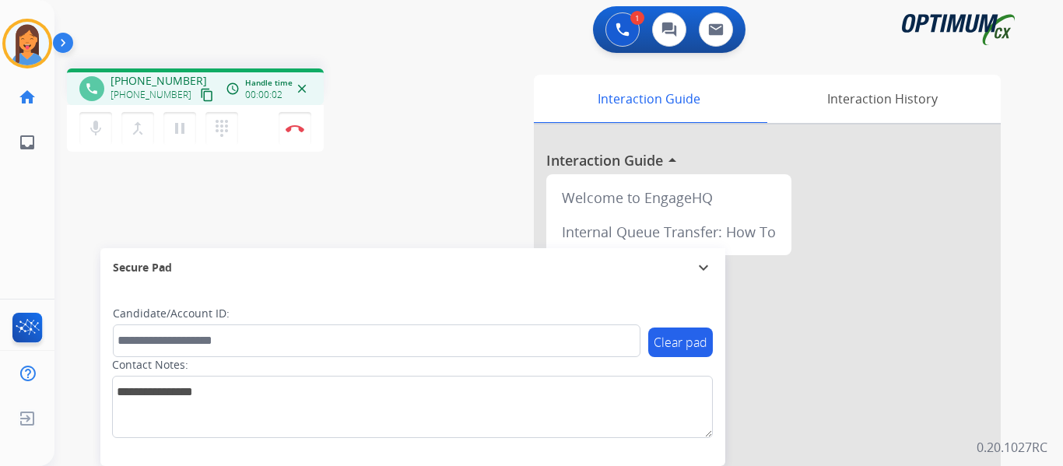
click at [200, 93] on mat-icon "content_copy" at bounding box center [207, 95] width 14 height 14
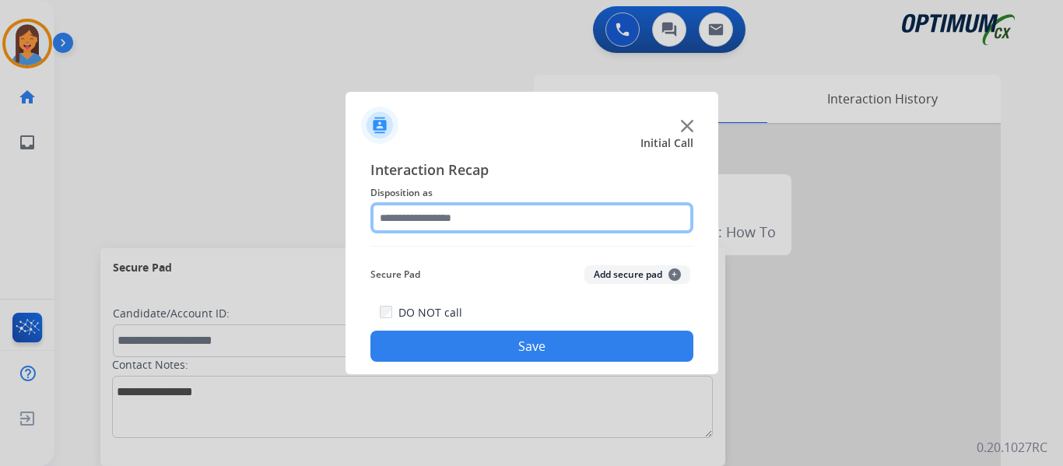
click at [422, 216] on input "text" at bounding box center [531, 217] width 323 height 31
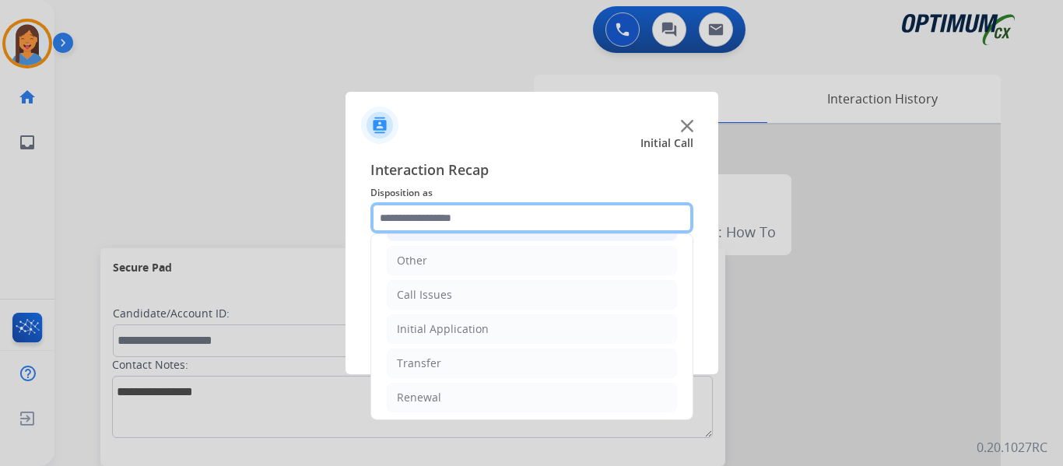
scroll to position [106, 0]
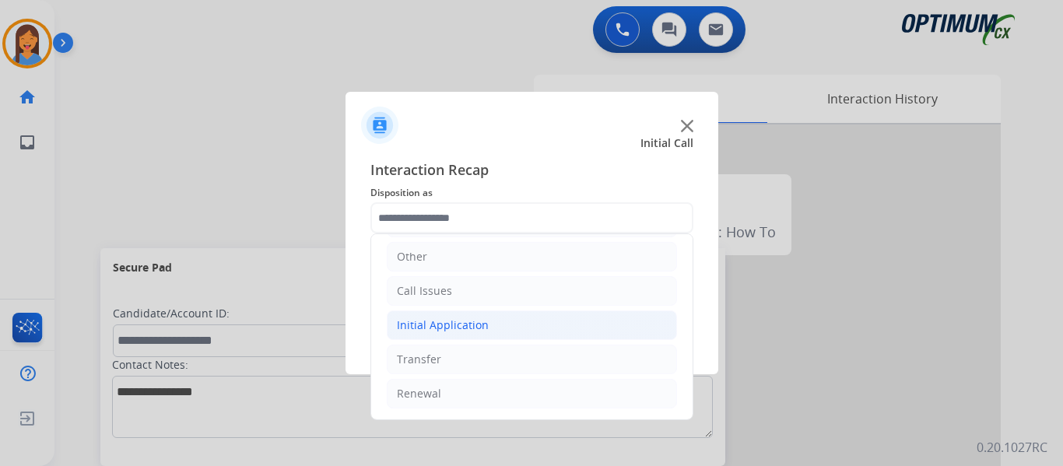
click at [471, 330] on div "Initial Application" at bounding box center [443, 325] width 92 height 16
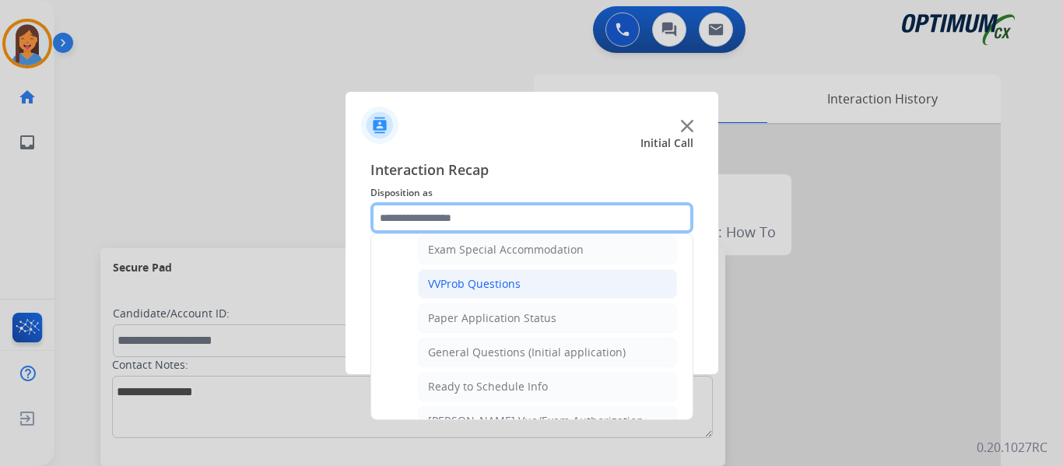
scroll to position [884, 0]
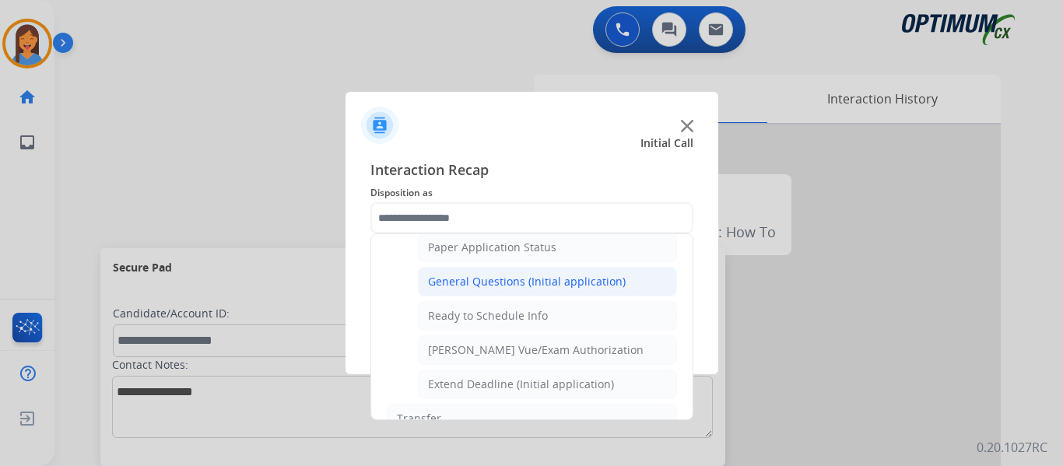
click at [503, 283] on div "General Questions (Initial application)" at bounding box center [527, 282] width 198 height 16
type input "**********"
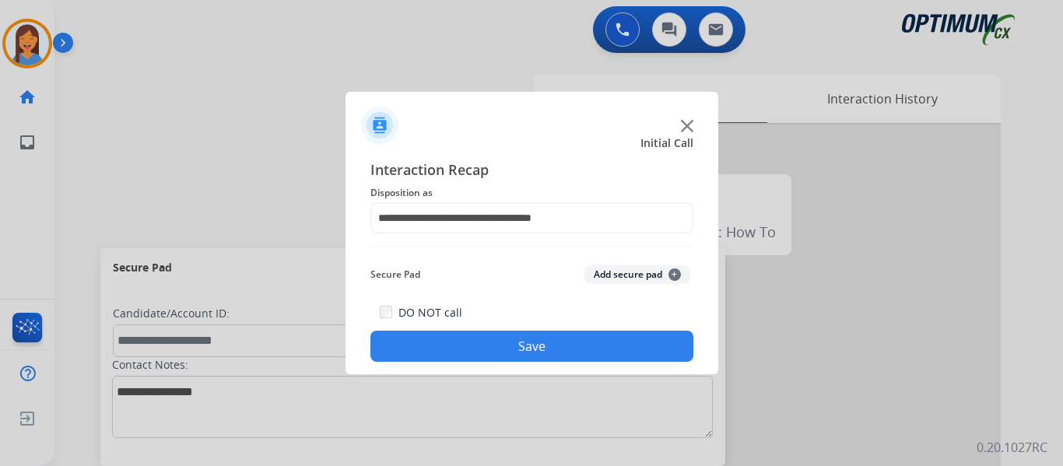
click at [525, 338] on button "Save" at bounding box center [531, 346] width 323 height 31
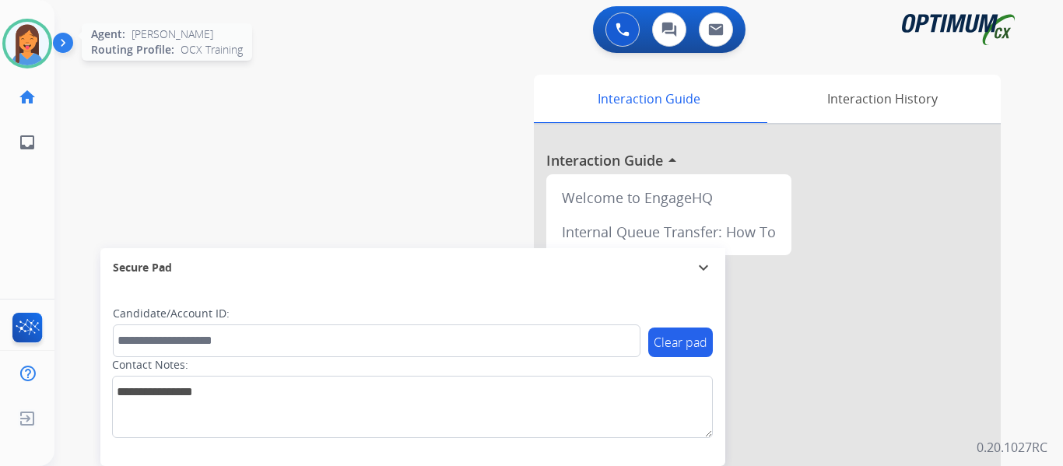
click at [30, 50] on img at bounding box center [27, 44] width 44 height 44
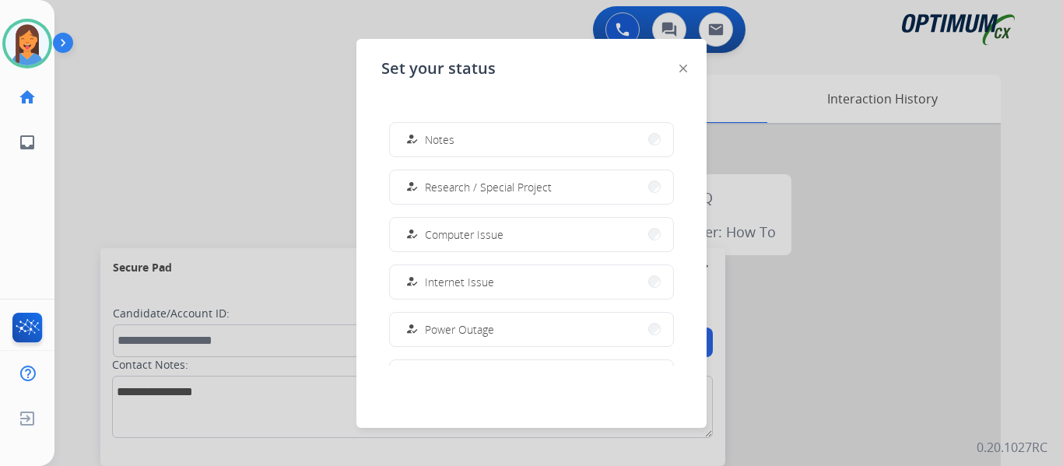
scroll to position [388, 0]
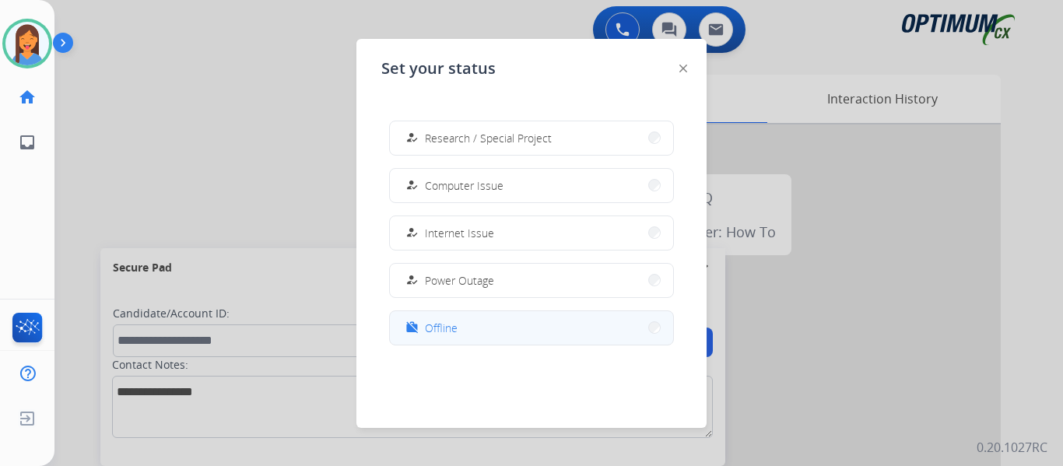
click at [461, 324] on button "work_off Offline" at bounding box center [531, 327] width 283 height 33
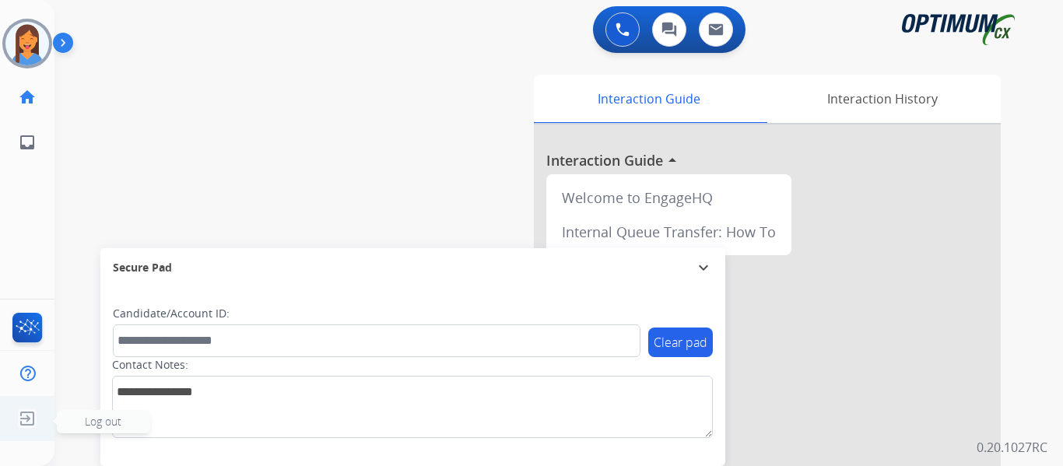
click at [18, 412] on img at bounding box center [27, 419] width 28 height 30
